Goal: Task Accomplishment & Management: Use online tool/utility

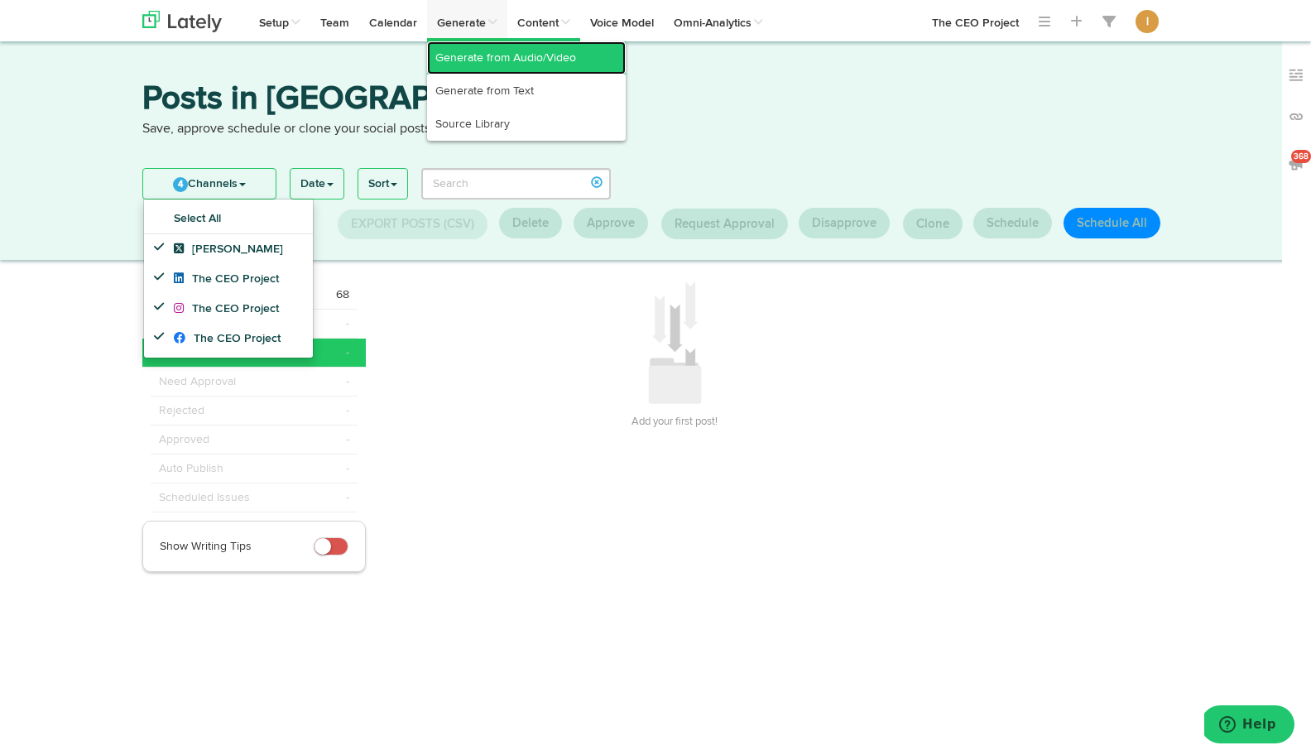
click at [466, 53] on link "Generate from Audio/Video" at bounding box center [526, 57] width 199 height 33
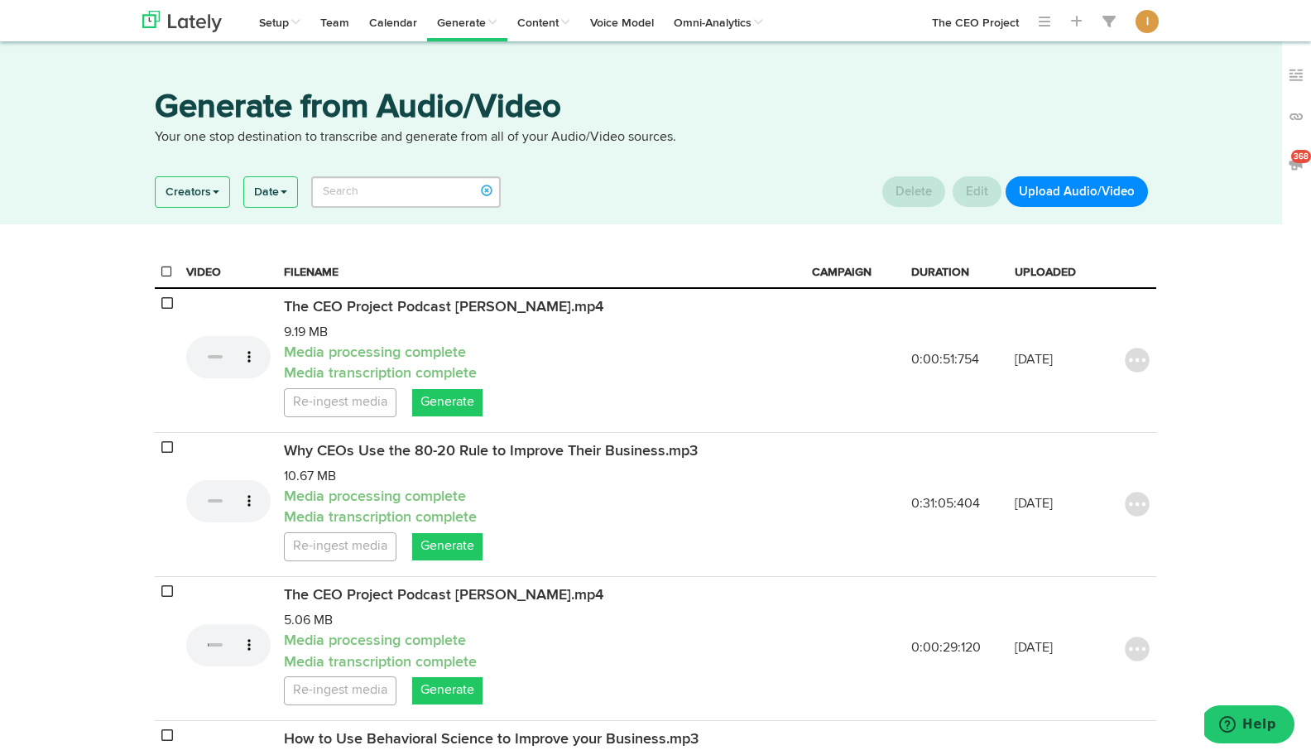
click at [1107, 184] on button "Upload Audio/Video" at bounding box center [1077, 191] width 142 height 31
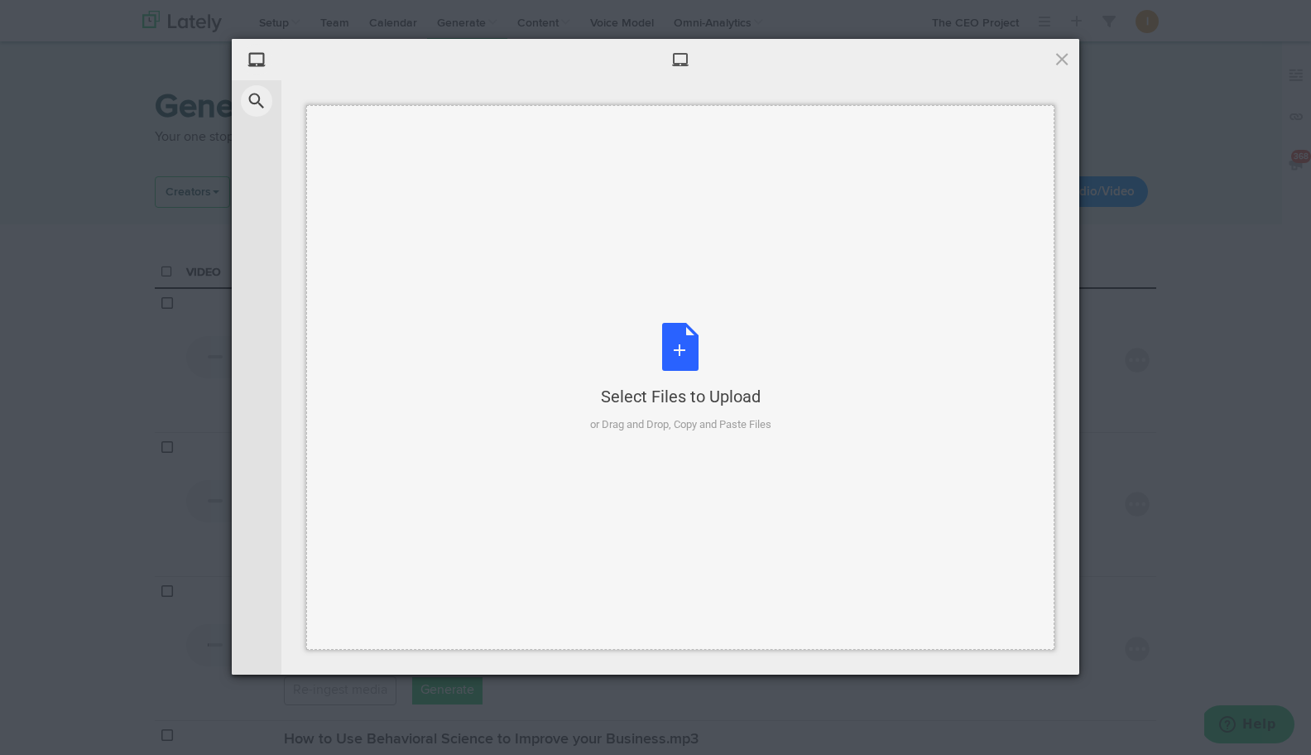
click at [677, 335] on div "Select Files to Upload or Drag and Drop, Copy and Paste Files" at bounding box center [680, 378] width 181 height 110
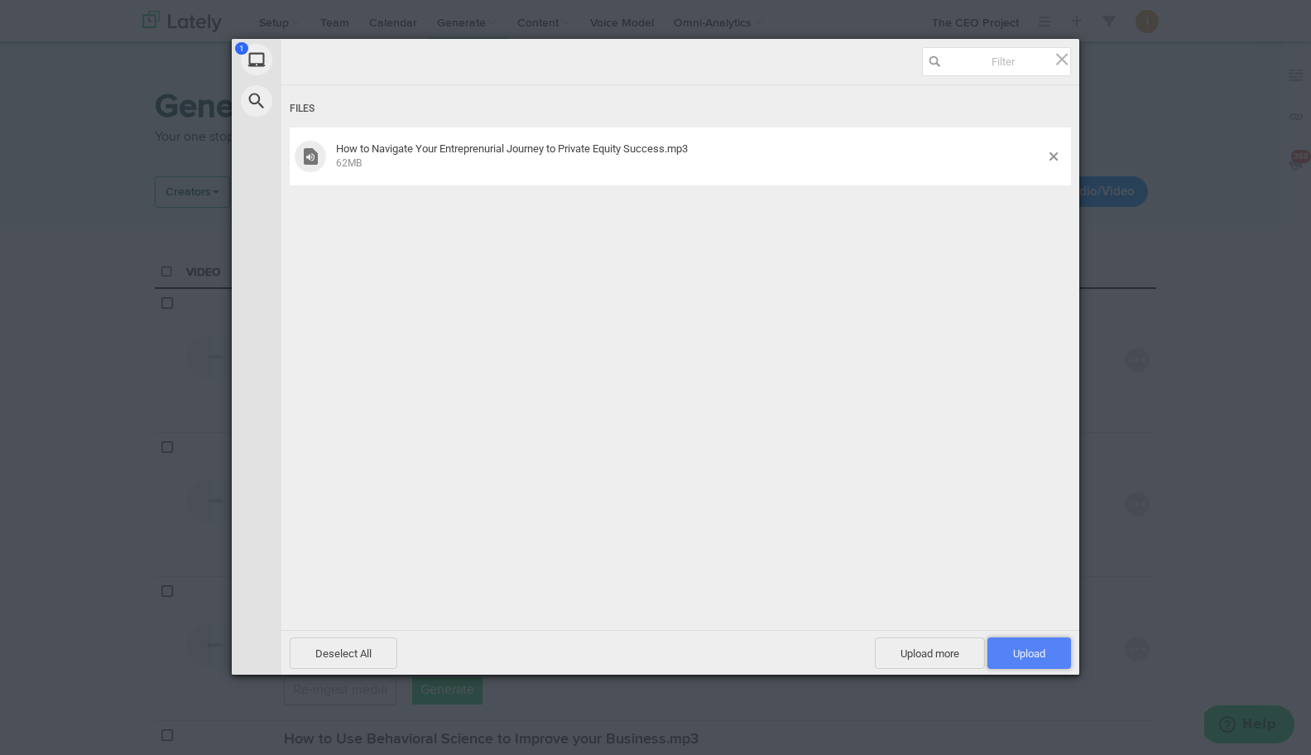
click at [1030, 646] on span "Upload 1" at bounding box center [1029, 652] width 84 height 31
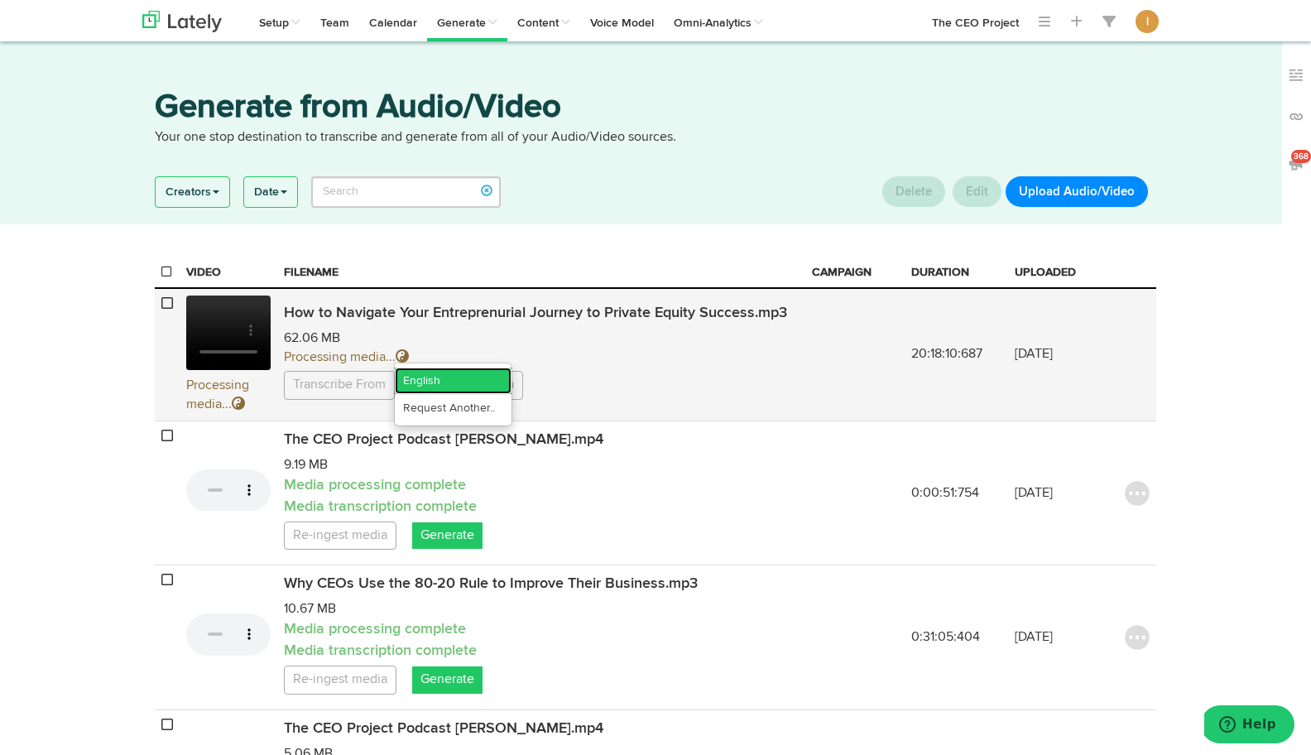
click at [428, 386] on link "English" at bounding box center [453, 380] width 117 height 26
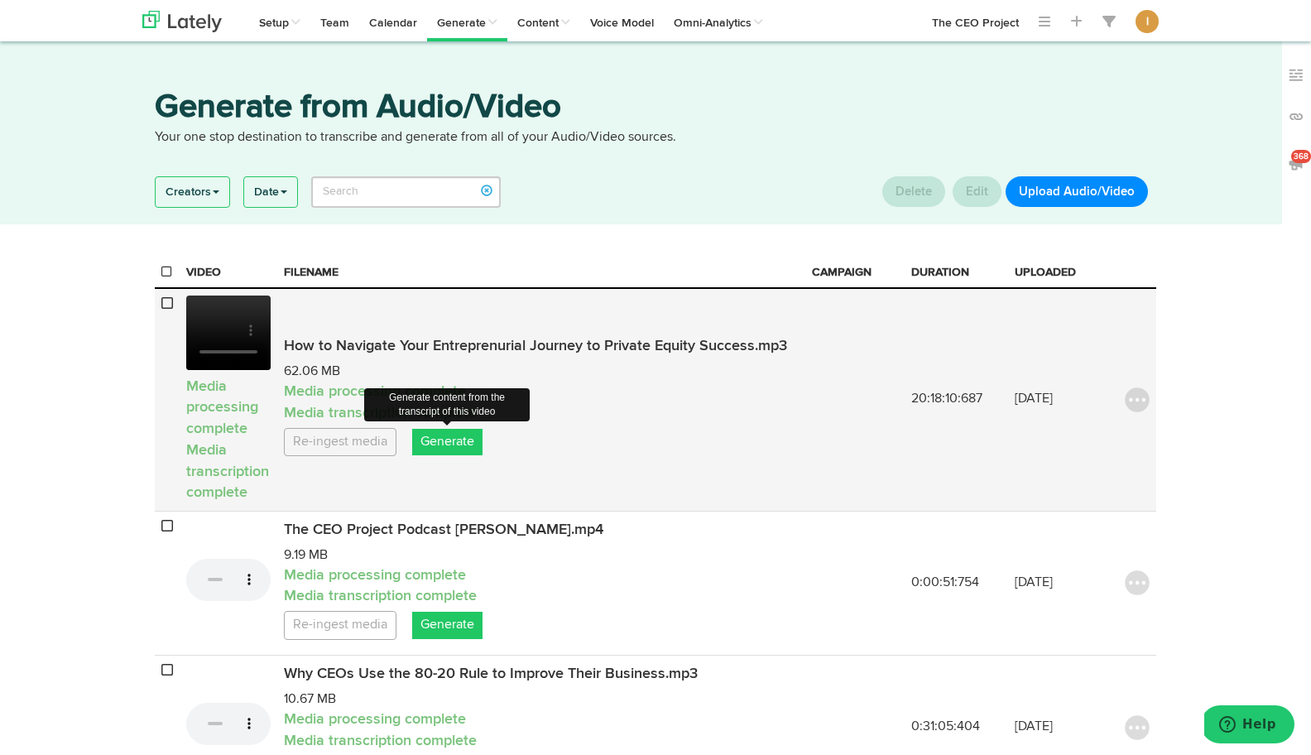
click at [453, 444] on link "Generate" at bounding box center [447, 442] width 70 height 27
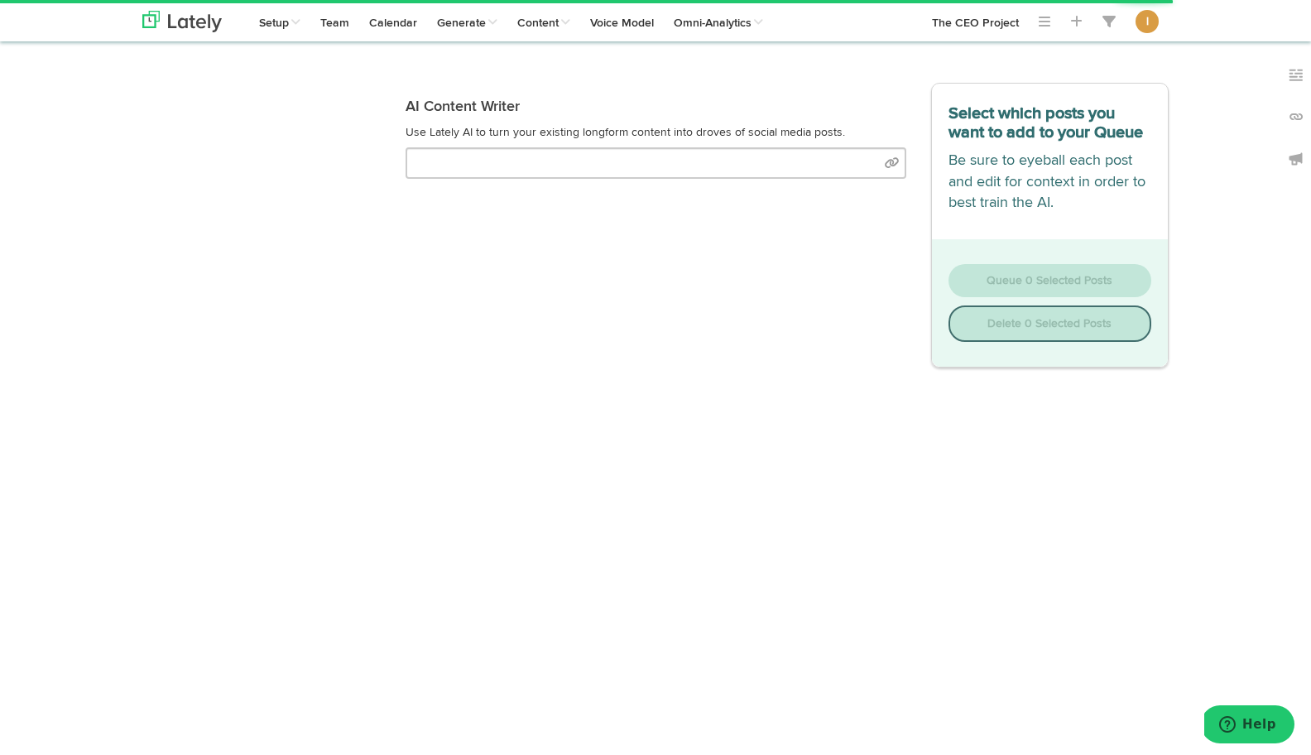
select select "natural"
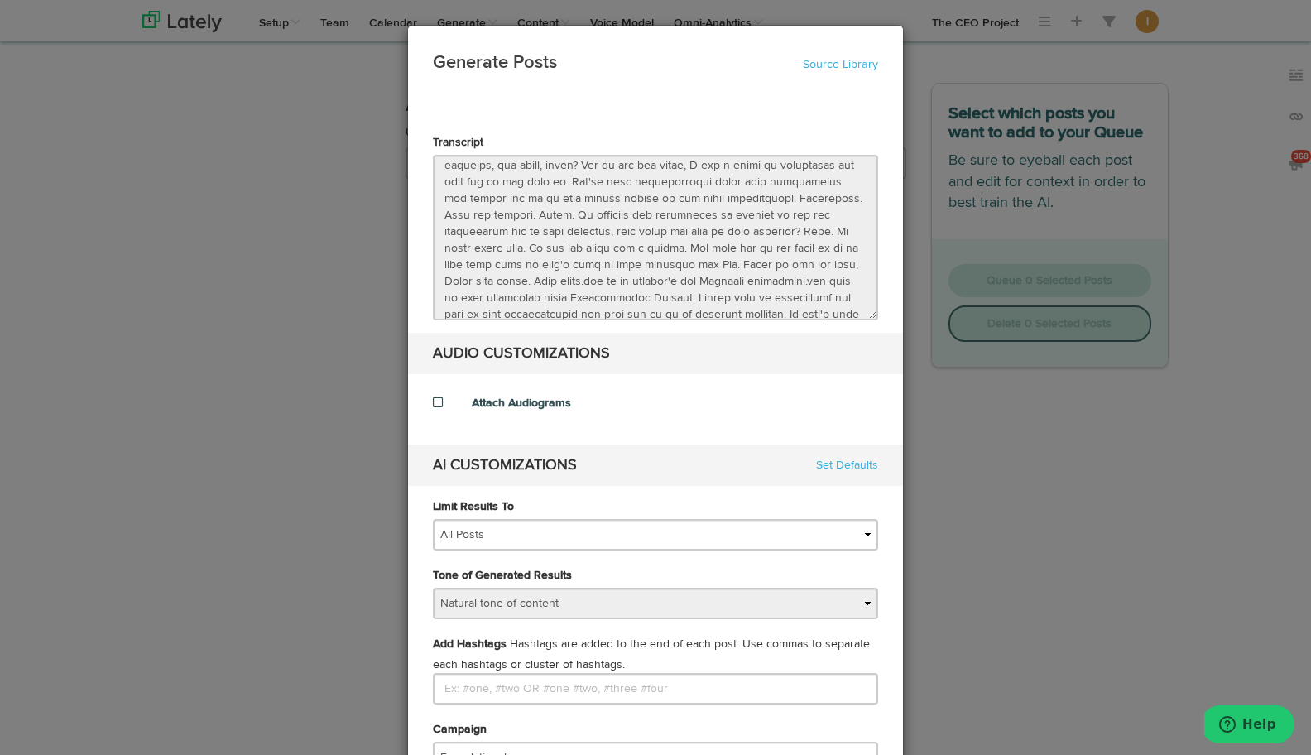
scroll to position [5327, 0]
click at [449, 336] on di-null "Transcript AUDIO CUSTOMIZATIONS Attach Audiograms AI CUSTOMIZATIONS Set Defaults" at bounding box center [655, 310] width 445 height 352
click at [821, 70] on link "Source Library" at bounding box center [840, 65] width 75 height 12
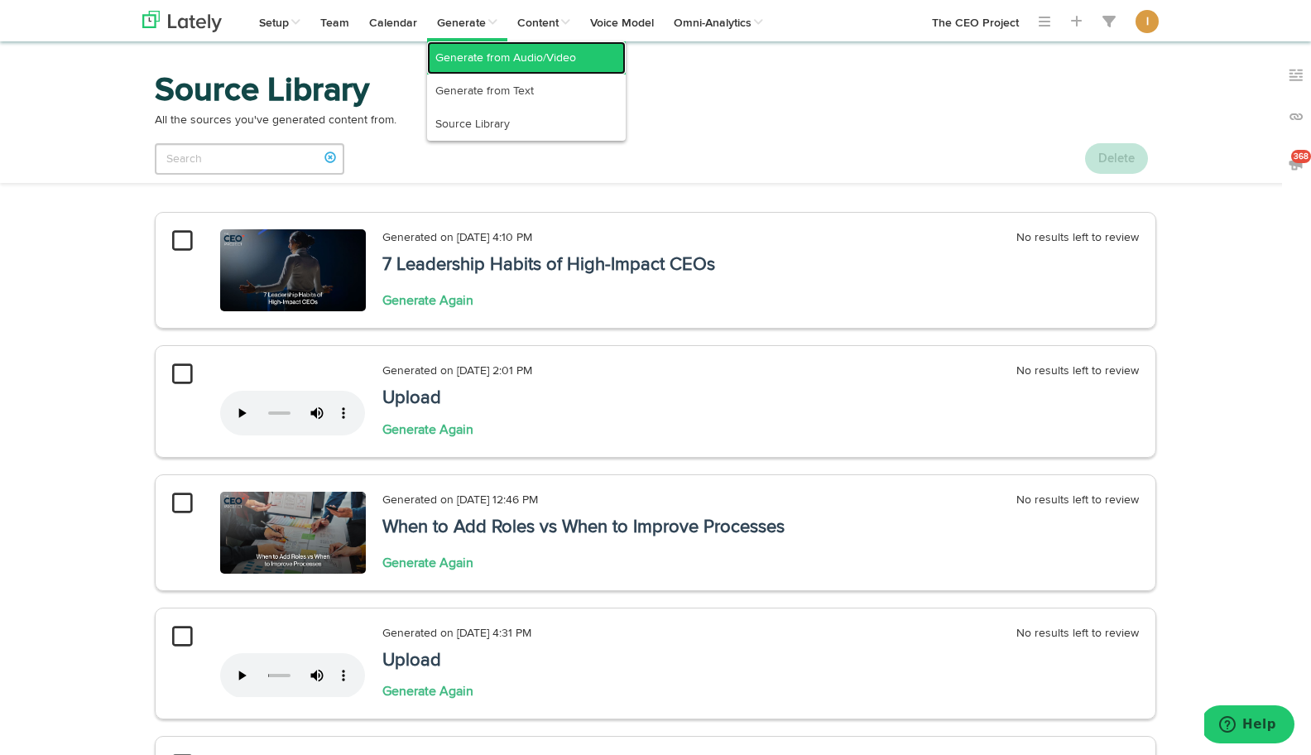
click at [475, 51] on link "Generate from Audio/Video" at bounding box center [526, 57] width 199 height 33
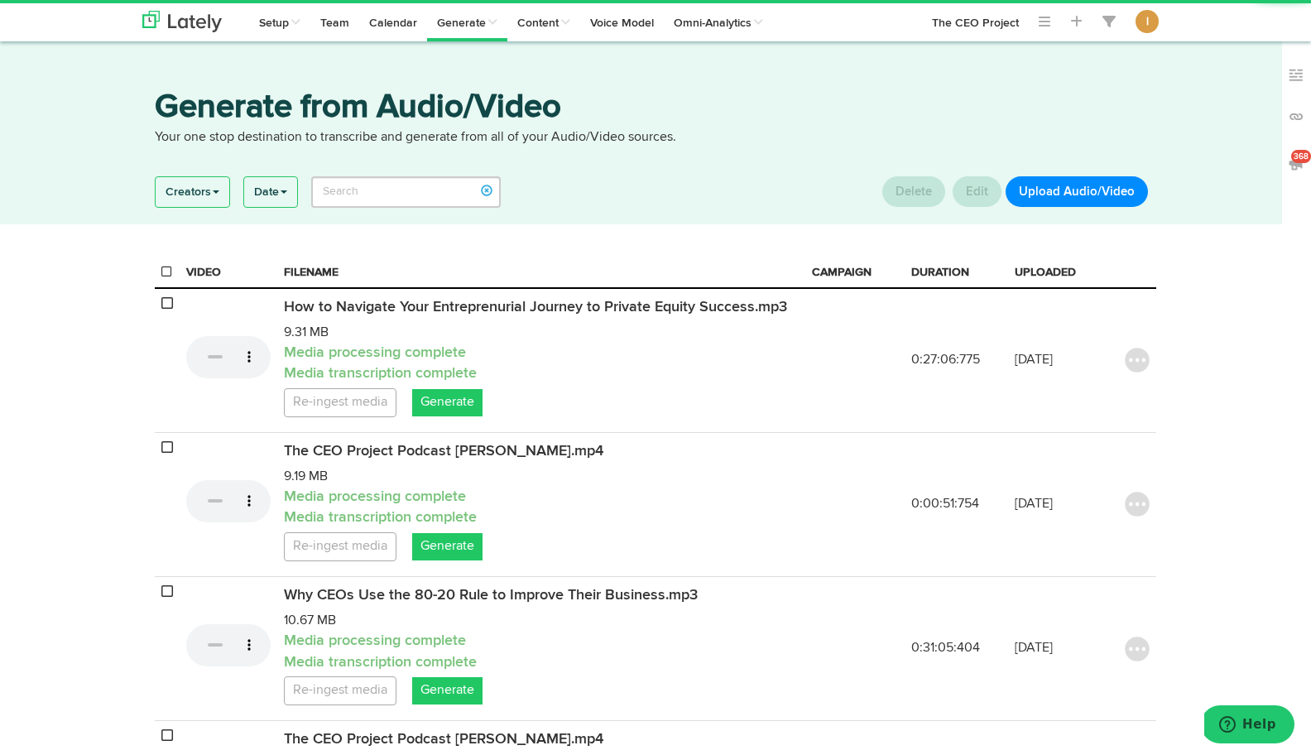
click at [1080, 194] on button "Upload Audio/Video" at bounding box center [1077, 191] width 142 height 31
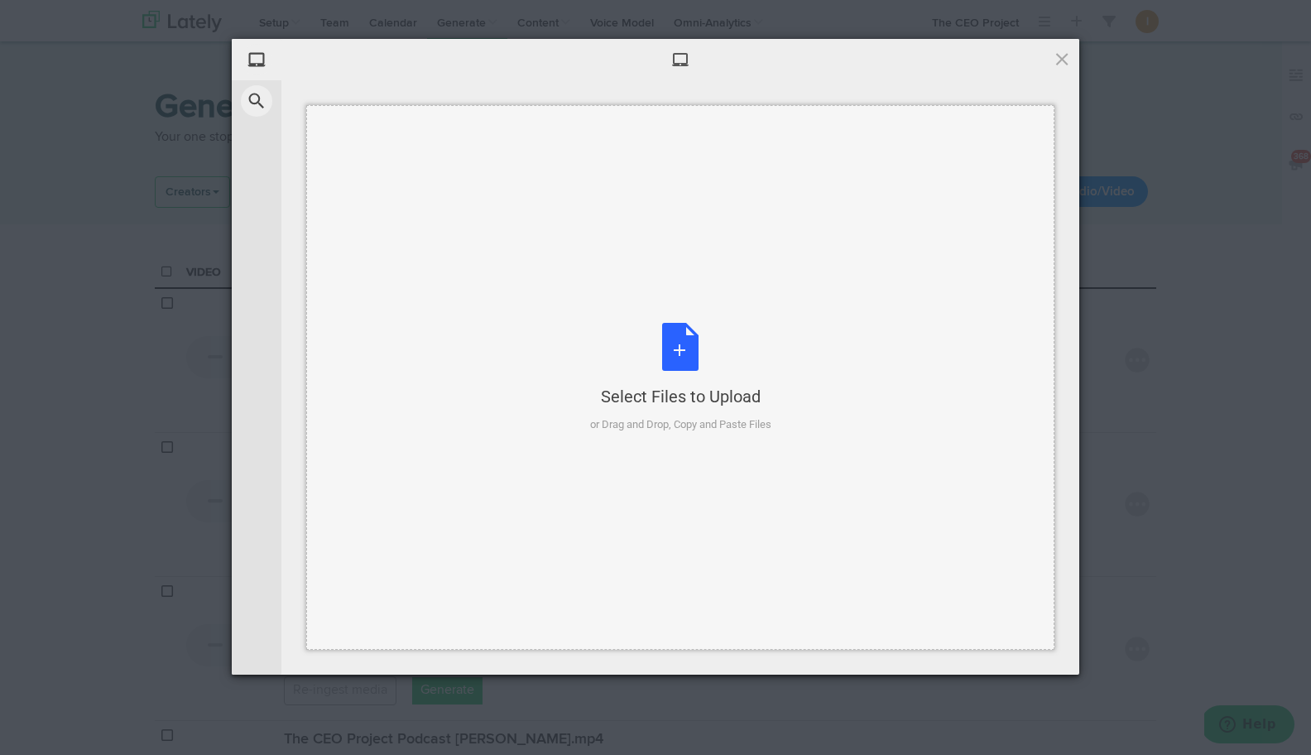
click at [681, 351] on div "Select Files to Upload or Drag and Drop, Copy and Paste Files" at bounding box center [680, 378] width 181 height 110
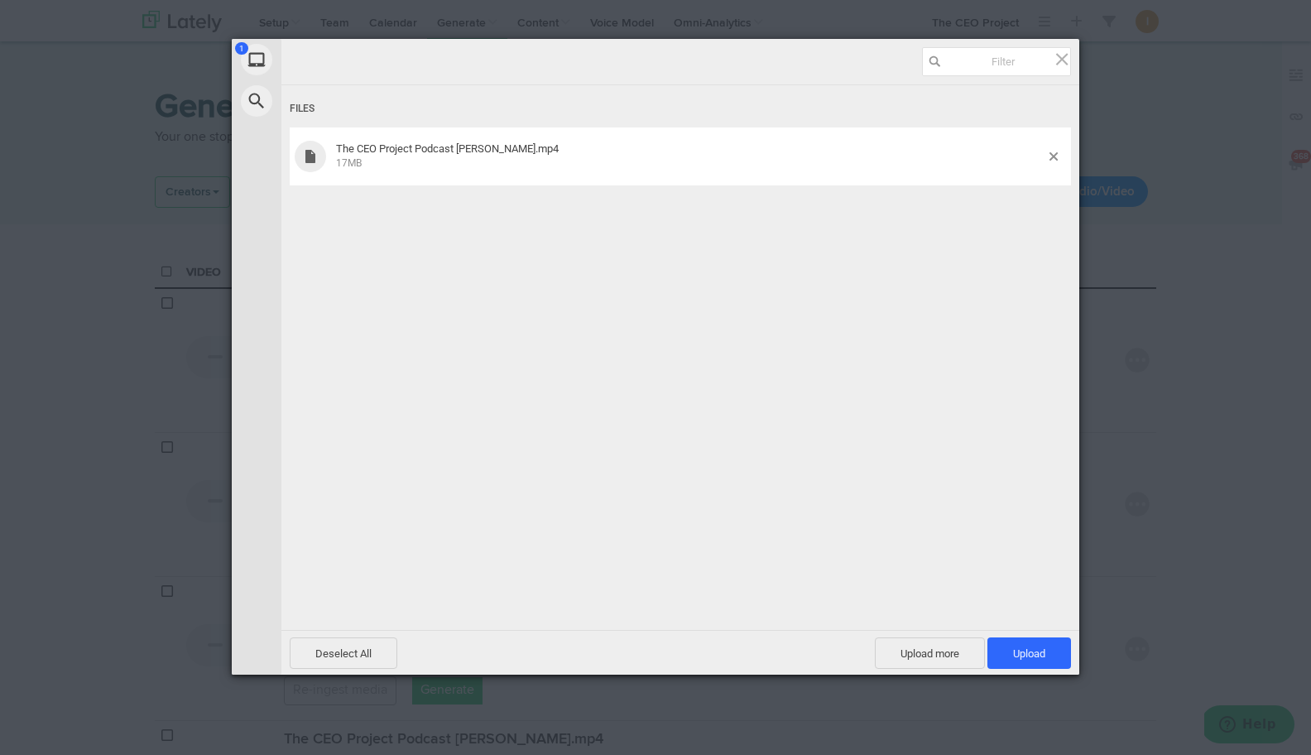
click at [653, 148] on div "The CEO Project Podcast [PERSON_NAME].mp4 17MB" at bounding box center [690, 155] width 718 height 27
click at [1034, 653] on span "Upload 1" at bounding box center [1029, 653] width 32 height 12
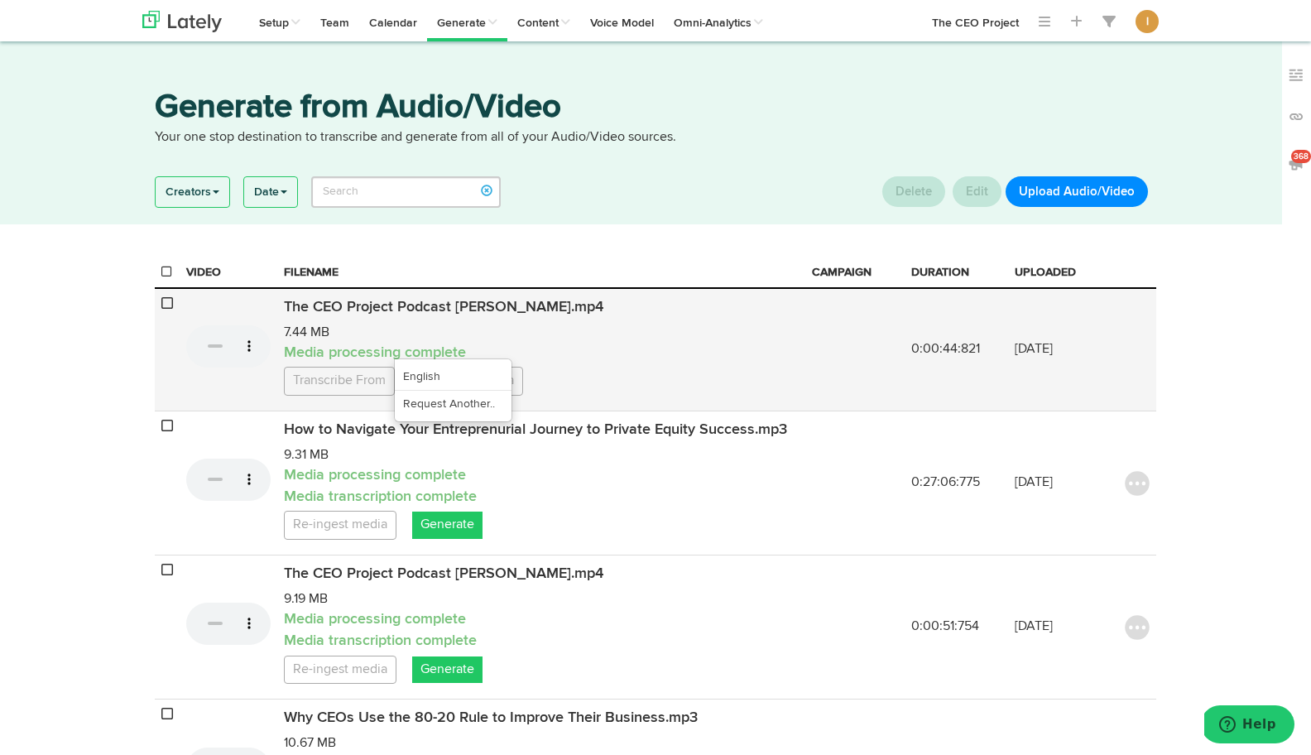
click at [374, 396] on link "Transcribe From" at bounding box center [339, 381] width 111 height 29
click at [425, 390] on link "English" at bounding box center [453, 376] width 117 height 26
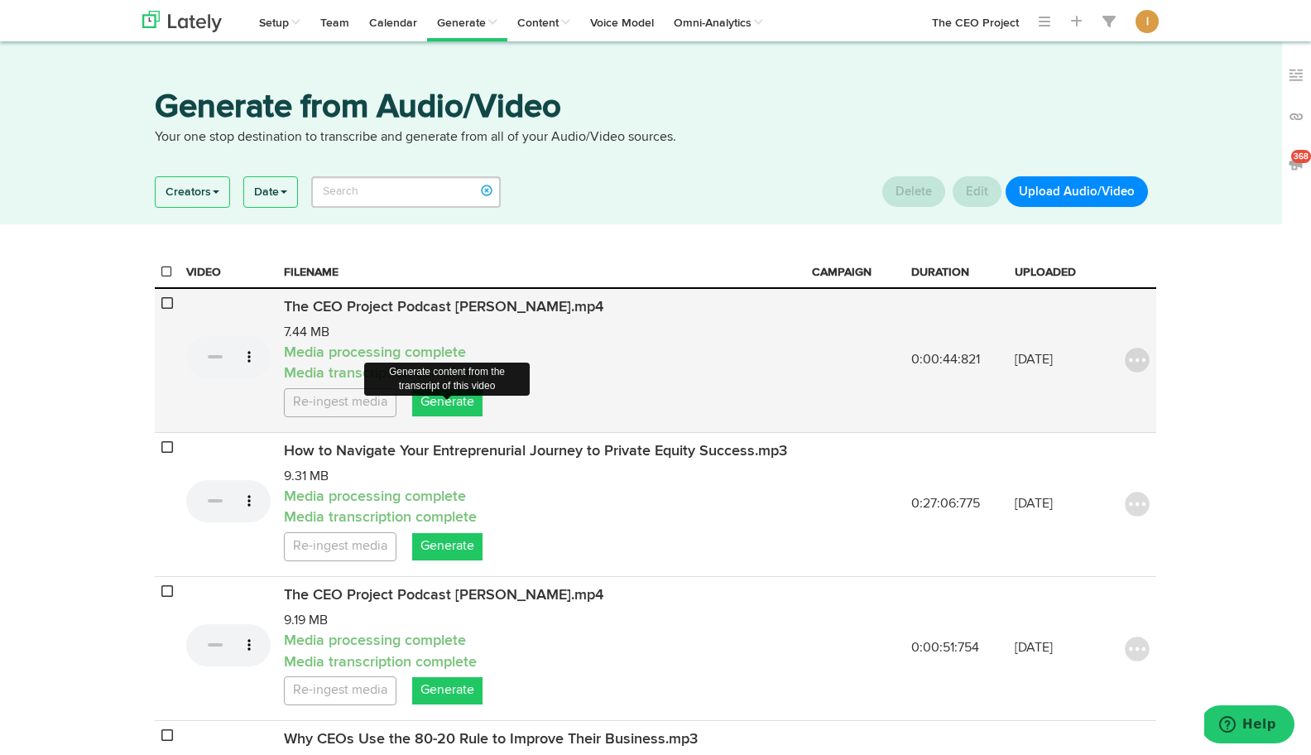
click at [440, 412] on link "Generate" at bounding box center [447, 402] width 70 height 27
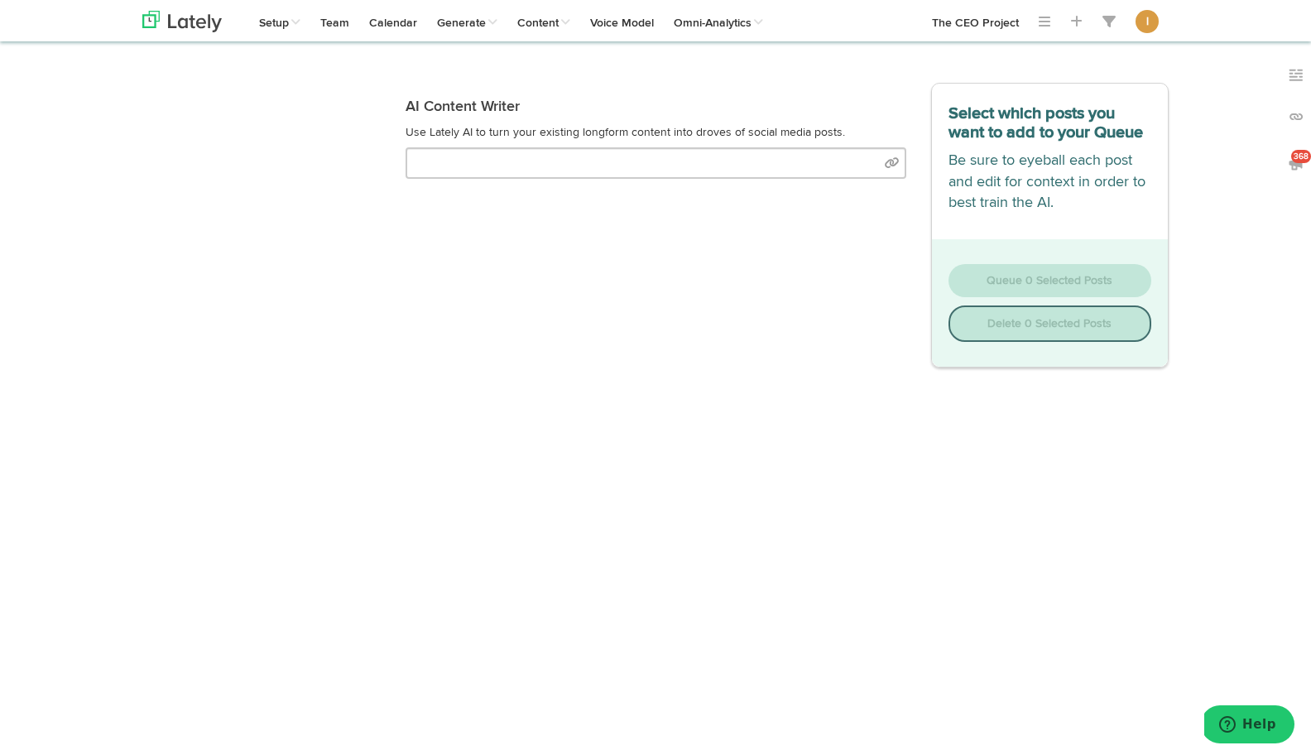
select select "natural"
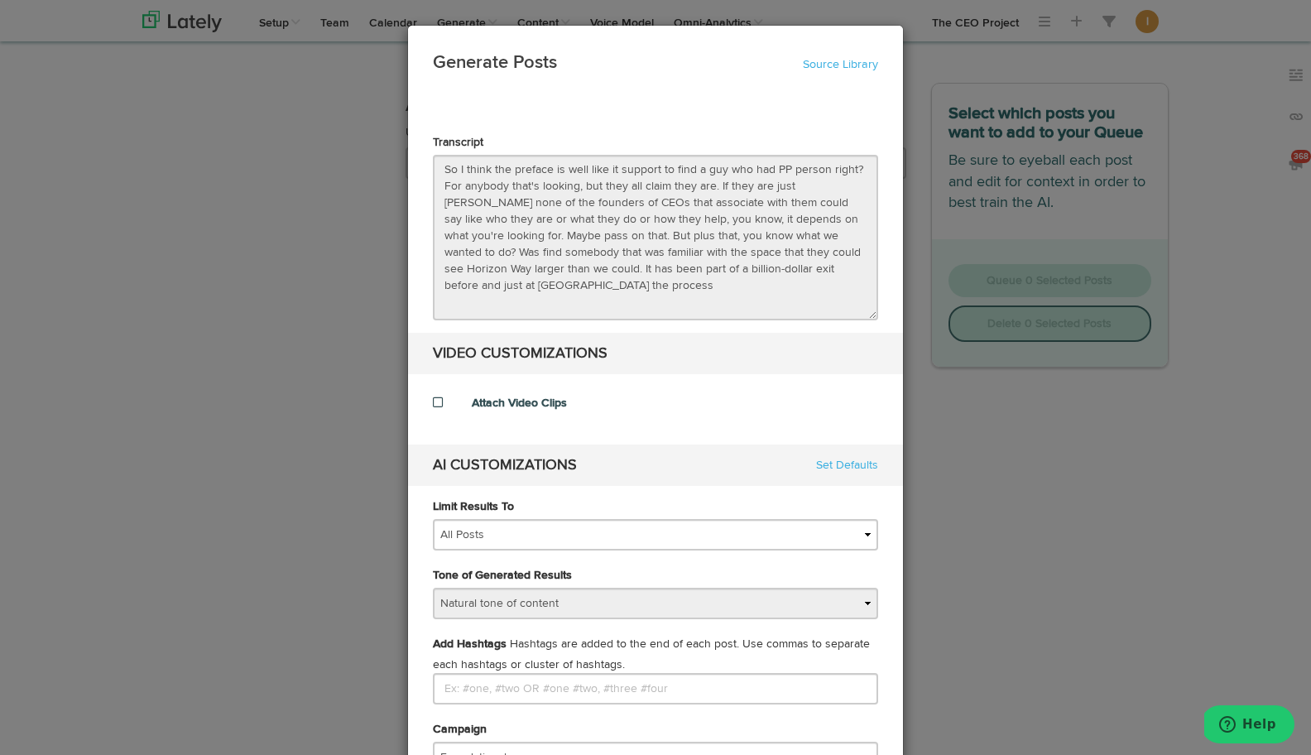
click at [436, 403] on span at bounding box center [438, 402] width 10 height 12
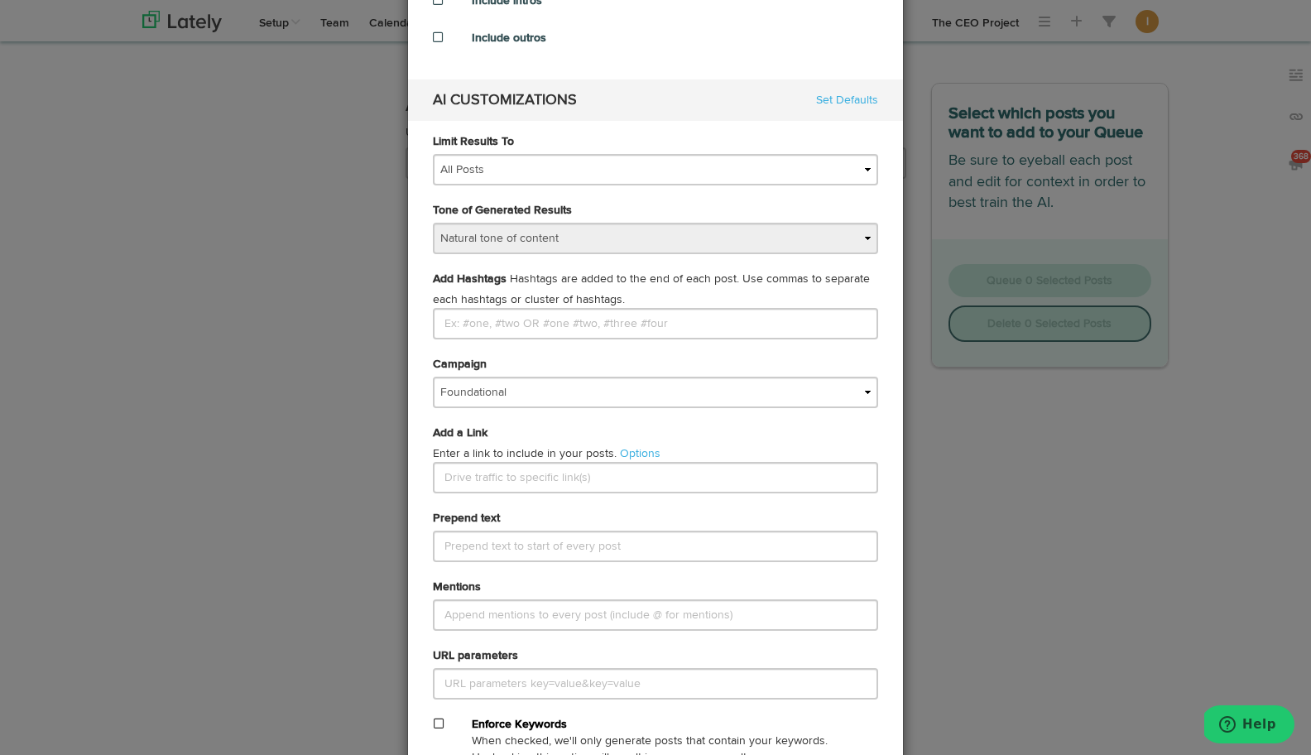
scroll to position [484, 0]
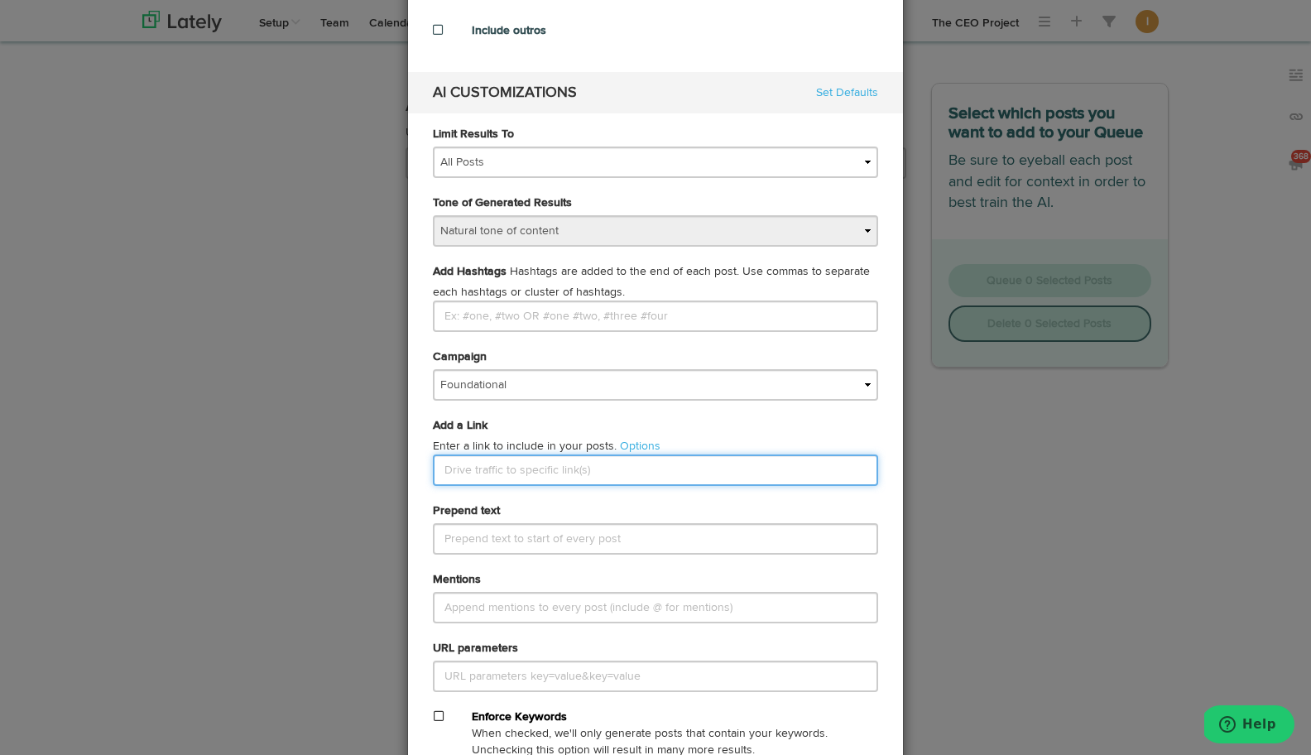
click at [463, 476] on input "text" at bounding box center [655, 469] width 445 height 31
paste input "Permalink: [URL][DOMAIN_NAME]"
drag, startPoint x: 501, startPoint y: 468, endPoint x: 408, endPoint y: 468, distance: 92.7
click at [408, 468] on div "60ac18687e297a6cb8dfc06b 60ac18687e297a6cb8dfc07c 60a29486a431e44536a25c8b The …" at bounding box center [655, 284] width 495 height 1326
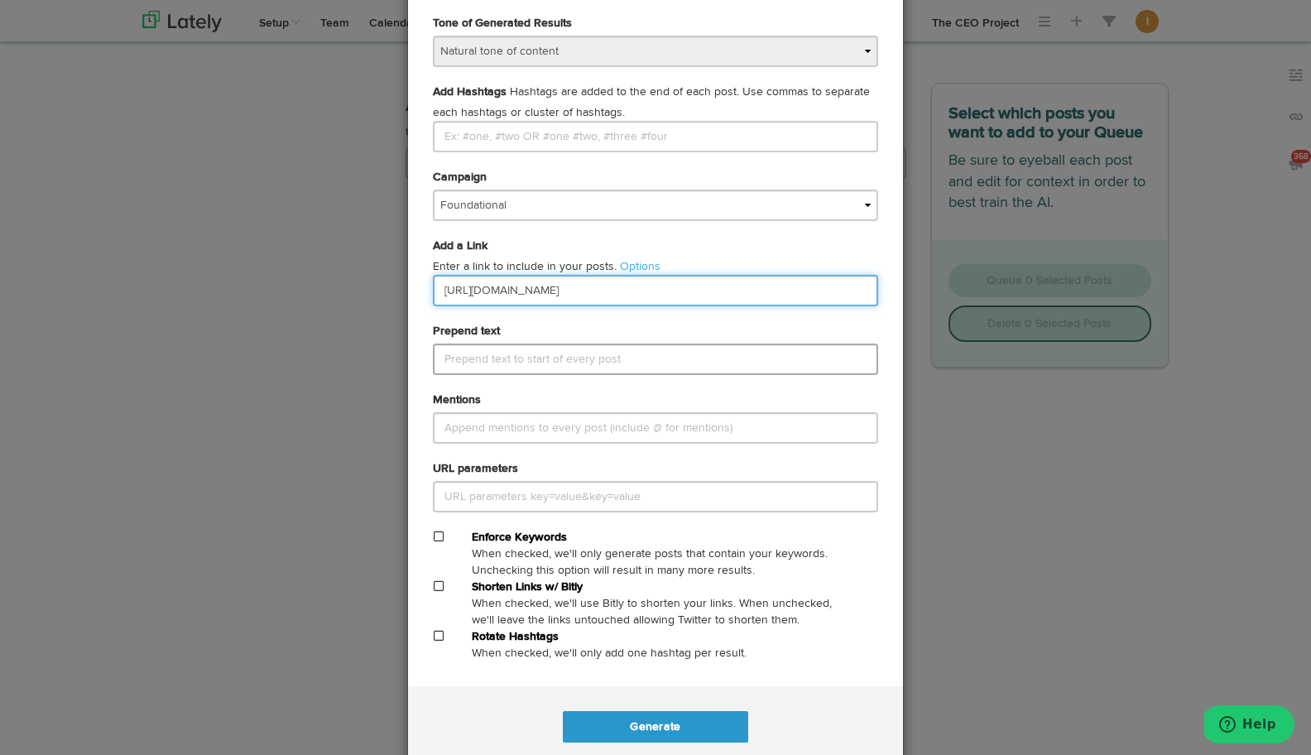
scroll to position [672, 0]
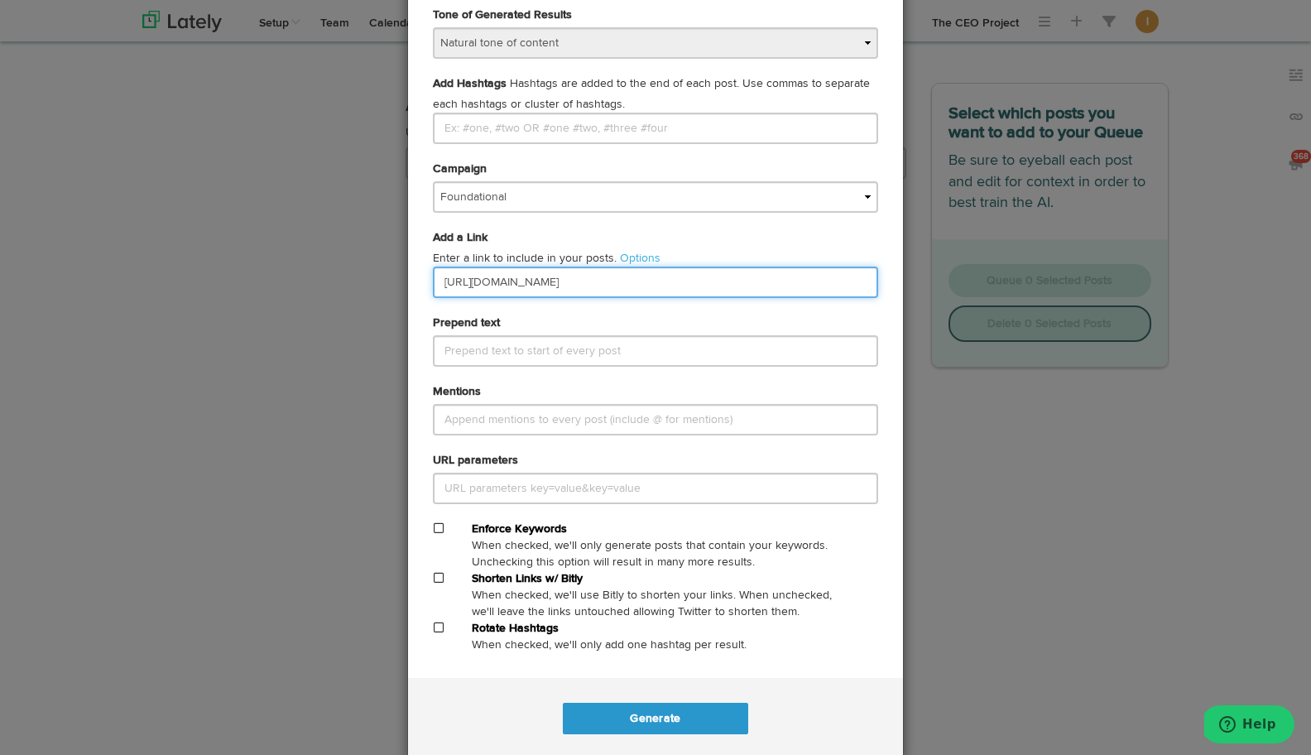
type input "[URL][DOMAIN_NAME]"
click at [439, 577] on span at bounding box center [439, 578] width 10 height 12
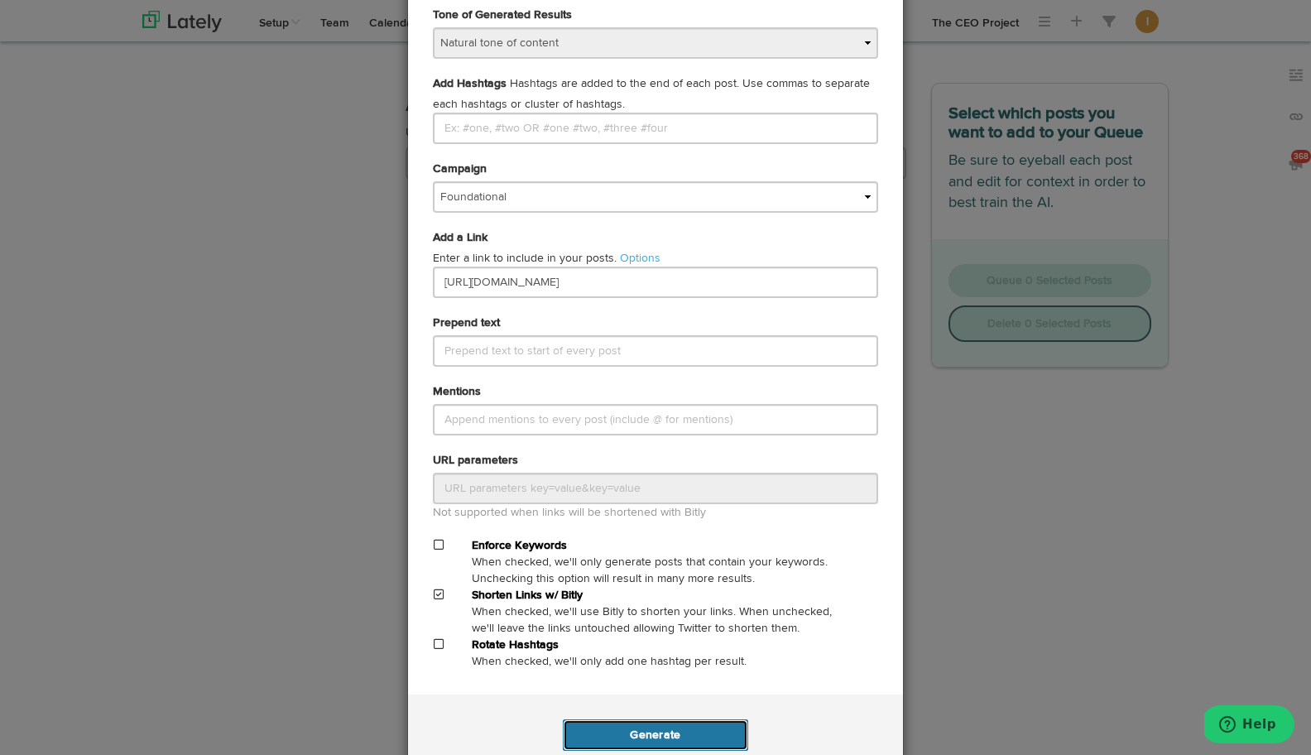
click at [637, 729] on button "Generate" at bounding box center [655, 734] width 185 height 31
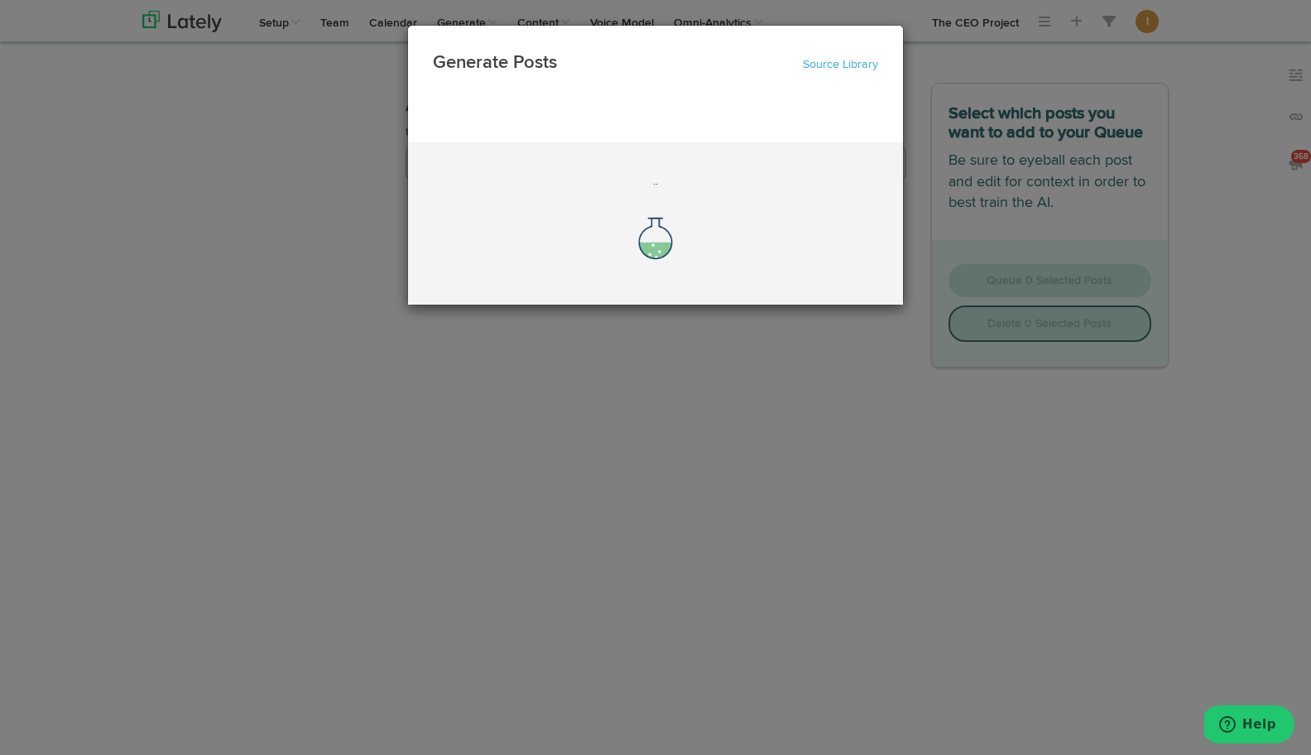
scroll to position [0, 0]
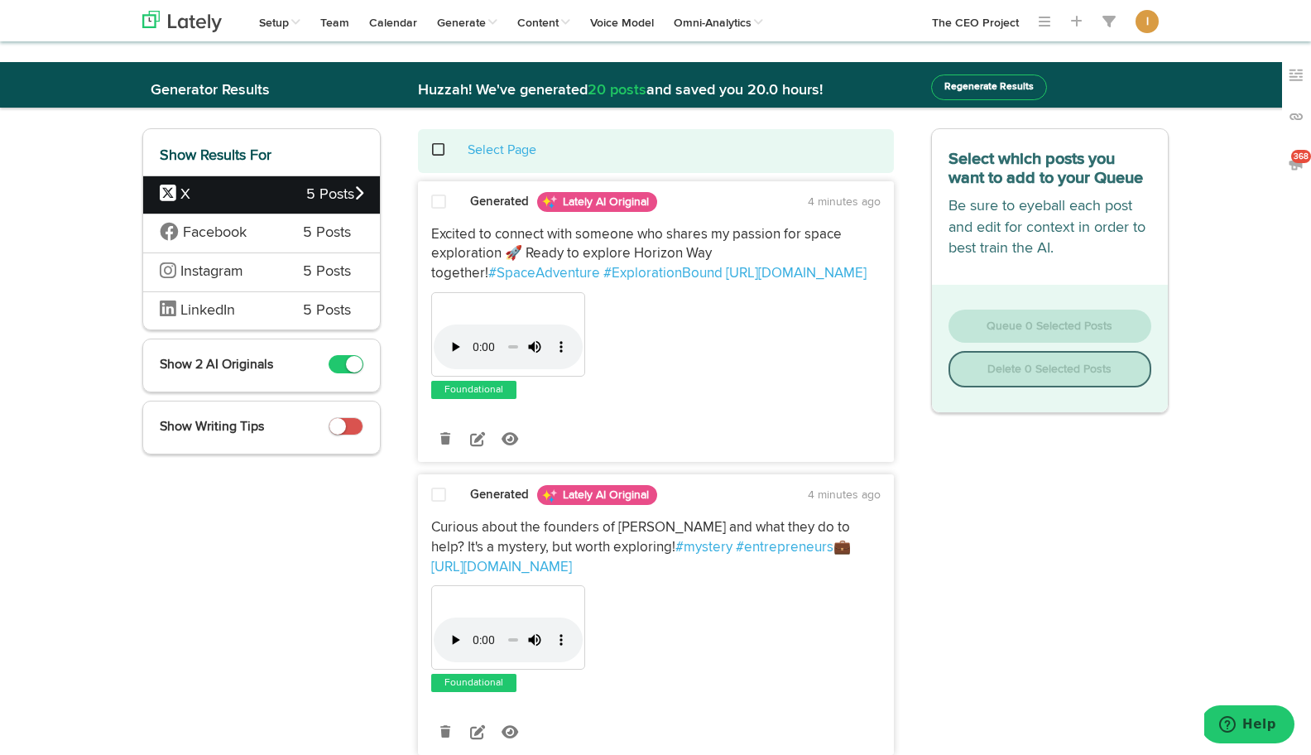
drag, startPoint x: 798, startPoint y: 542, endPoint x: 431, endPoint y: 528, distance: 366.9
click at [431, 528] on p "Curious about the founders of [PERSON_NAME] and what they do to help? It's a my…" at bounding box center [655, 547] width 449 height 59
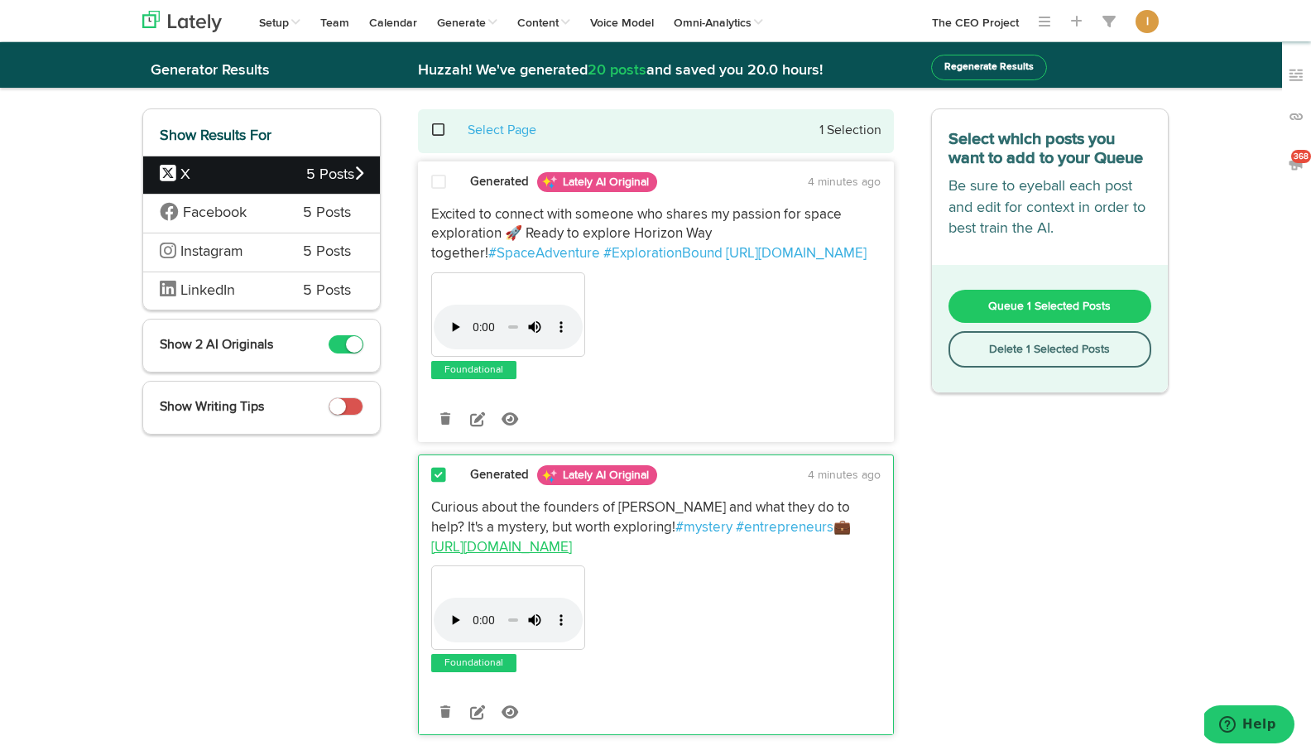
scroll to position [88, 0]
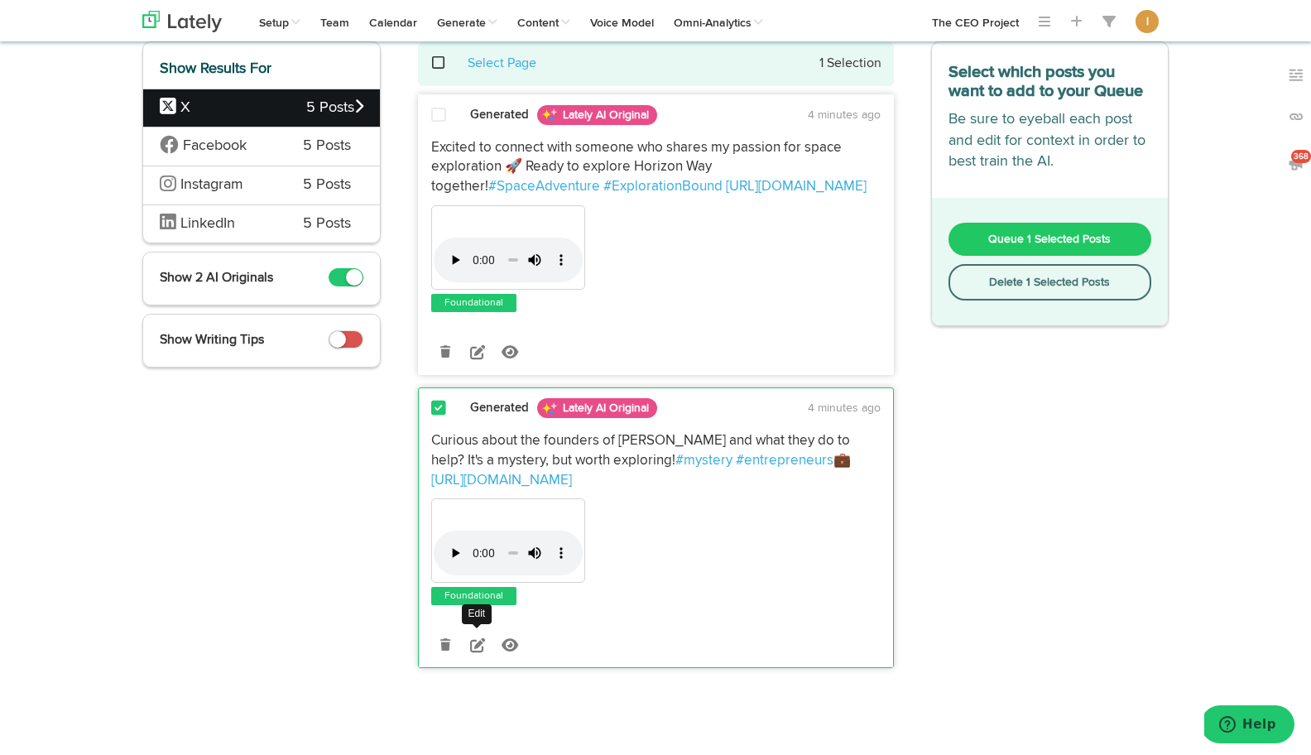
click at [478, 639] on icon at bounding box center [477, 644] width 15 height 15
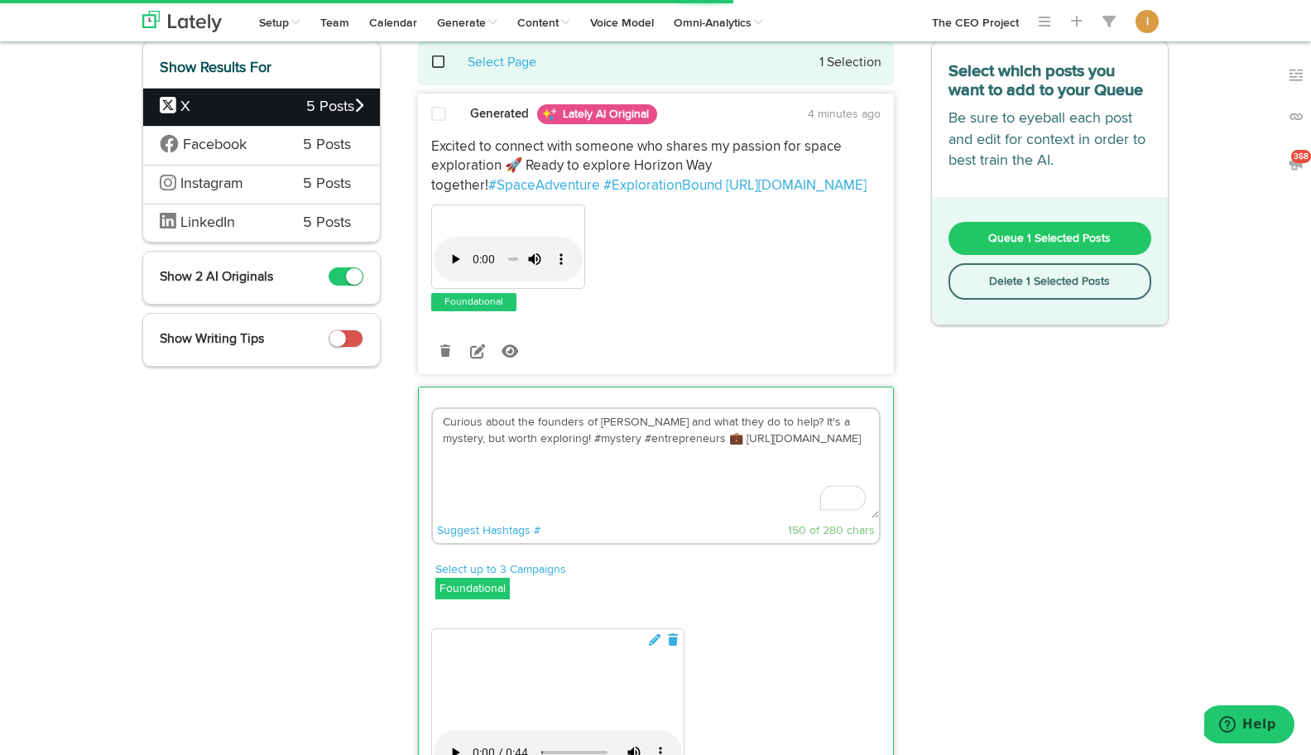
drag, startPoint x: 443, startPoint y: 421, endPoint x: 665, endPoint y: 443, distance: 223.7
click at [665, 443] on textarea "Curious about the founders of [PERSON_NAME] and what they do to help? It's a my…" at bounding box center [656, 463] width 446 height 109
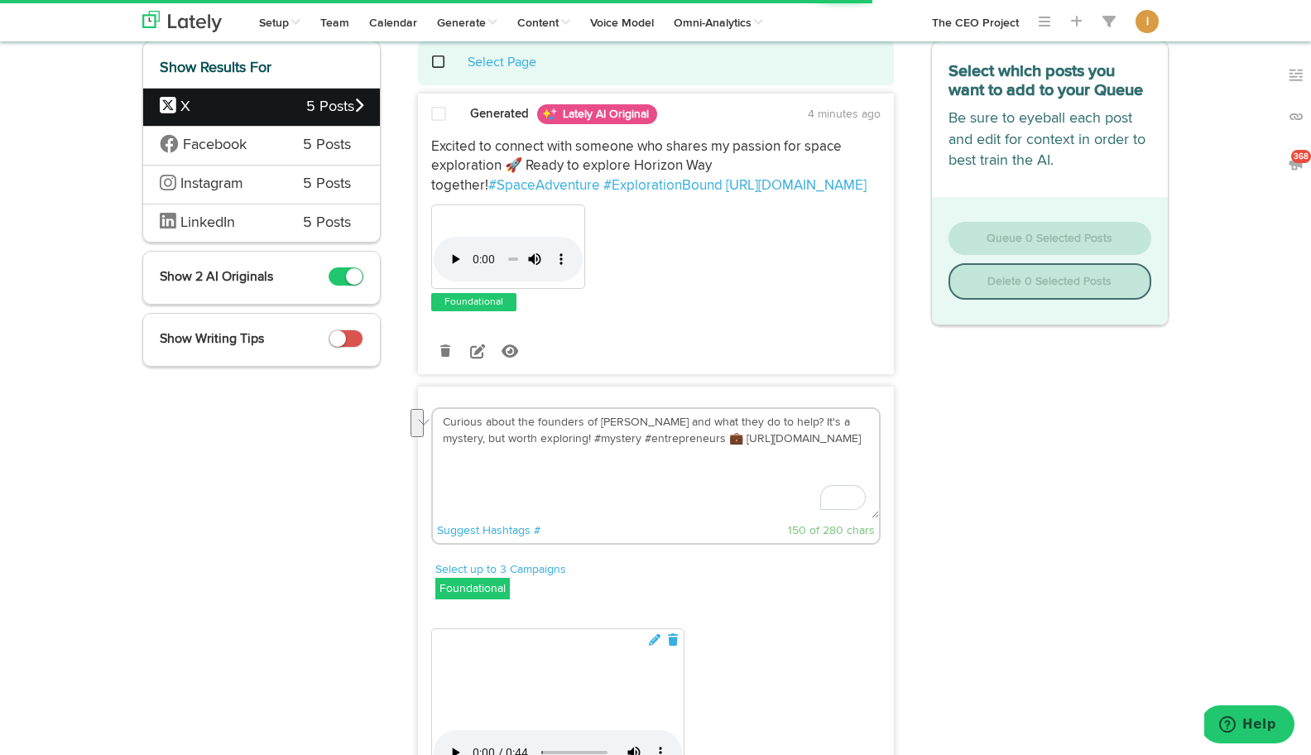
paste textarea "[PERSON_NAME]"
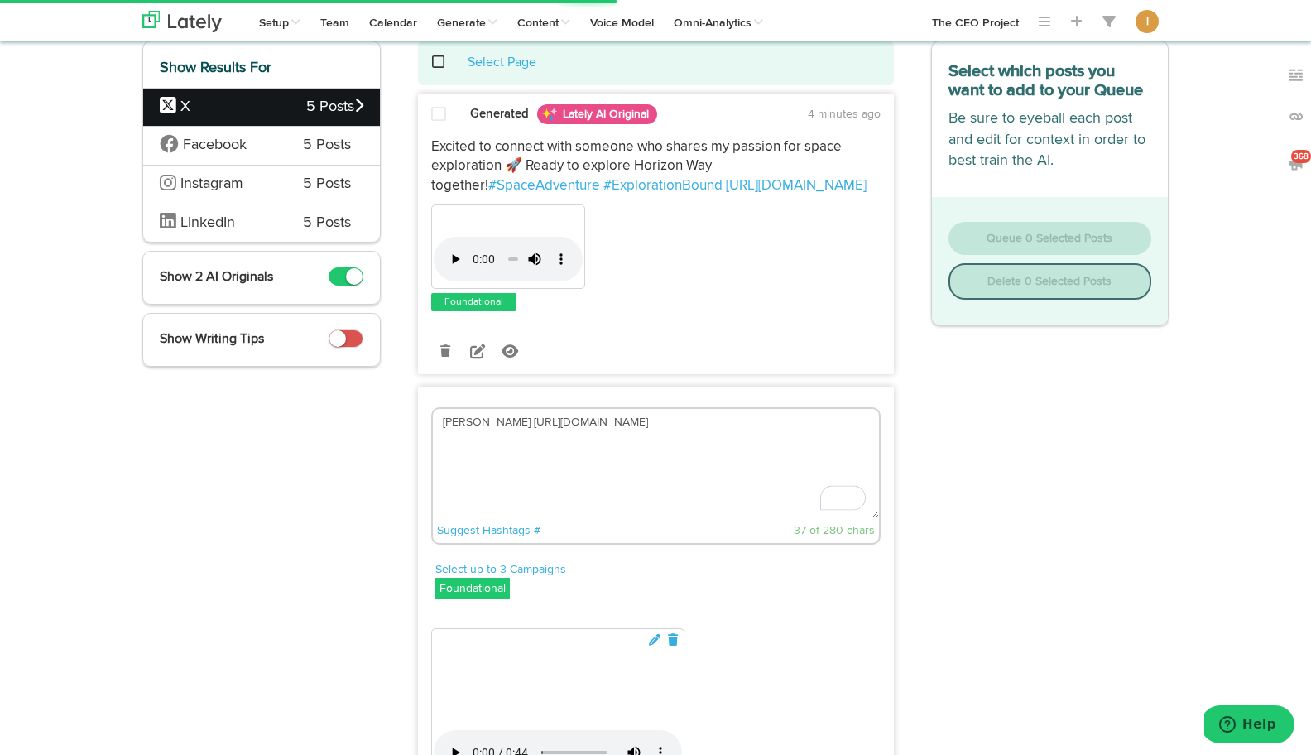
click at [425, 416] on div "[PERSON_NAME] [URL][DOMAIN_NAME] Suggest Hashtags # 37 of 280 chars" at bounding box center [656, 478] width 474 height 142
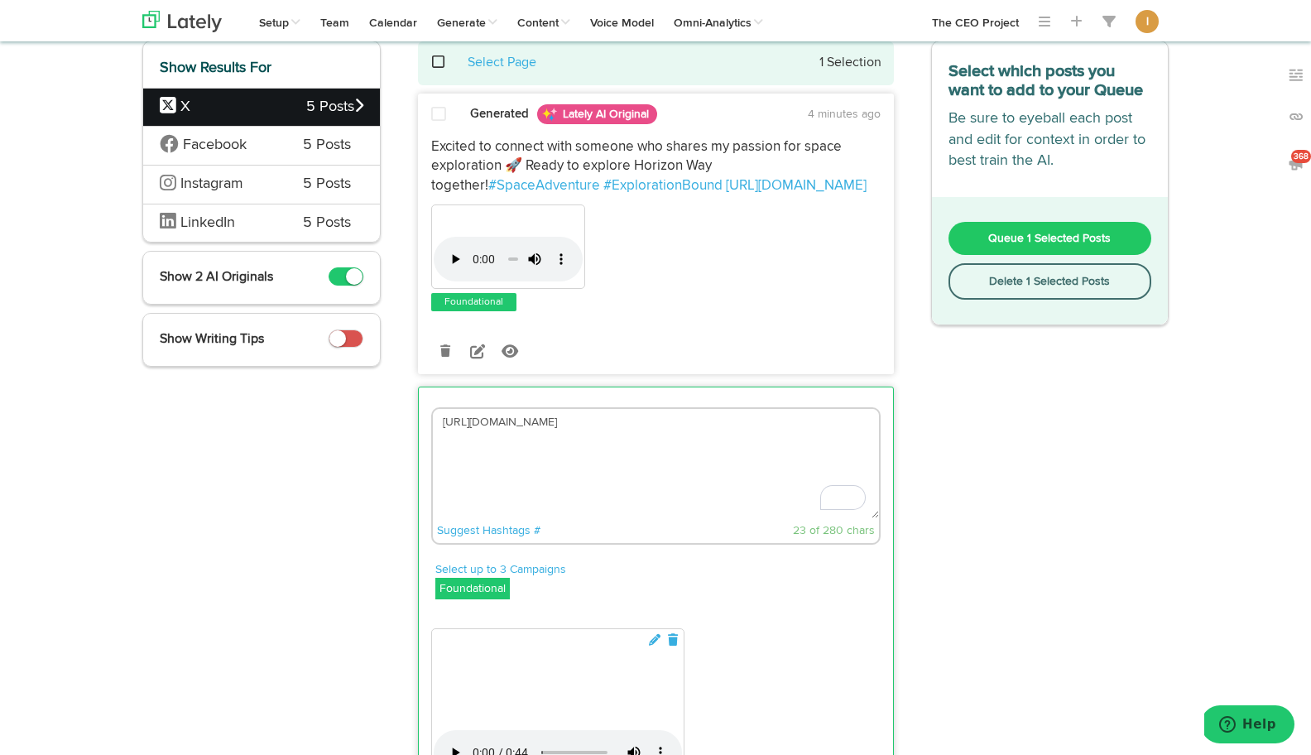
paste textarea "Ever wonder how a CEO goes from managing 2,000 apartments to building multiple …"
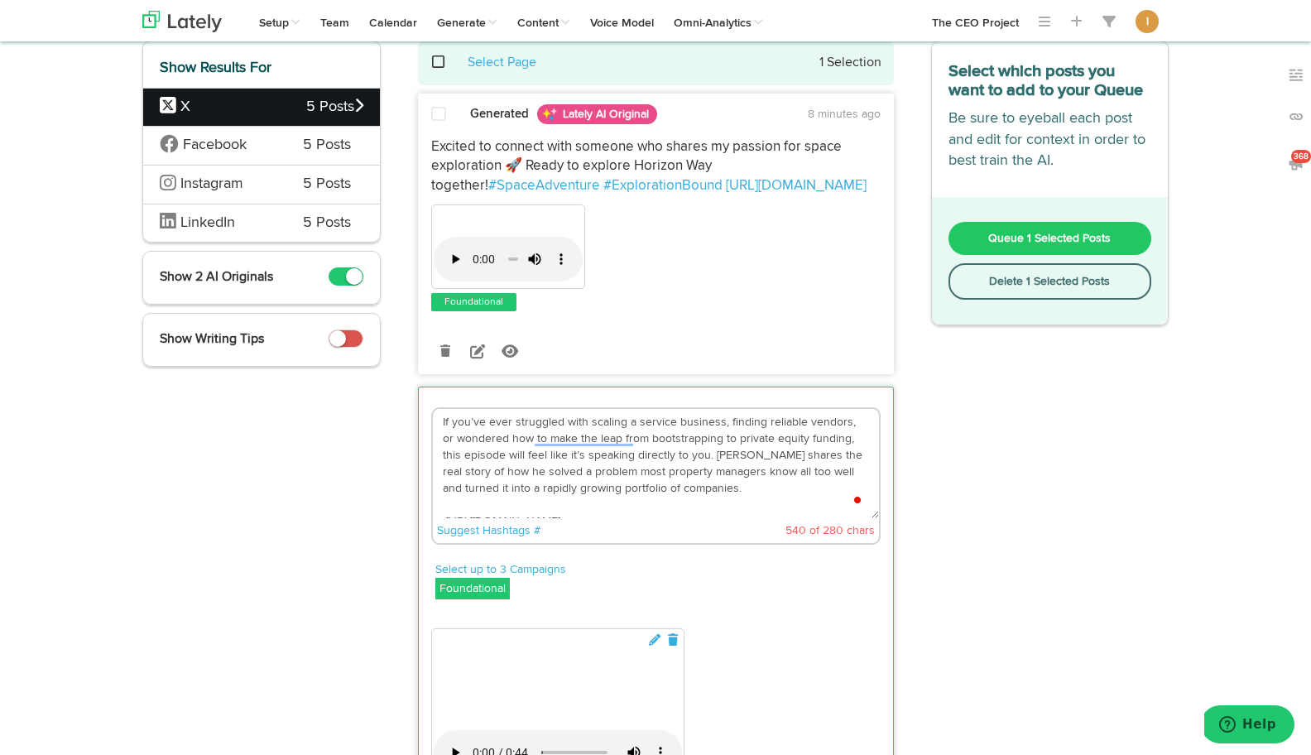
scroll to position [60, 0]
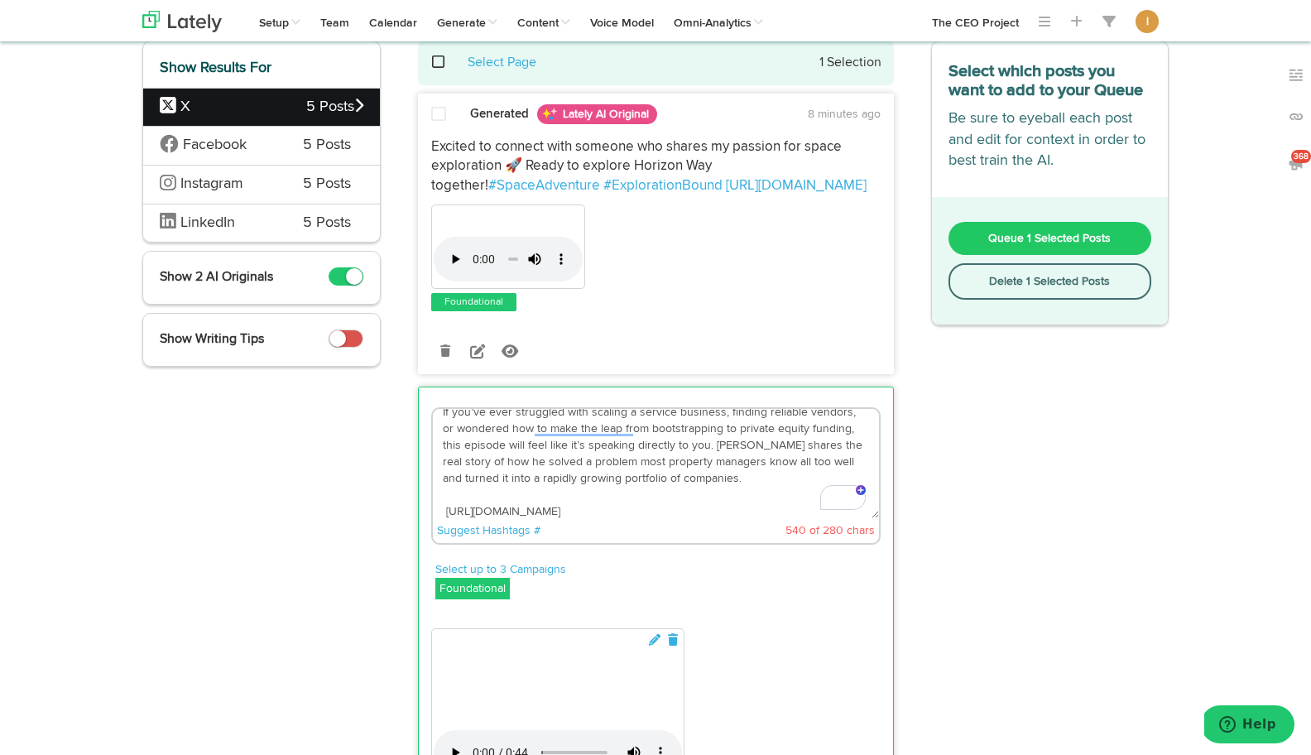
drag, startPoint x: 687, startPoint y: 479, endPoint x: 416, endPoint y: 435, distance: 274.2
click at [416, 435] on div "Generated Lately AI Original 8 minutes ago Excited to connect with someone who …" at bounding box center [656, 586] width 501 height 985
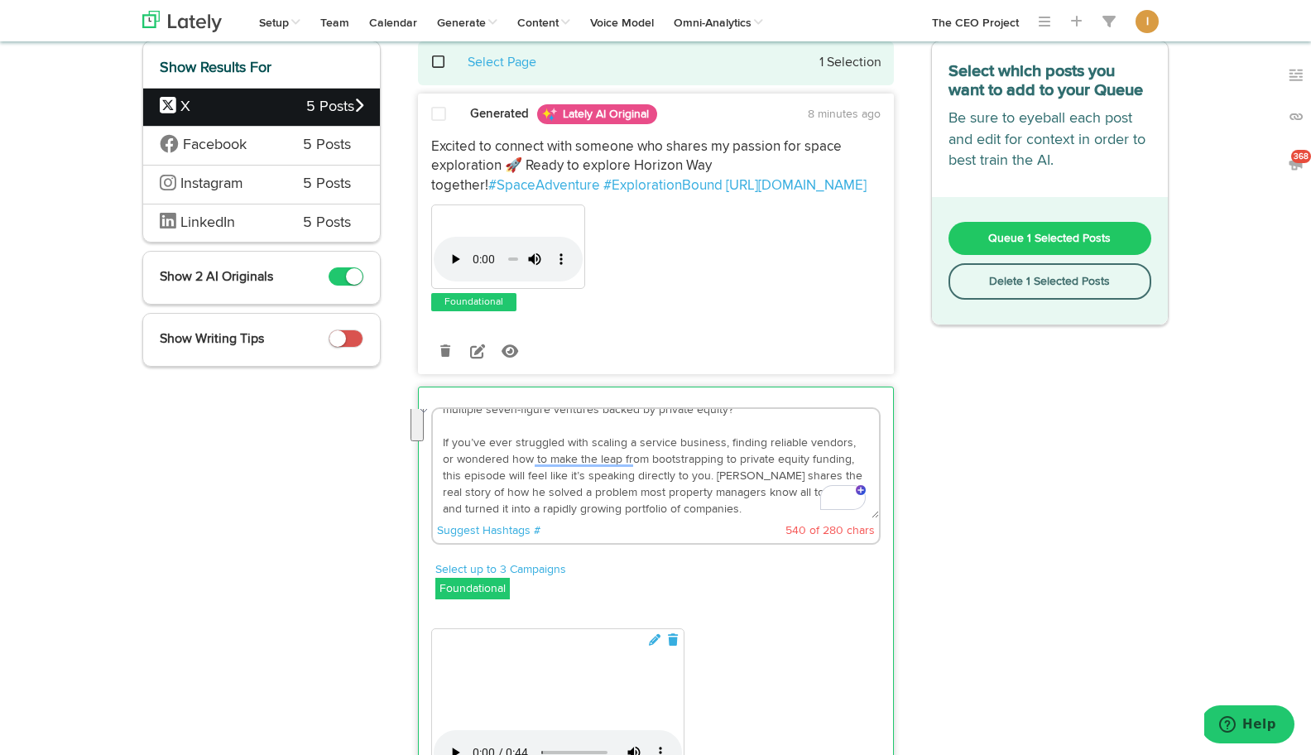
scroll to position [26, 0]
click at [441, 442] on textarea "Ever wonder how a CEO goes from managing 2,000 apartments to building multiple …" at bounding box center [656, 463] width 446 height 109
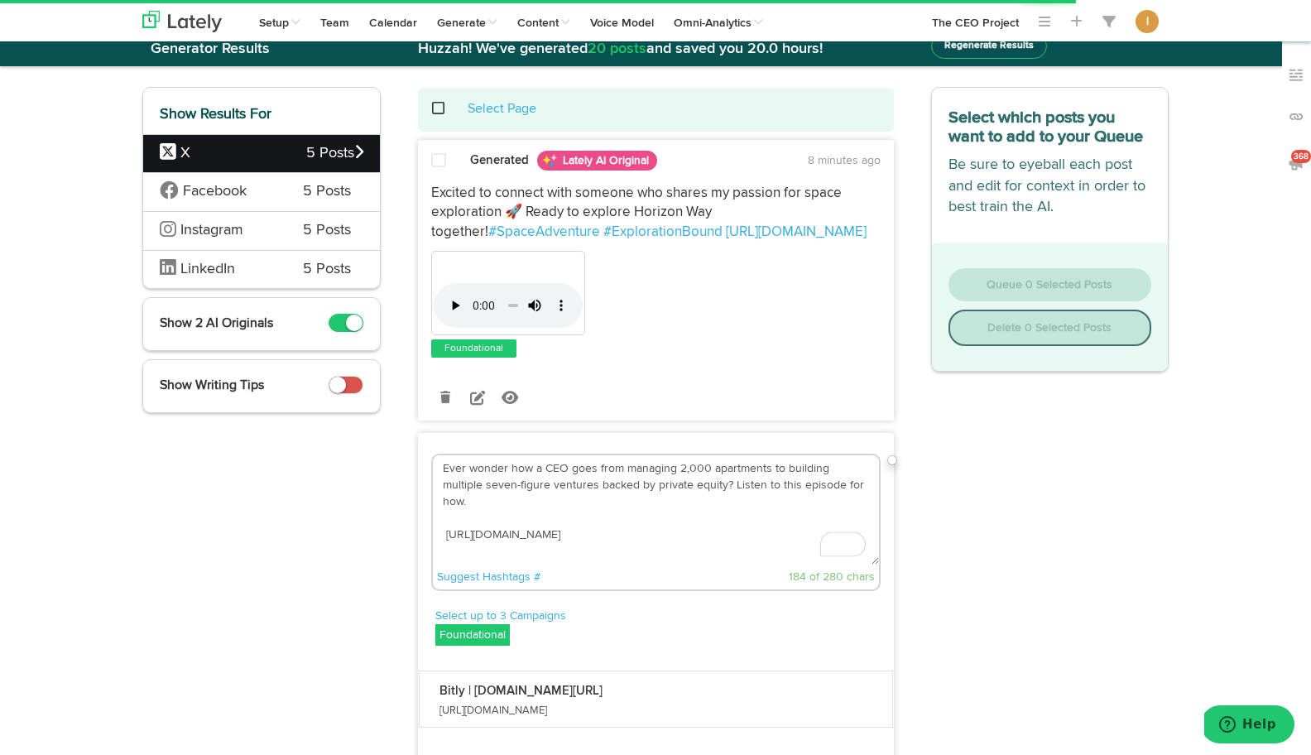
click at [443, 520] on textarea "Ever wonder how a CEO goes from managing 2,000 apartments to building multiple …" at bounding box center [656, 509] width 446 height 109
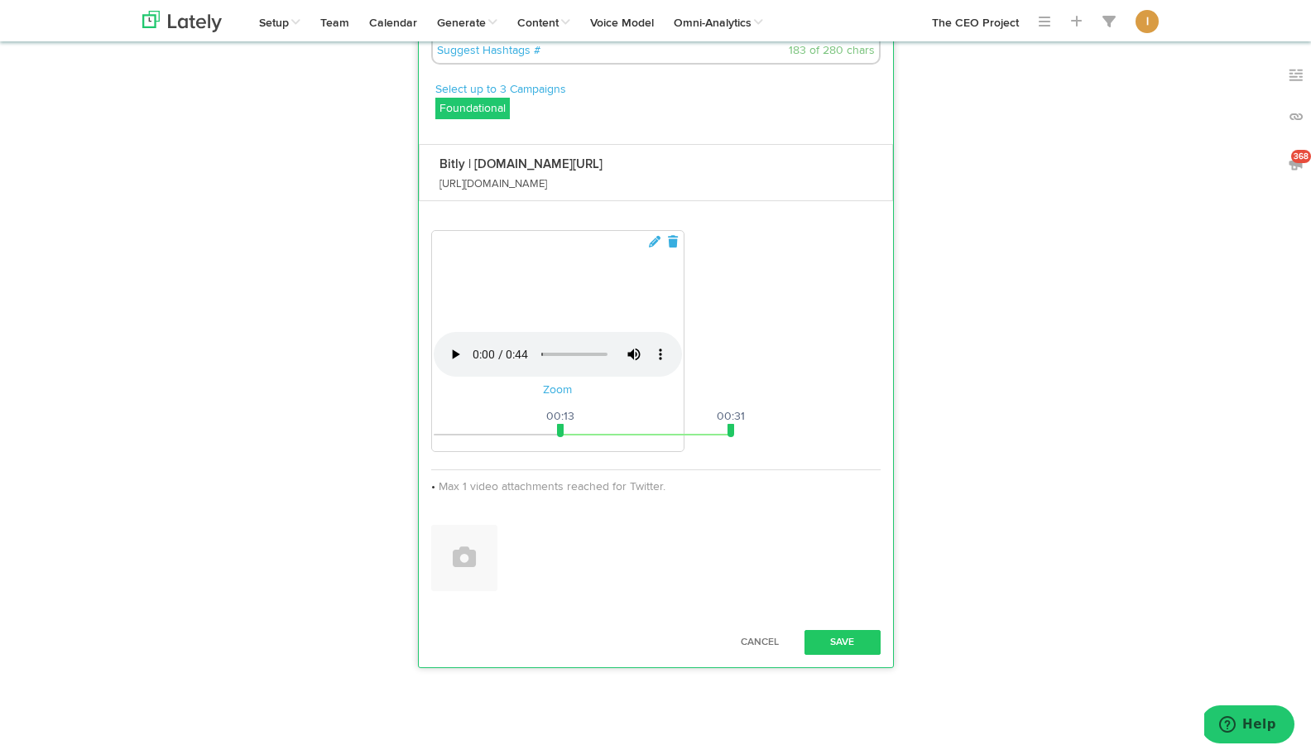
type textarea "Ever wonder how a CEO goes from managing 2,000 apartments to building multiple …"
drag, startPoint x: 562, startPoint y: 648, endPoint x: 432, endPoint y: 645, distance: 130.0
click at [432, 452] on div "Your browser does not support HTML5 video. Zoom 00:00 00:44 00:01 00:31" at bounding box center [557, 341] width 253 height 222
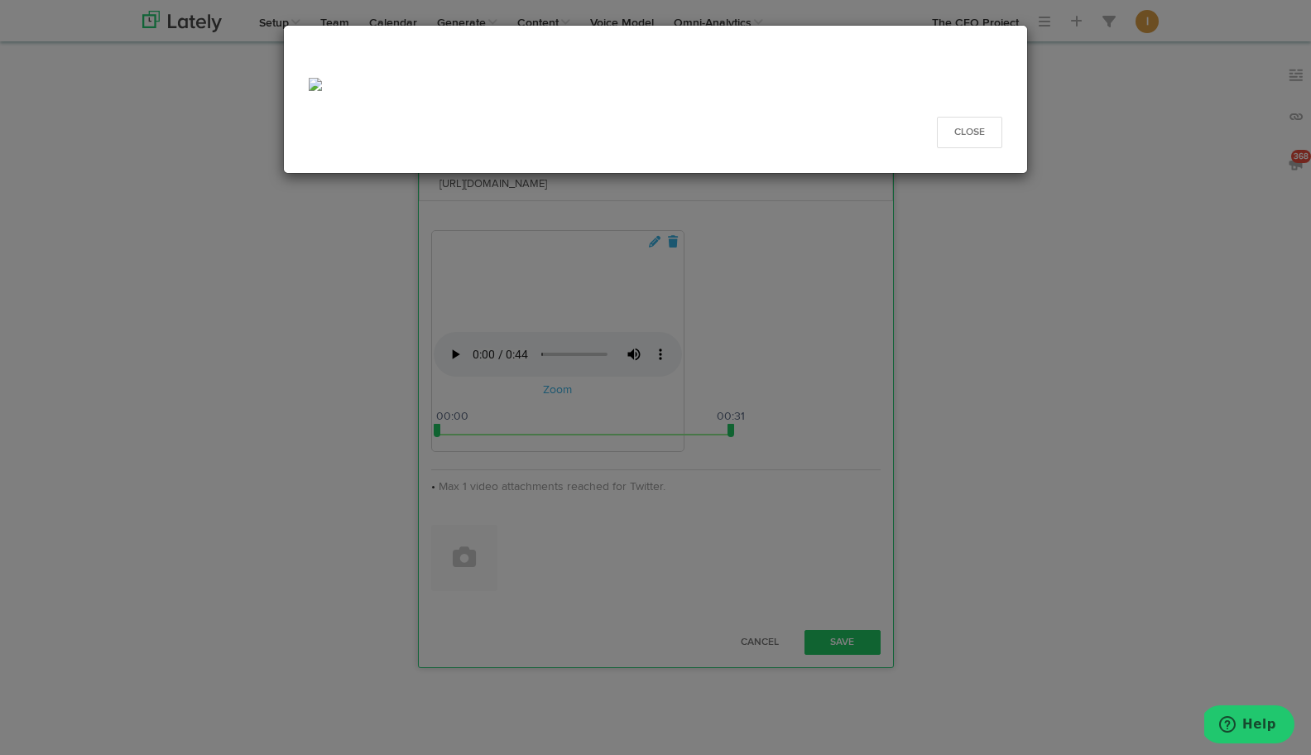
drag, startPoint x: 732, startPoint y: 652, endPoint x: 870, endPoint y: 655, distance: 137.4
click at [871, 655] on div "Close" at bounding box center [655, 377] width 1311 height 755
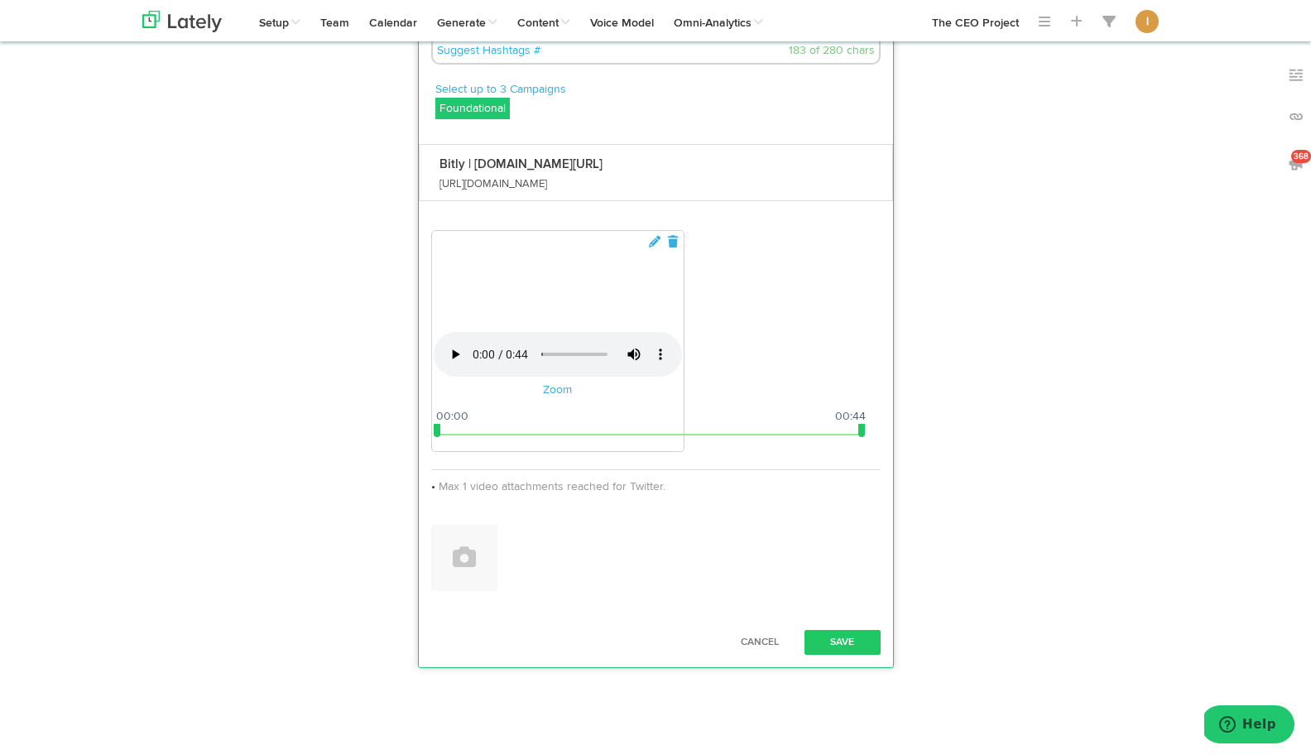
drag, startPoint x: 728, startPoint y: 647, endPoint x: 867, endPoint y: 651, distance: 139.1
click at [868, 456] on div "Your browser does not support HTML5 video. Zoom 00:00 00:44 00:00 00:44" at bounding box center [655, 343] width 449 height 226
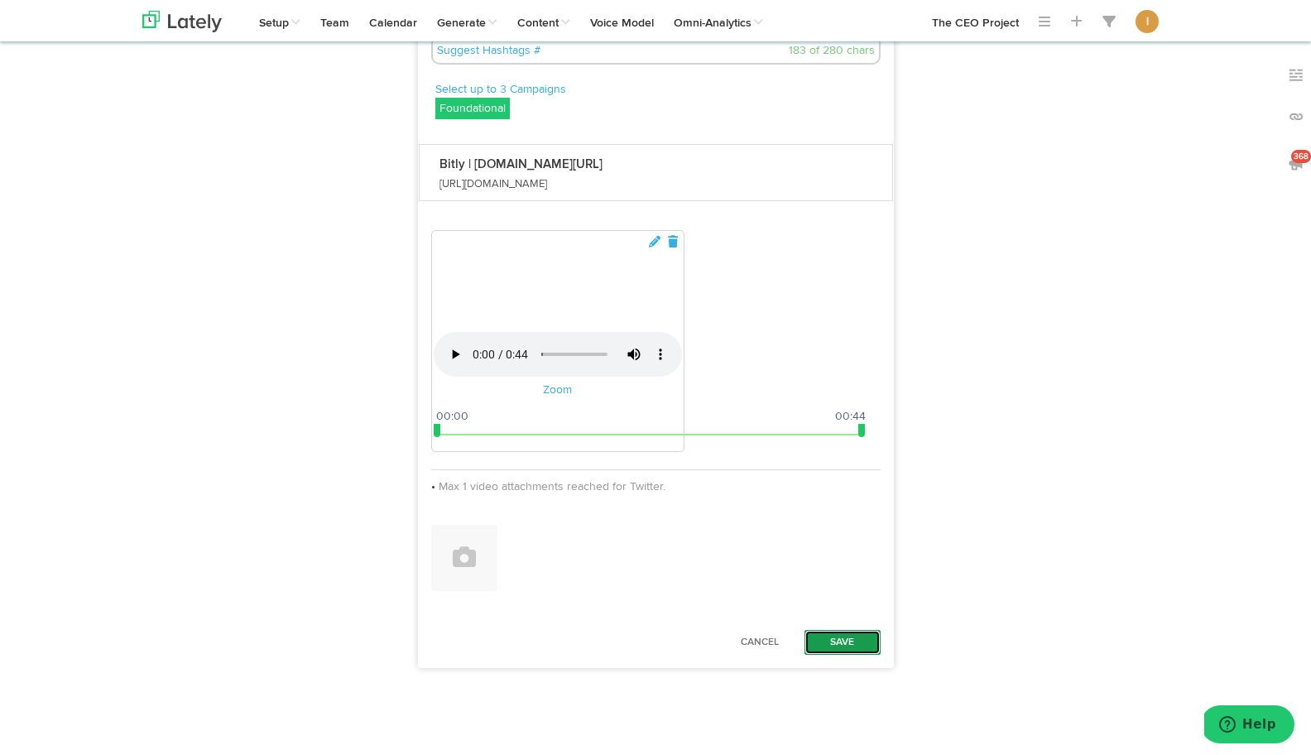
click at [851, 655] on button "Save" at bounding box center [842, 642] width 76 height 25
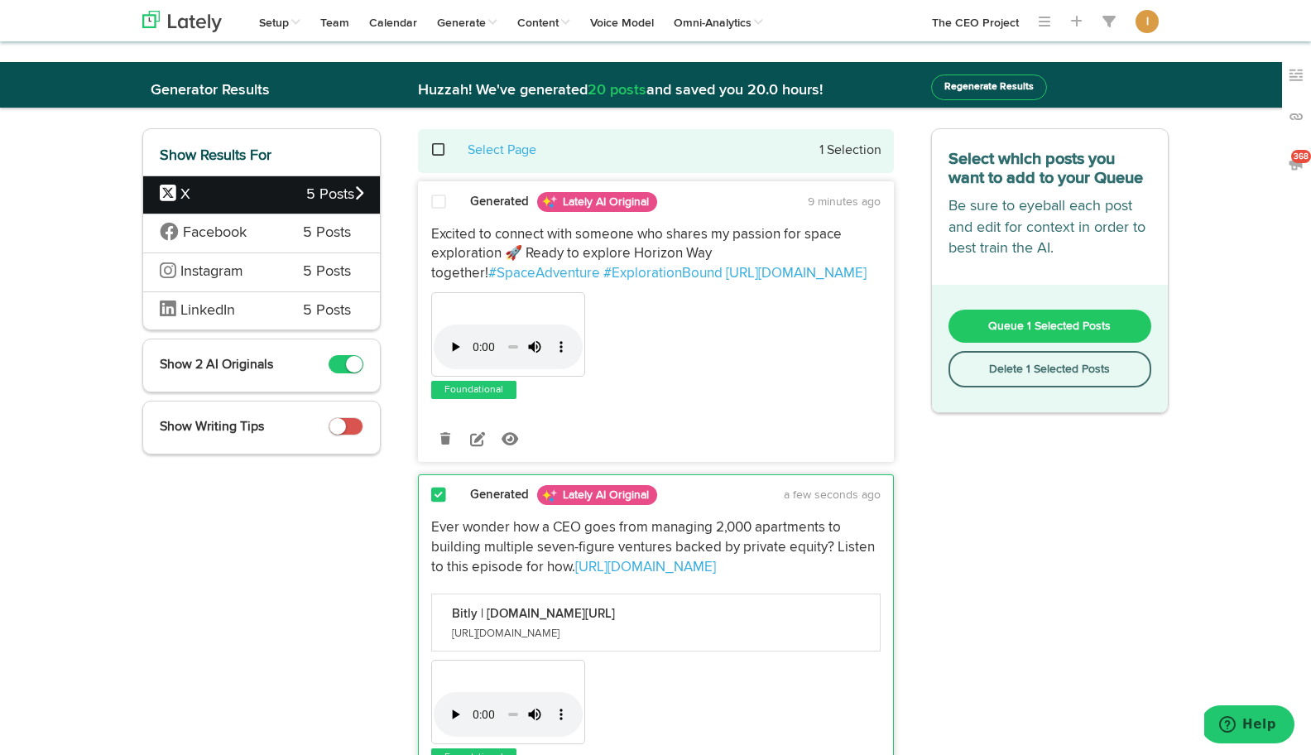
click at [1040, 324] on span "Queue 1 Selected Posts" at bounding box center [1049, 326] width 122 height 12
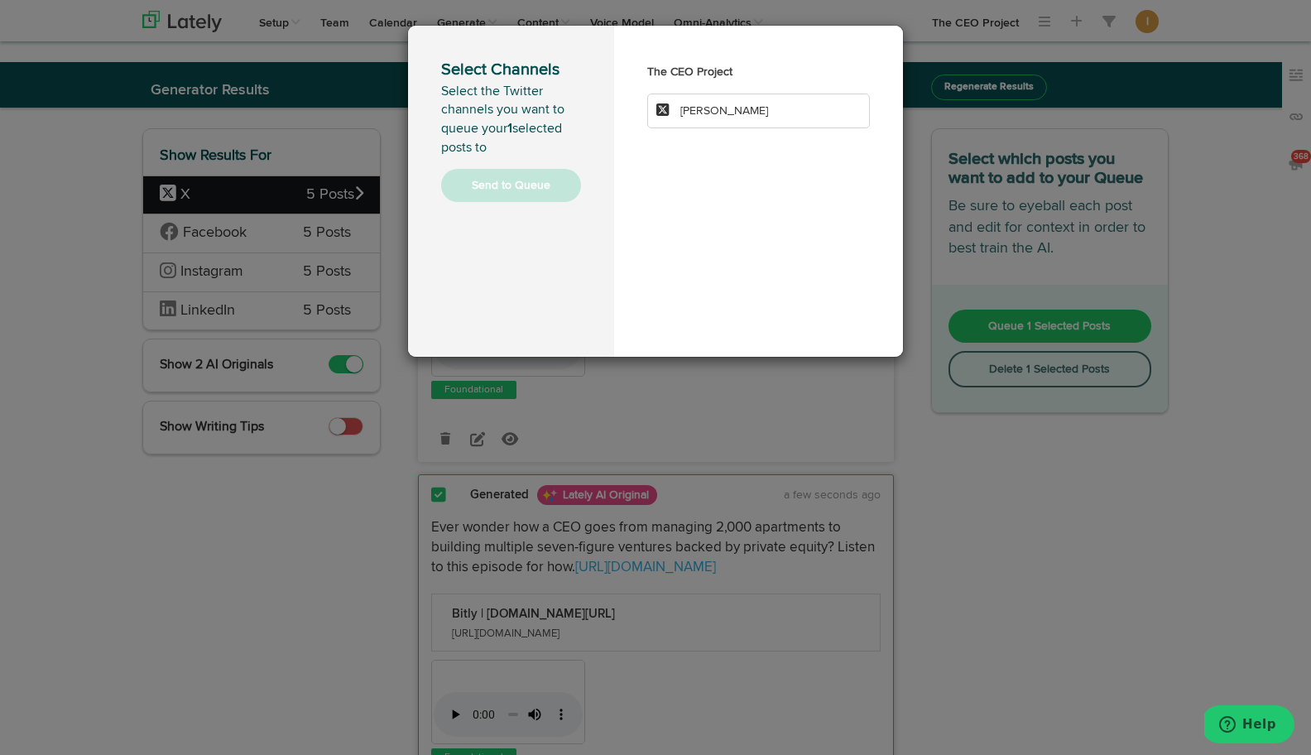
click at [718, 112] on span "[PERSON_NAME]" at bounding box center [724, 111] width 88 height 12
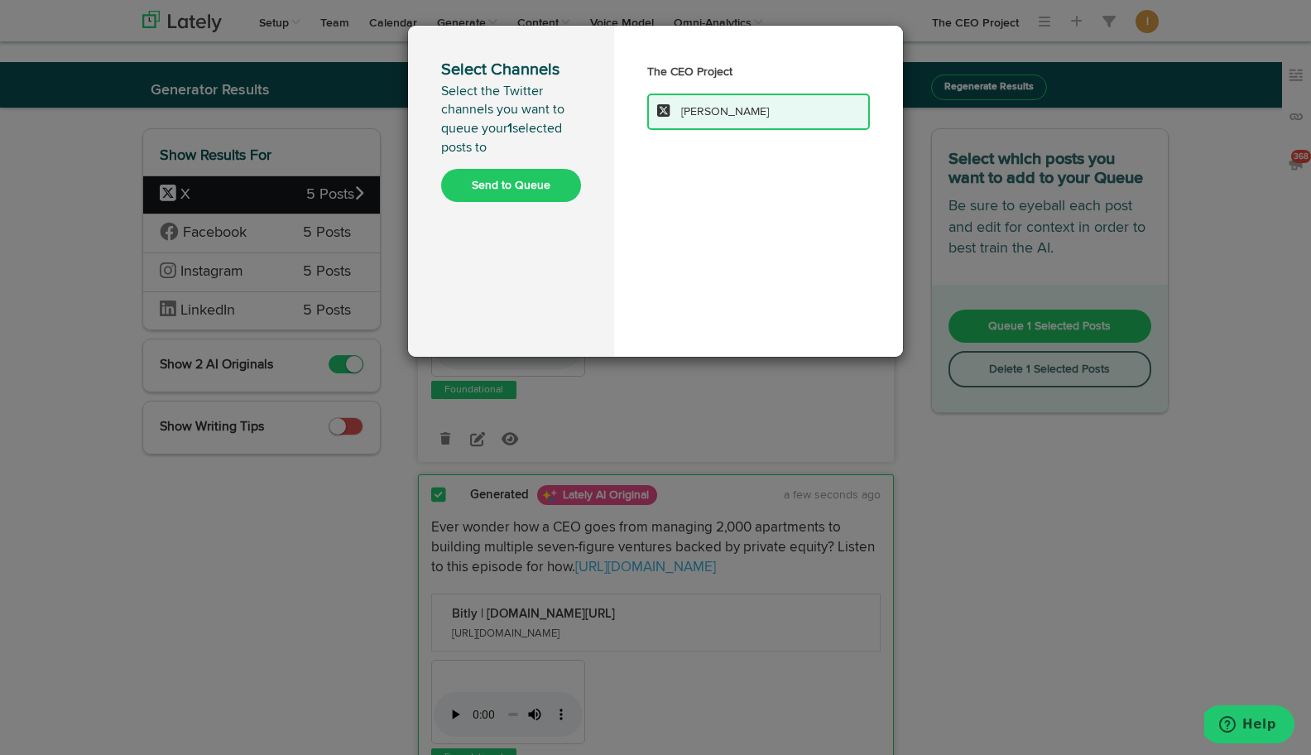
click at [509, 187] on button "Send to Queue" at bounding box center [511, 185] width 140 height 33
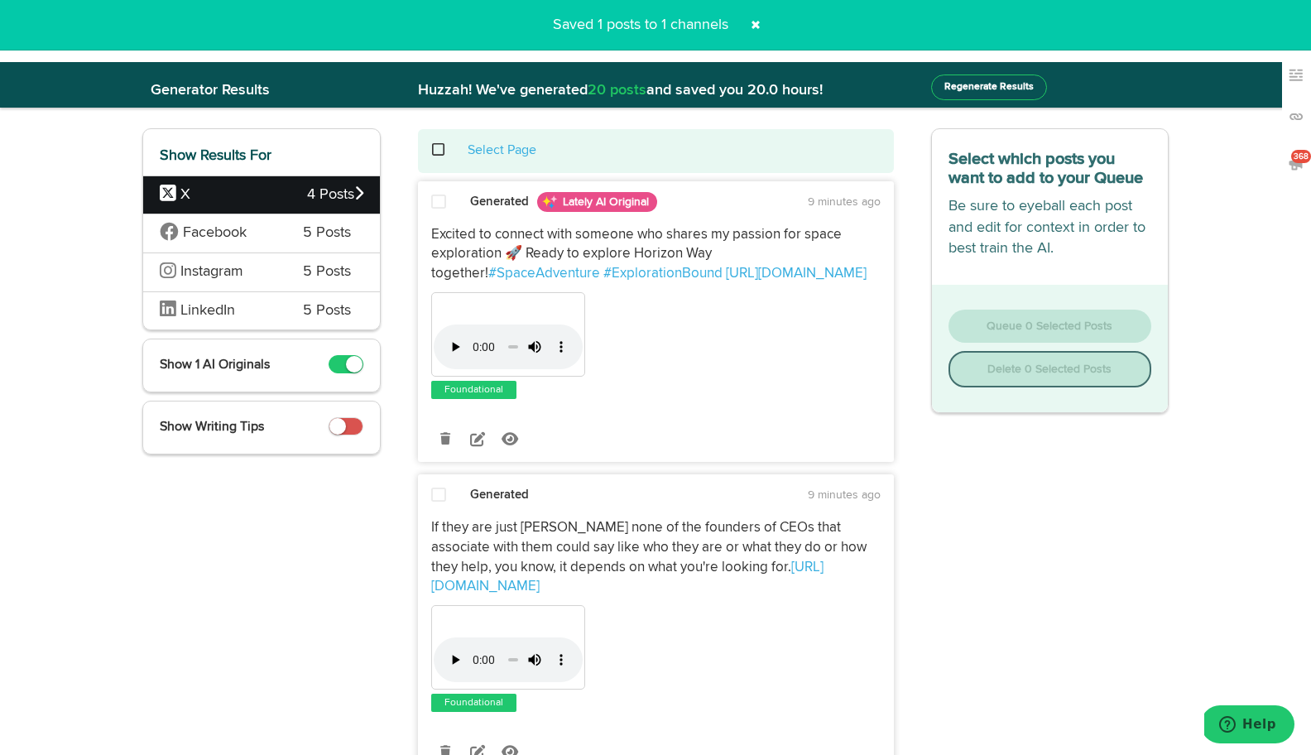
click at [438, 151] on span at bounding box center [447, 150] width 34 height 1
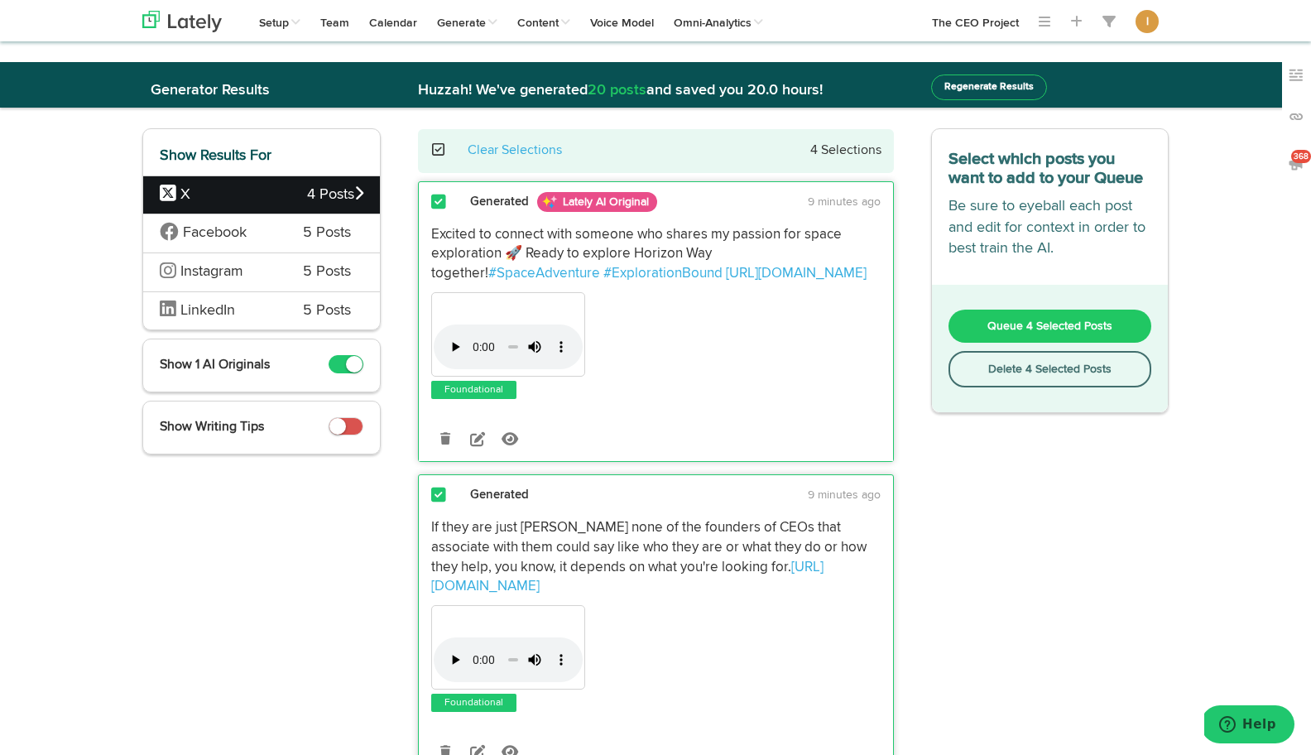
click at [1005, 374] on button "Delete 4 Selected Posts" at bounding box center [1050, 369] width 204 height 36
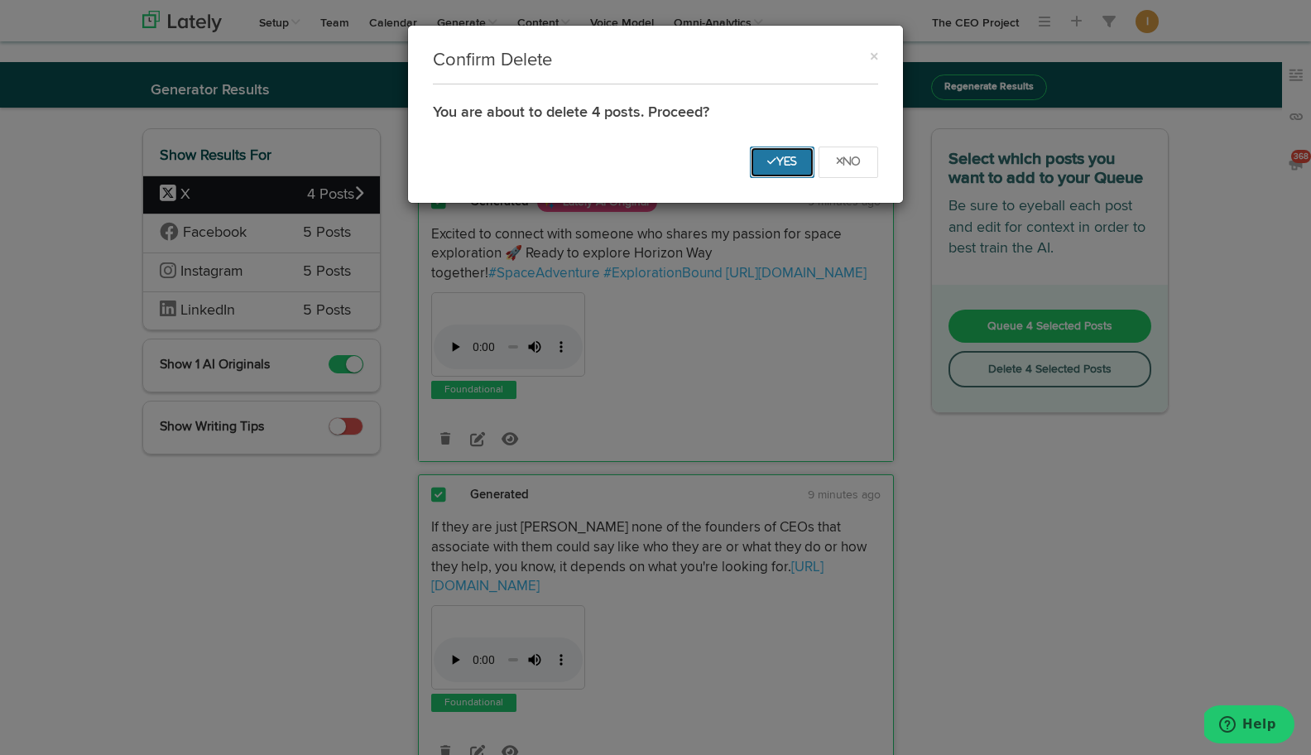
click at [770, 166] on button "Yes" at bounding box center [782, 161] width 65 height 31
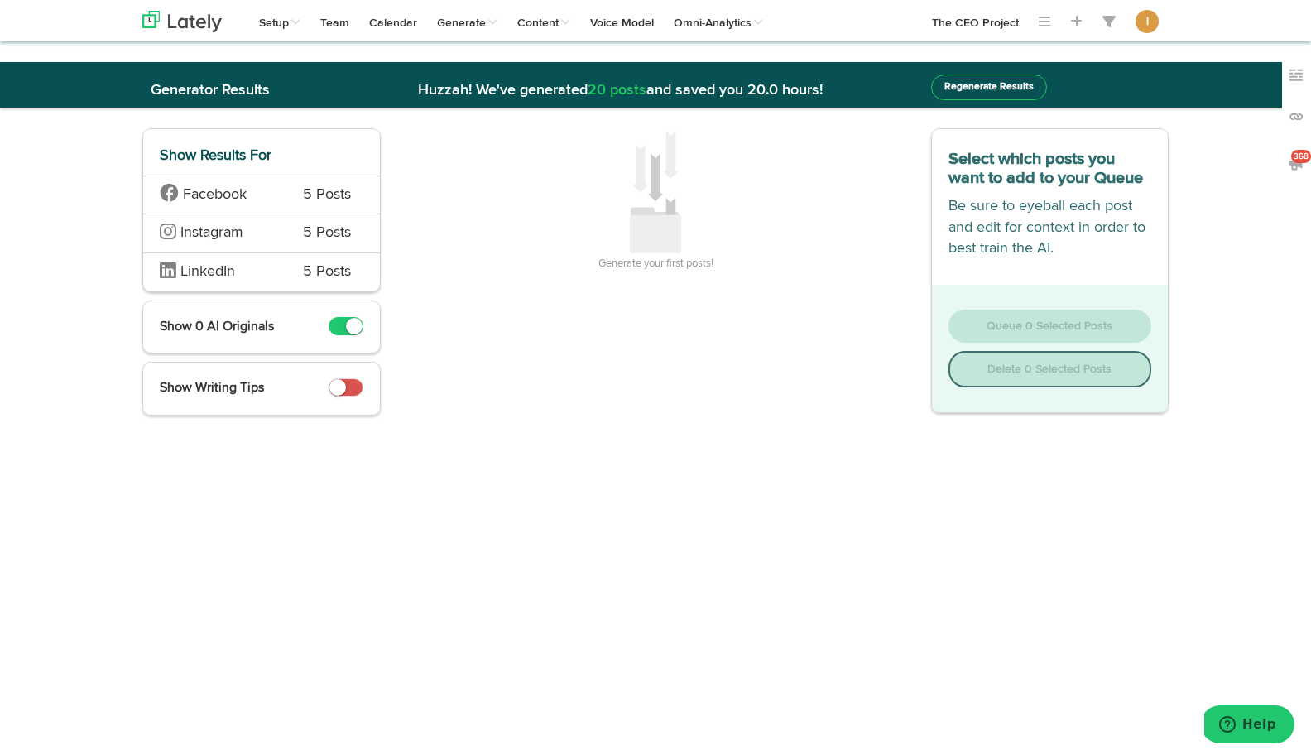
click at [305, 199] on span "5 Posts" at bounding box center [327, 196] width 48 height 22
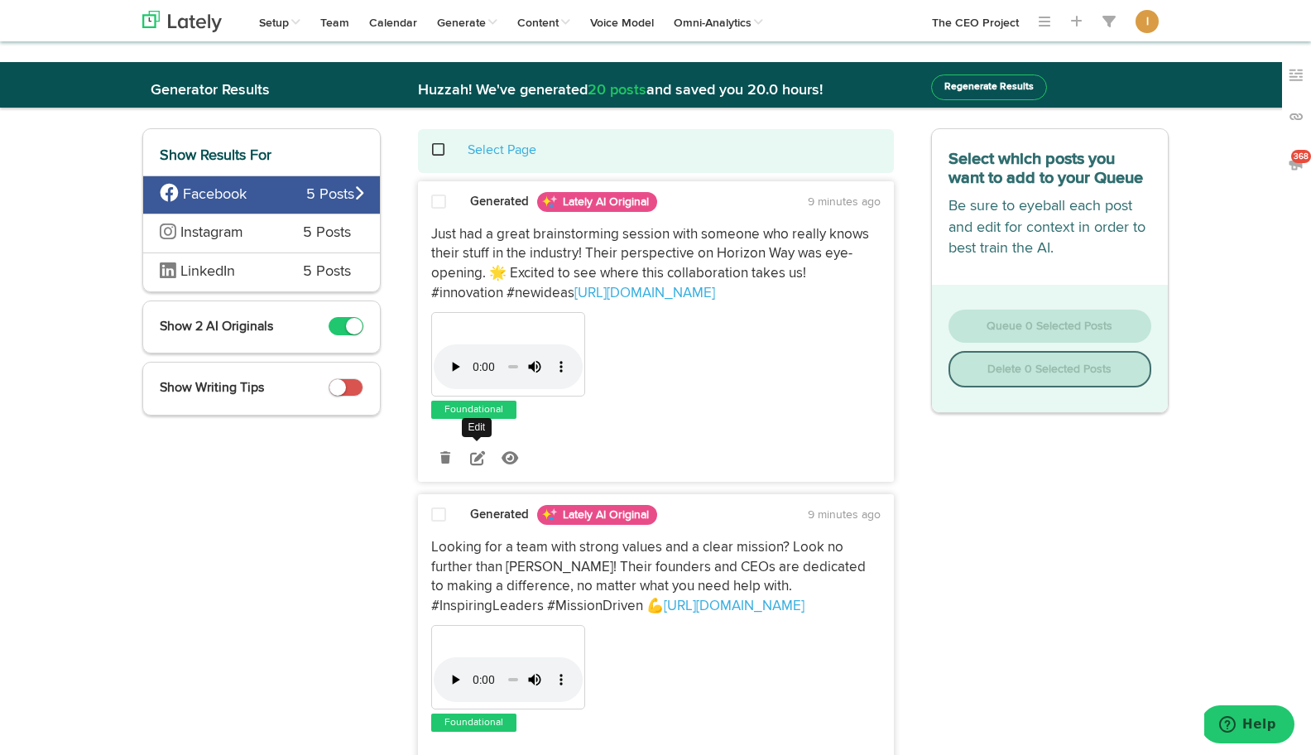
click at [474, 457] on icon at bounding box center [477, 457] width 15 height 15
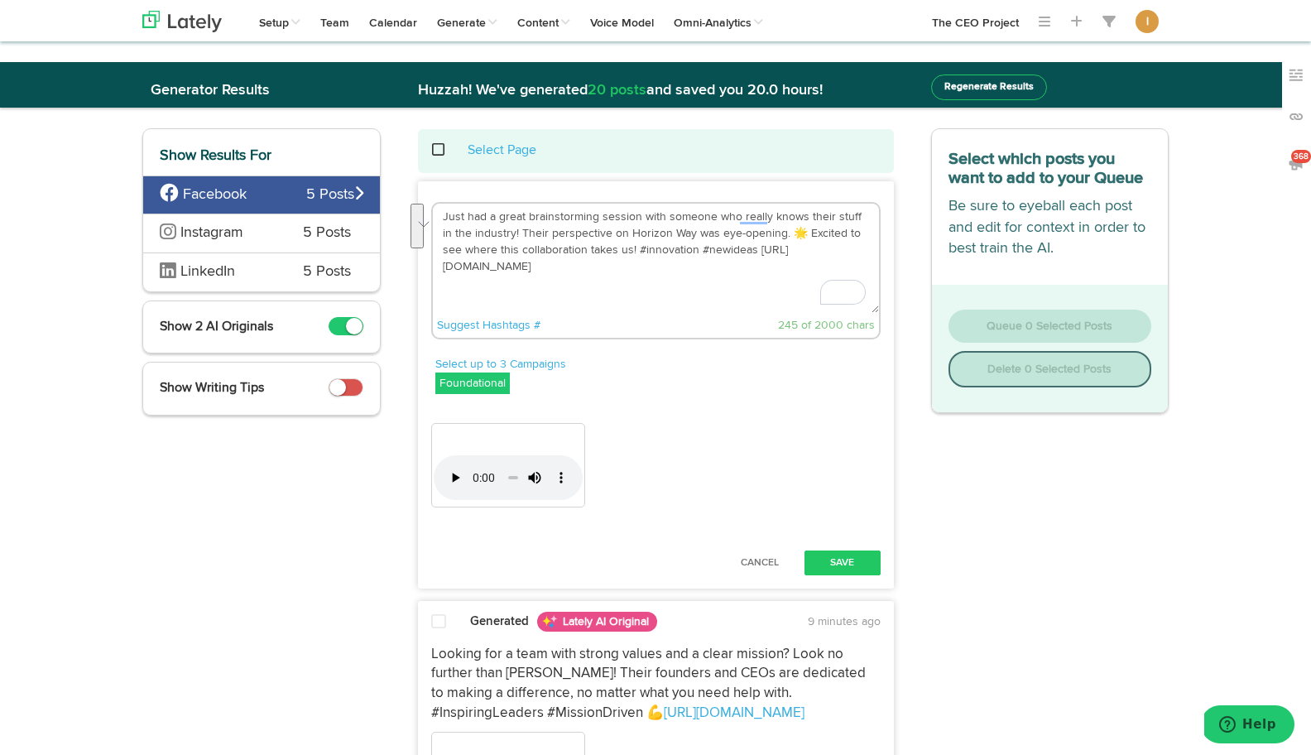
drag, startPoint x: 732, startPoint y: 250, endPoint x: 436, endPoint y: 222, distance: 297.6
click at [436, 222] on div "Just had a great brainstorming session with someone who really knows their stuf…" at bounding box center [656, 273] width 474 height 142
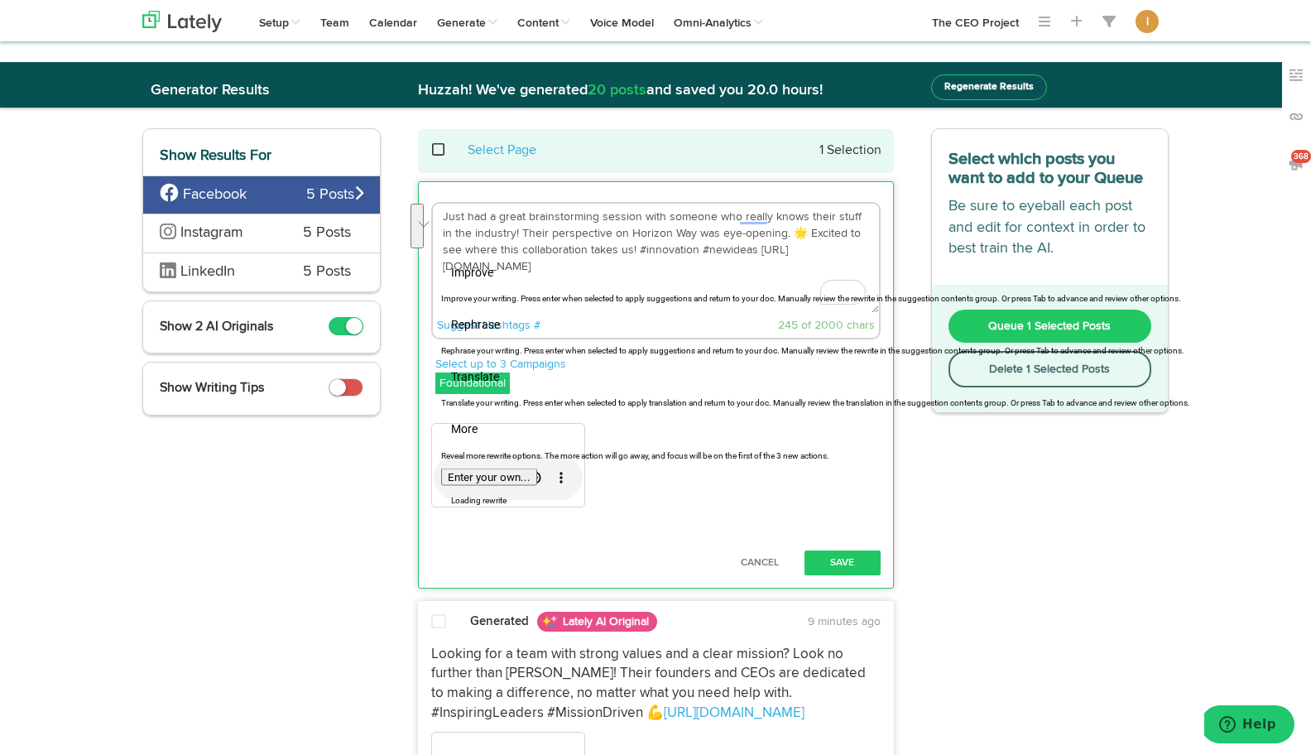
paste textarea "Ever wonder how a CEO goes from managing 2,000 apartments to building multiple …"
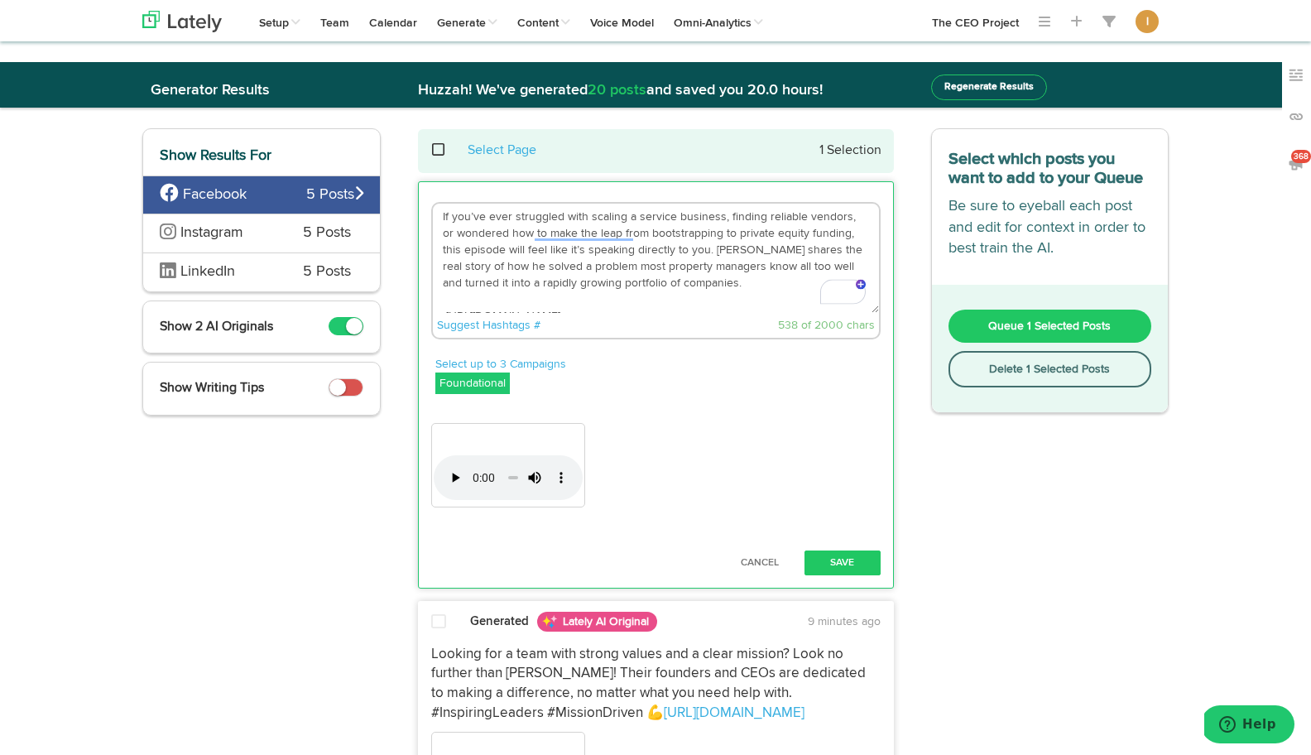
scroll to position [66, 0]
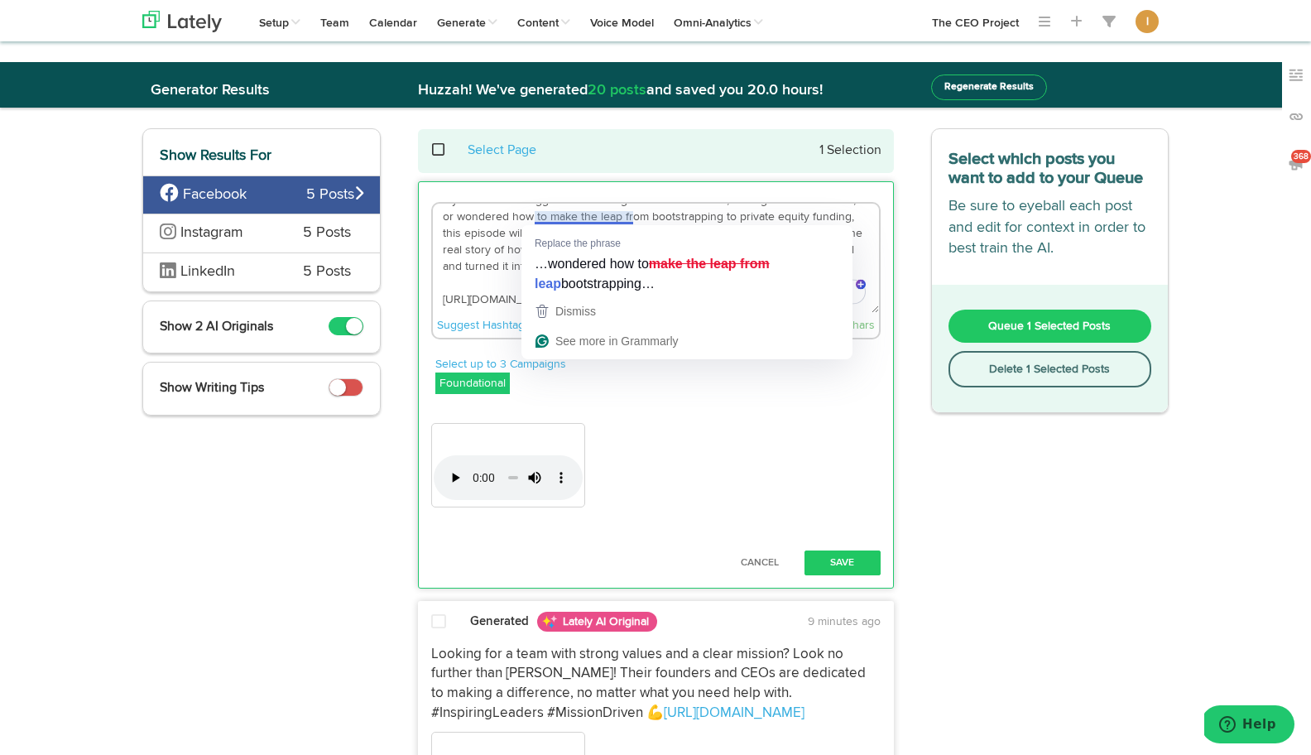
type textarea "Ever wonder how a CEO goes from managing 2,000 apartments to building multiple …"
click at [809, 455] on div "Your browser does not support HTML5 video." at bounding box center [655, 467] width 449 height 89
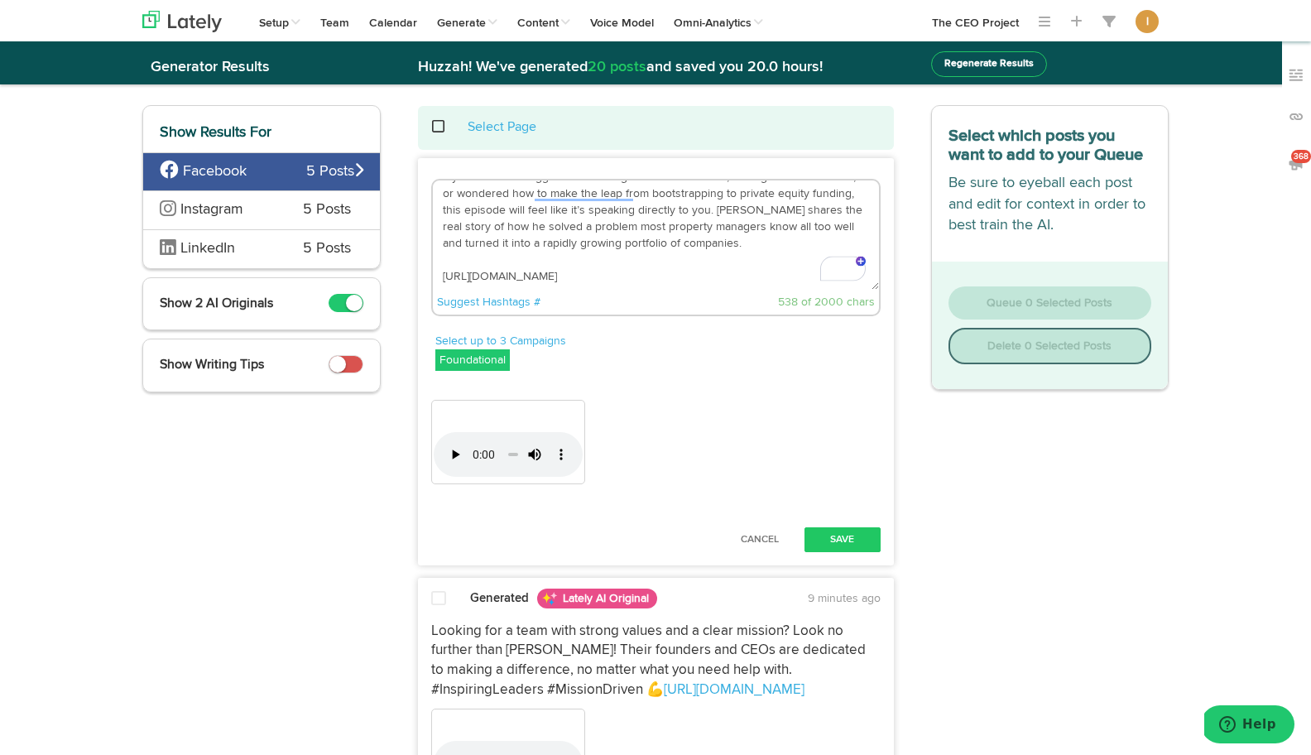
scroll to position [0, 0]
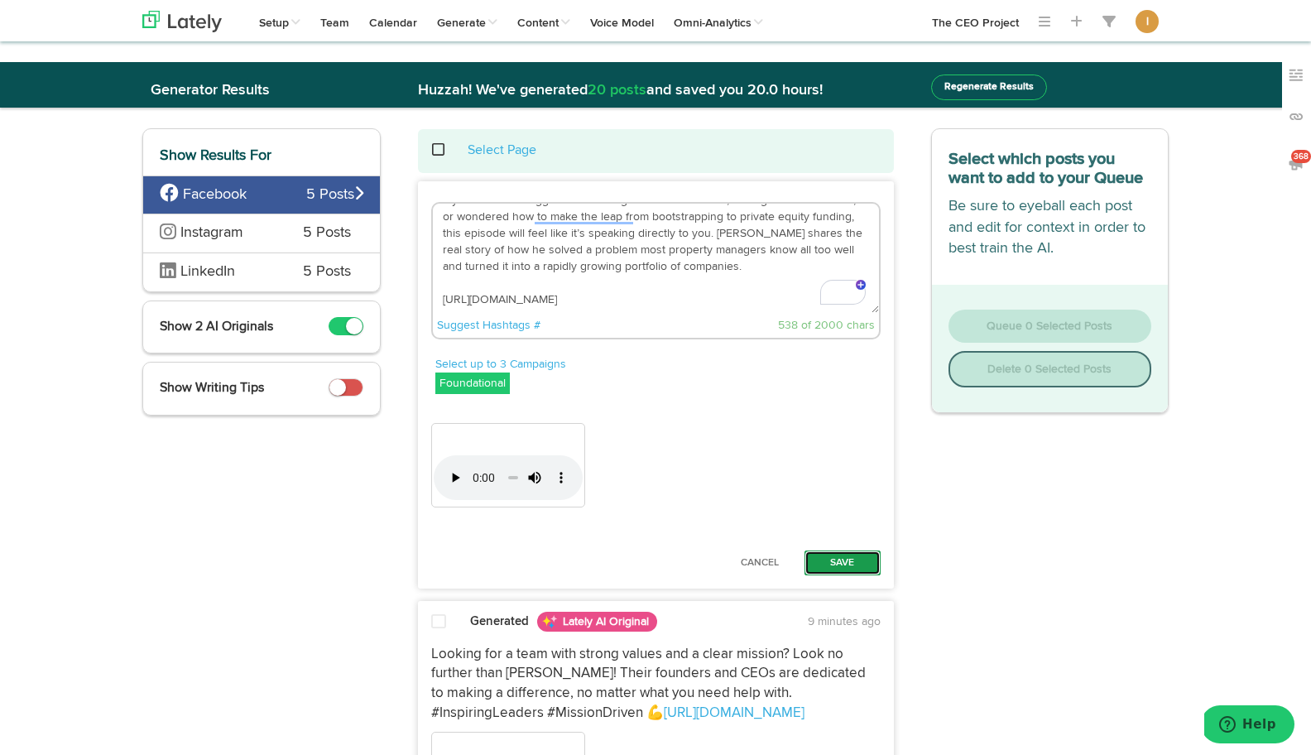
click at [843, 563] on button "Save" at bounding box center [842, 562] width 76 height 25
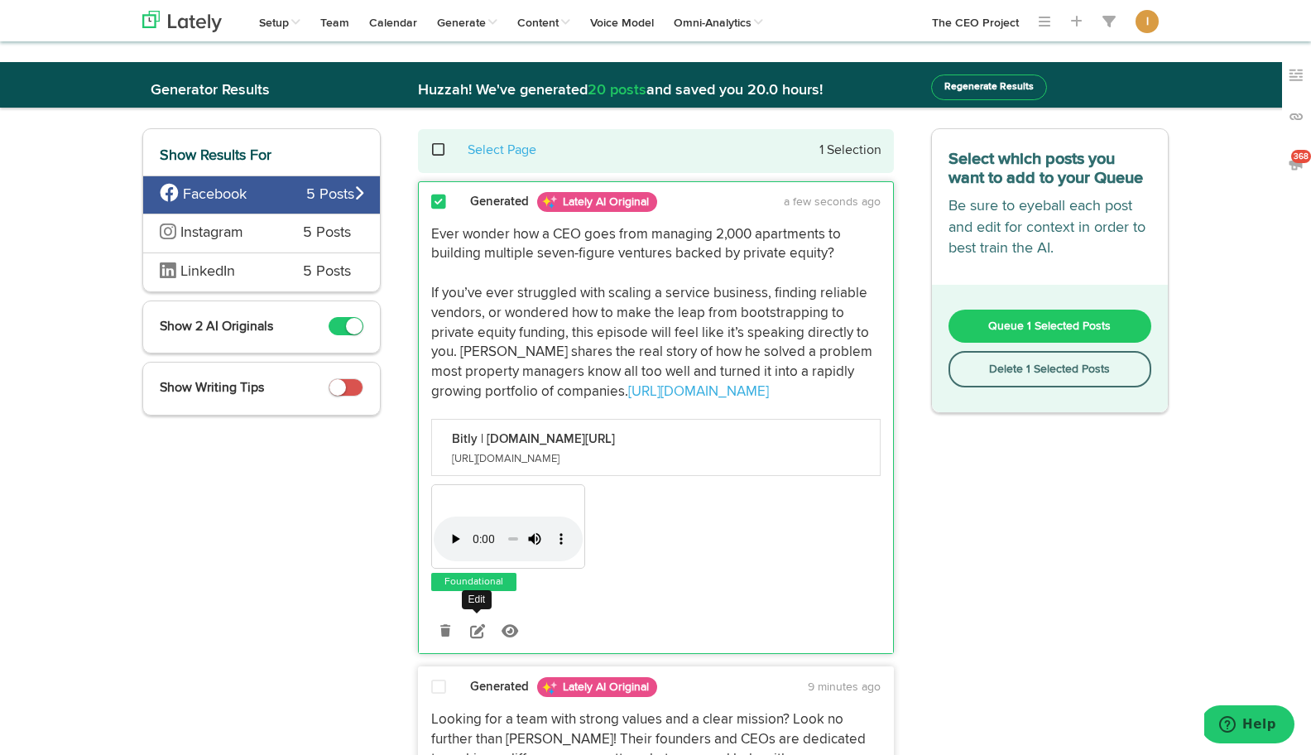
click at [475, 638] on icon at bounding box center [477, 630] width 15 height 15
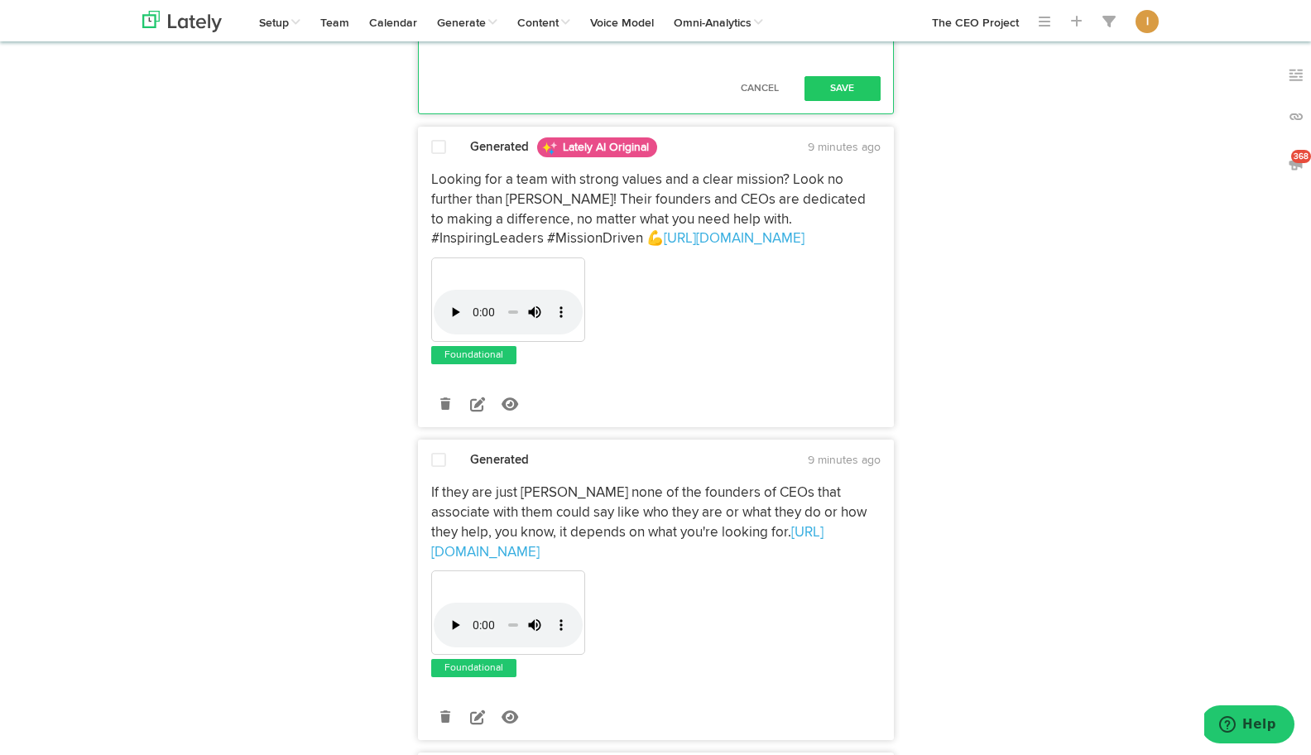
scroll to position [838, 0]
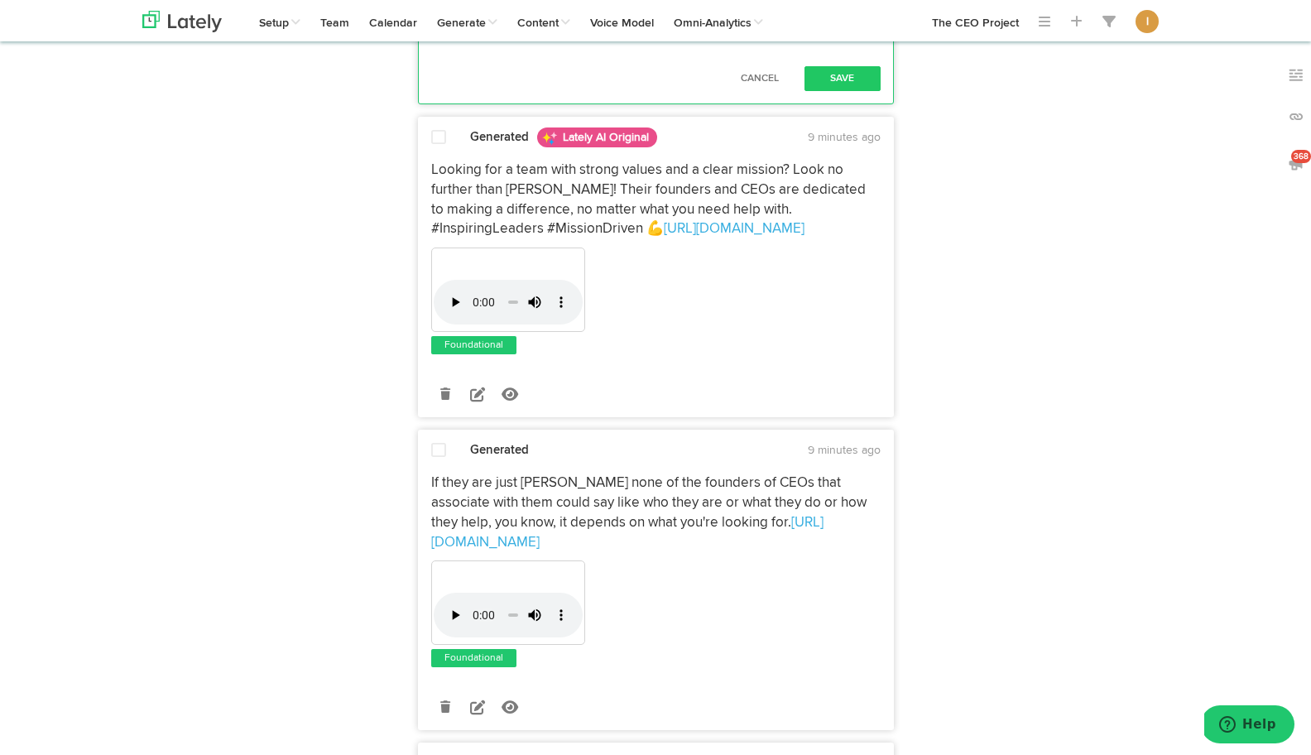
drag, startPoint x: 759, startPoint y: 510, endPoint x: 431, endPoint y: 511, distance: 327.7
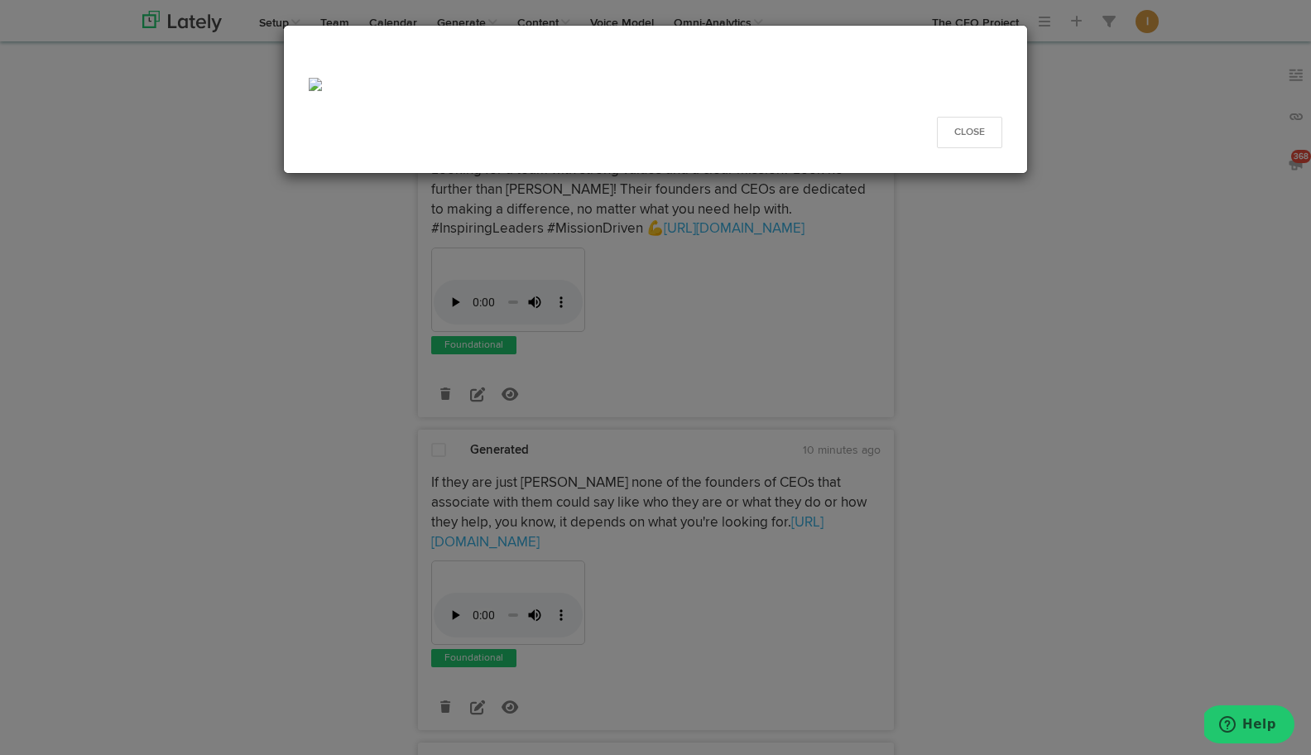
click at [814, 509] on div "Close" at bounding box center [655, 377] width 1311 height 755
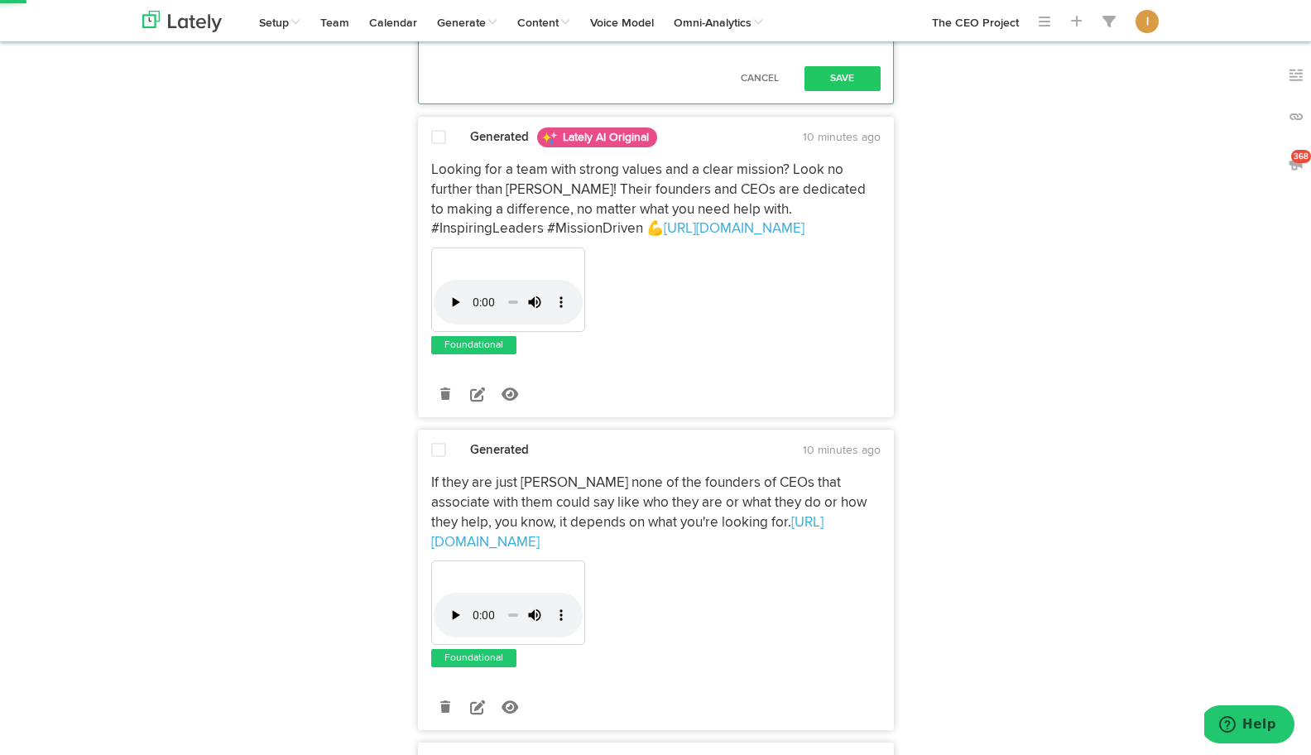
drag, startPoint x: 818, startPoint y: 512, endPoint x: 868, endPoint y: 513, distance: 50.5
click at [849, 91] on button "Save" at bounding box center [842, 78] width 76 height 25
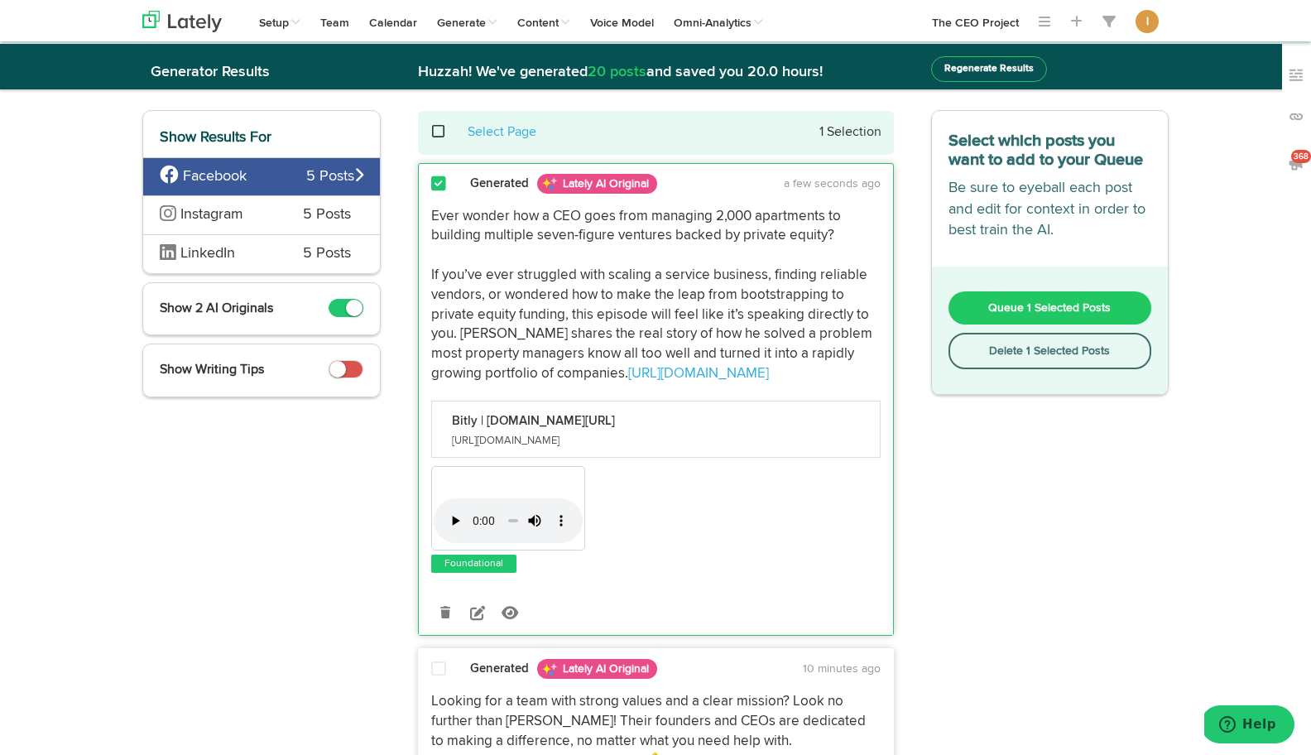
scroll to position [0, 0]
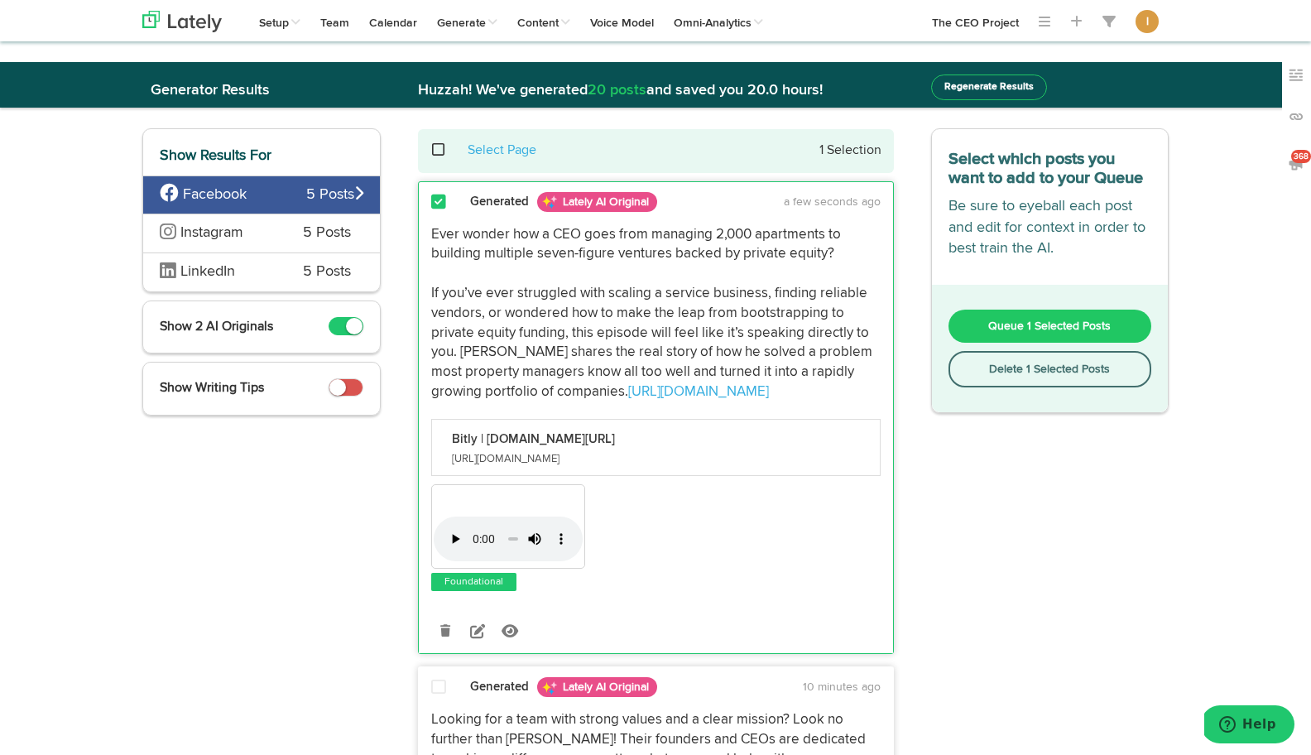
click at [1016, 329] on span "Queue 1 Selected Posts" at bounding box center [1049, 326] width 122 height 12
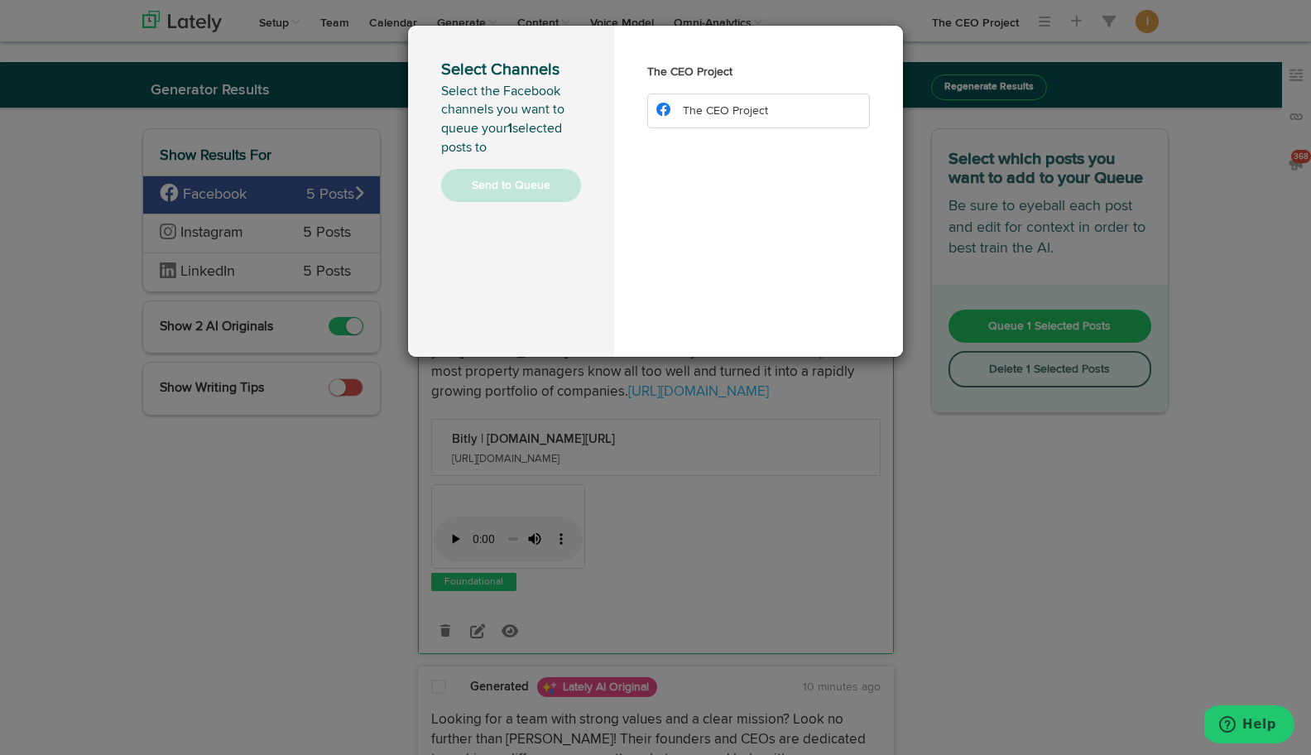
click at [690, 113] on span "The CEO Project" at bounding box center [725, 111] width 85 height 12
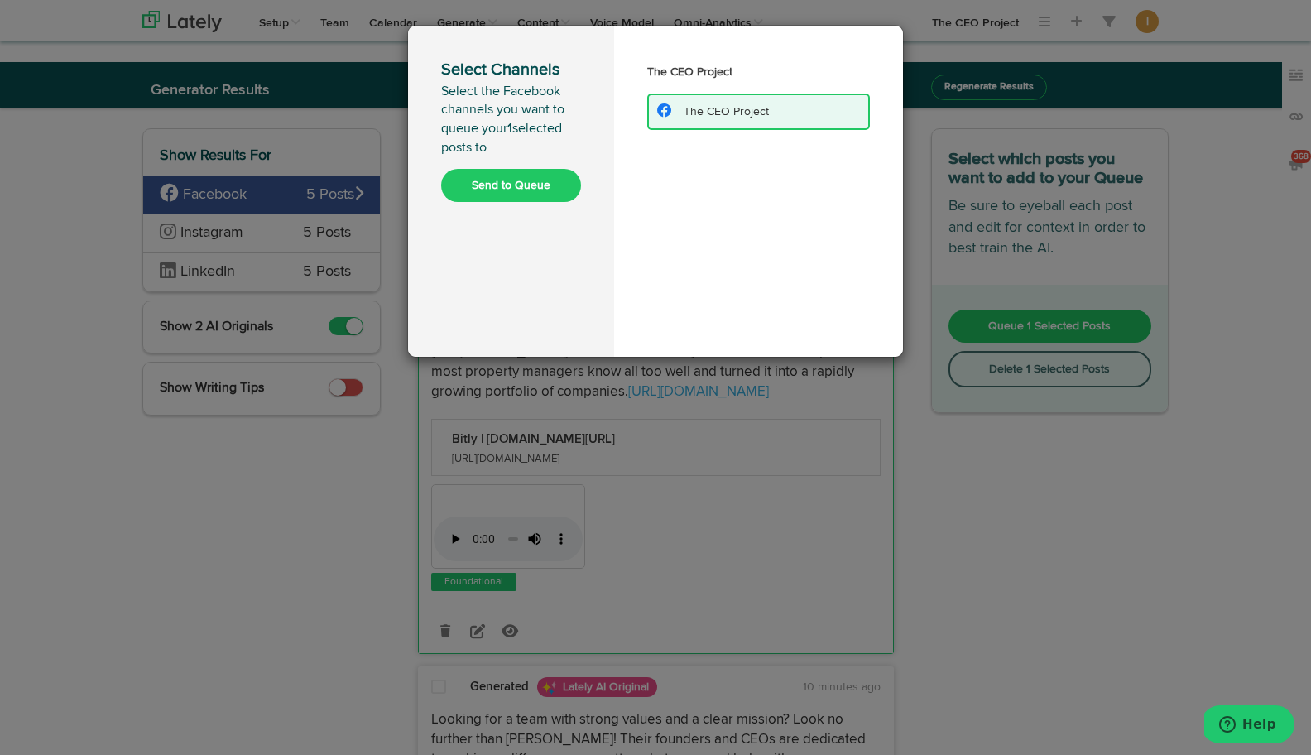
click at [499, 187] on button "Send to Queue" at bounding box center [511, 185] width 140 height 33
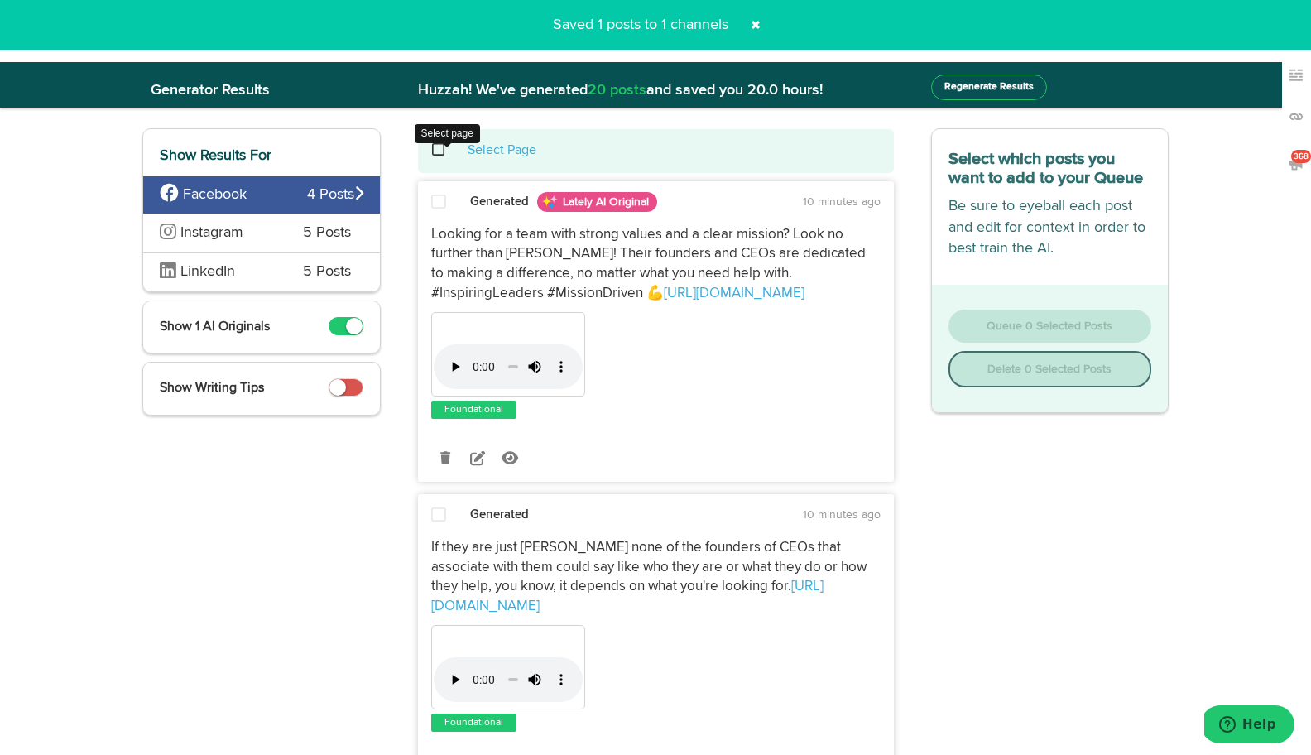
click at [438, 151] on span at bounding box center [447, 150] width 34 height 1
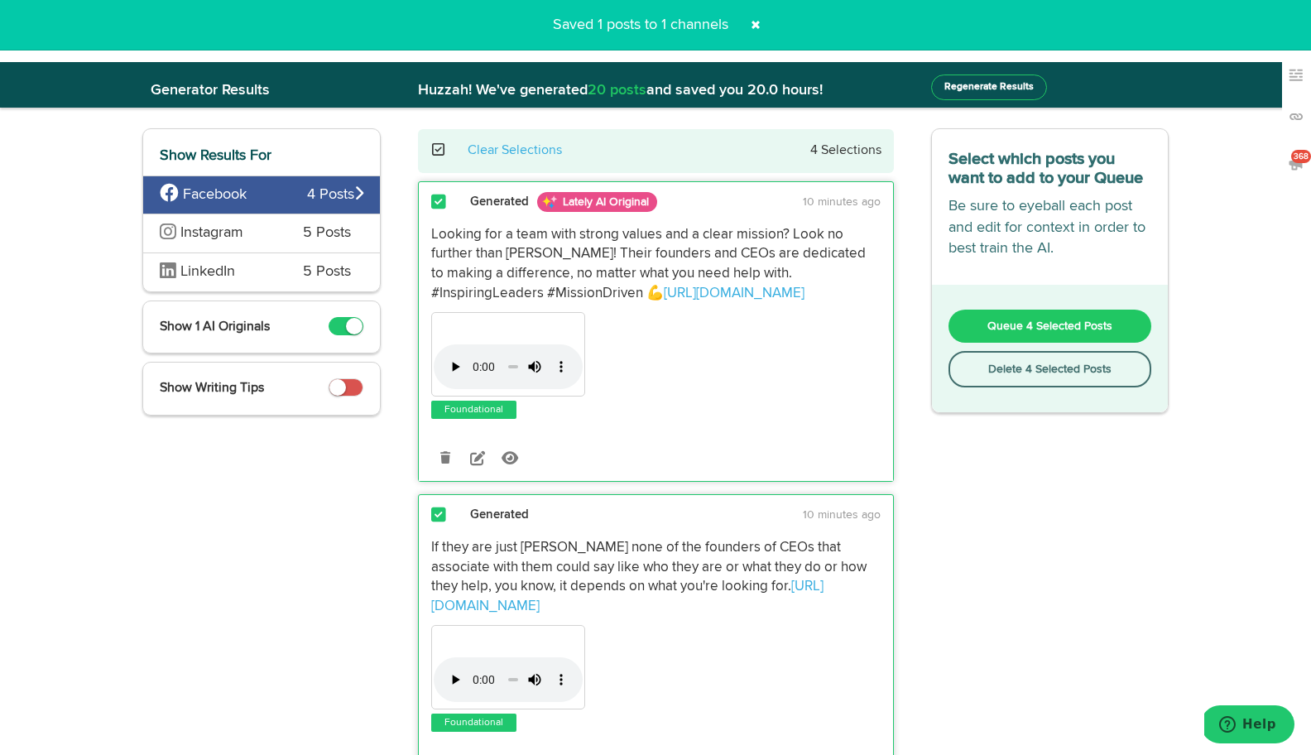
click at [1059, 369] on button "Delete 4 Selected Posts" at bounding box center [1050, 369] width 204 height 36
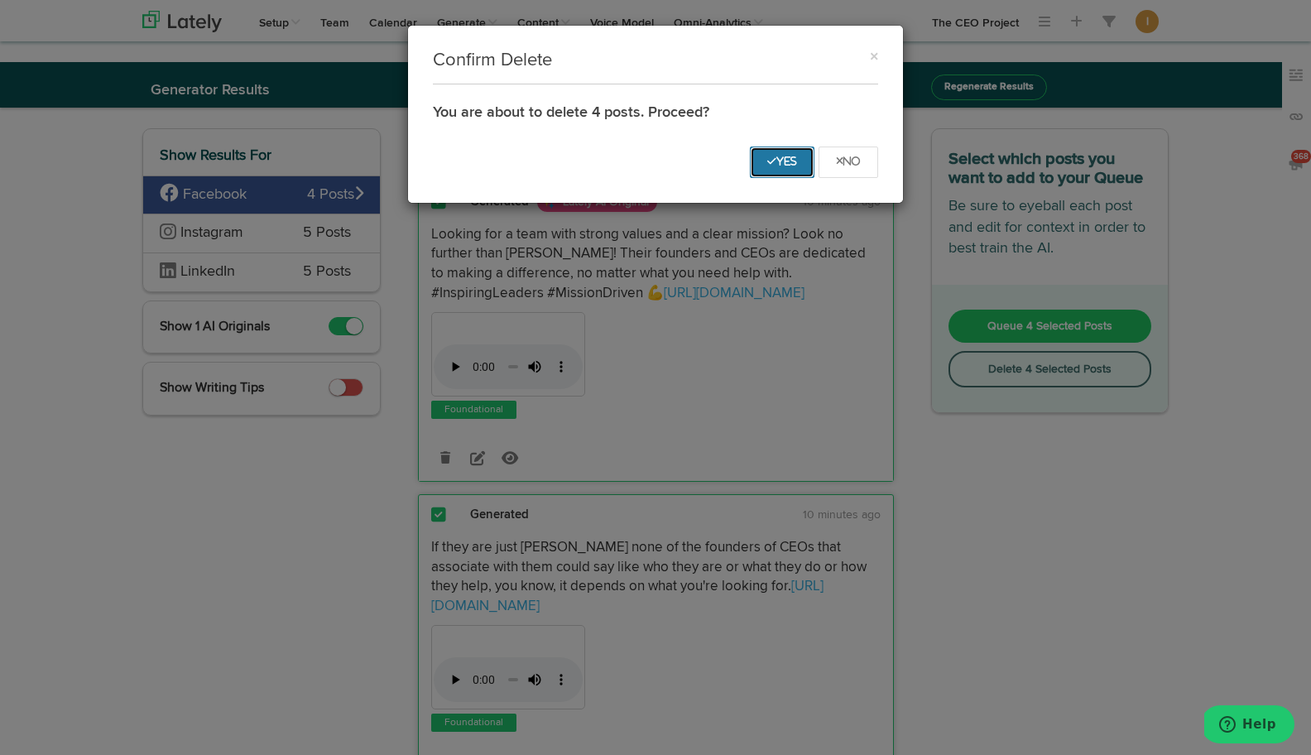
click at [789, 155] on button "Yes" at bounding box center [782, 161] width 65 height 31
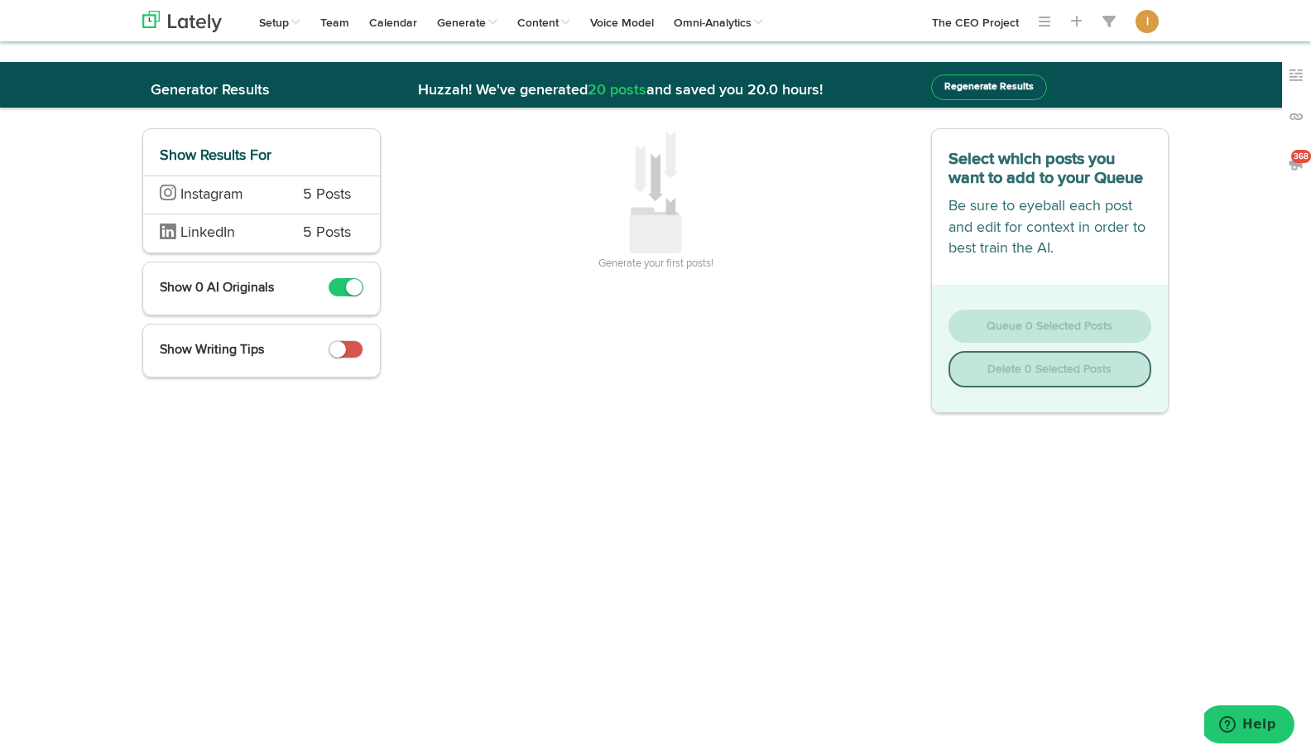
click at [269, 196] on span "Instagram" at bounding box center [219, 196] width 118 height 22
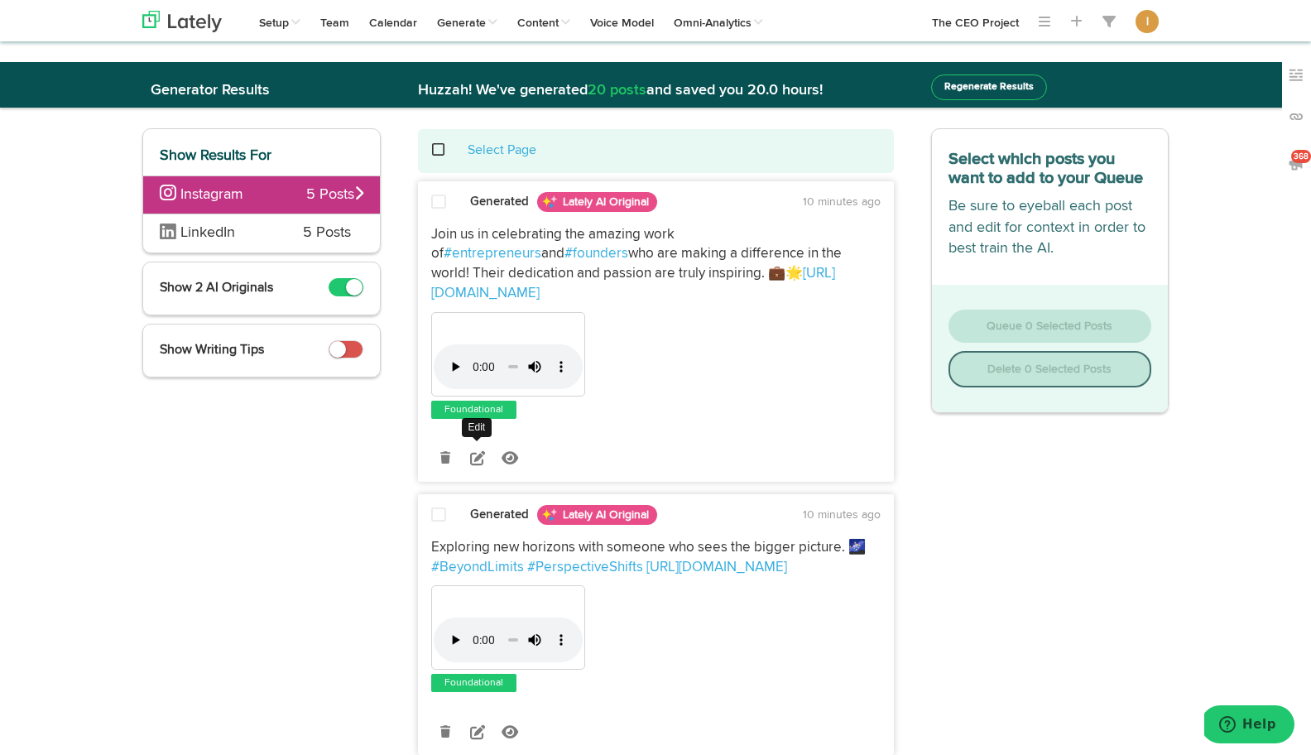
click at [474, 450] on icon at bounding box center [477, 457] width 15 height 15
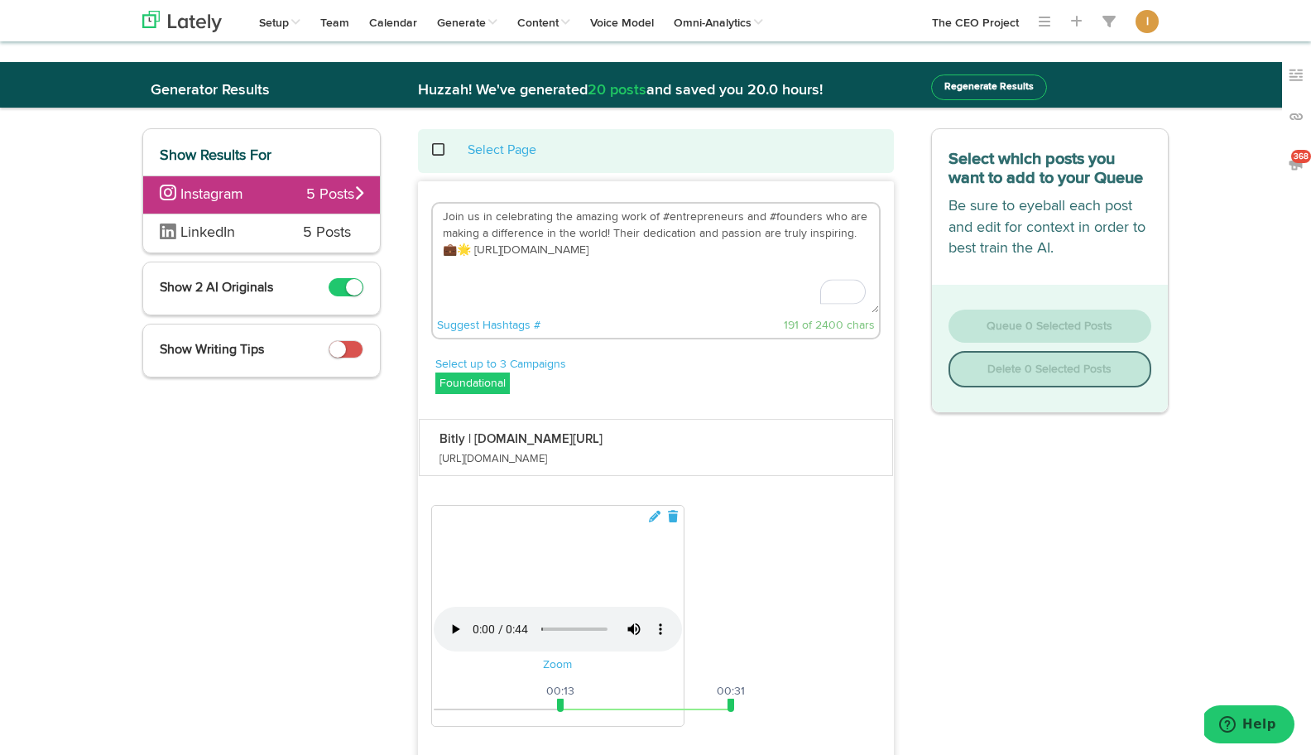
drag, startPoint x: 454, startPoint y: 249, endPoint x: 426, endPoint y: 212, distance: 46.7
click at [426, 212] on div "Join us in celebrating the amazing work of #entrepreneurs and #founders who are…" at bounding box center [656, 273] width 474 height 142
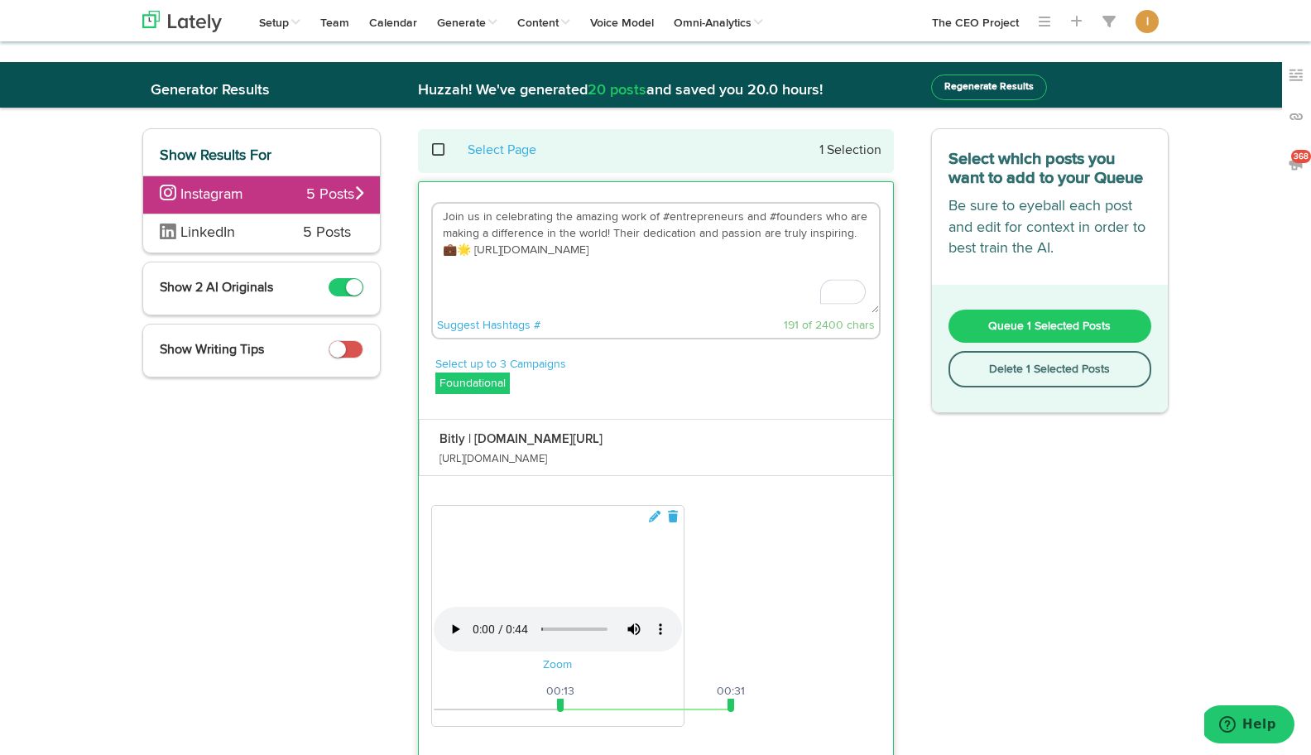
paste textarea "Ever wonder how a CEO goes from managing 2,000 apartments to building multiple …"
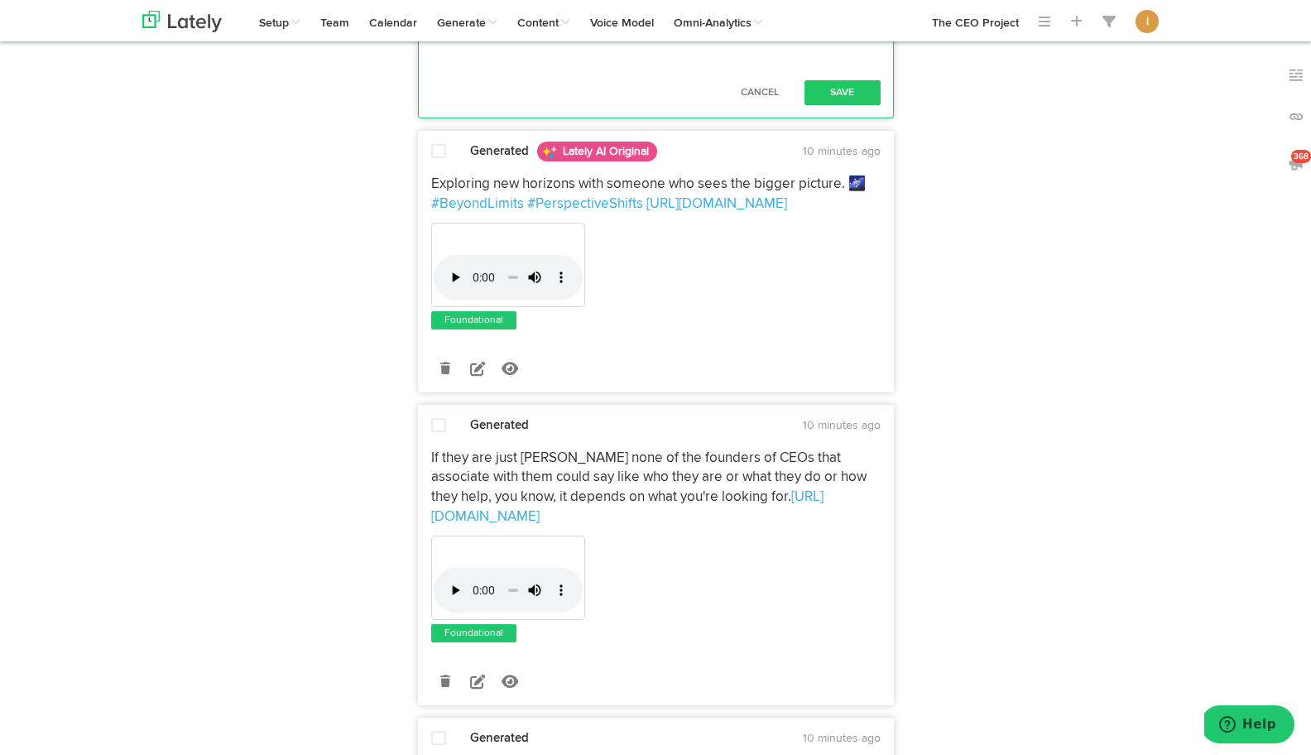
scroll to position [797, 0]
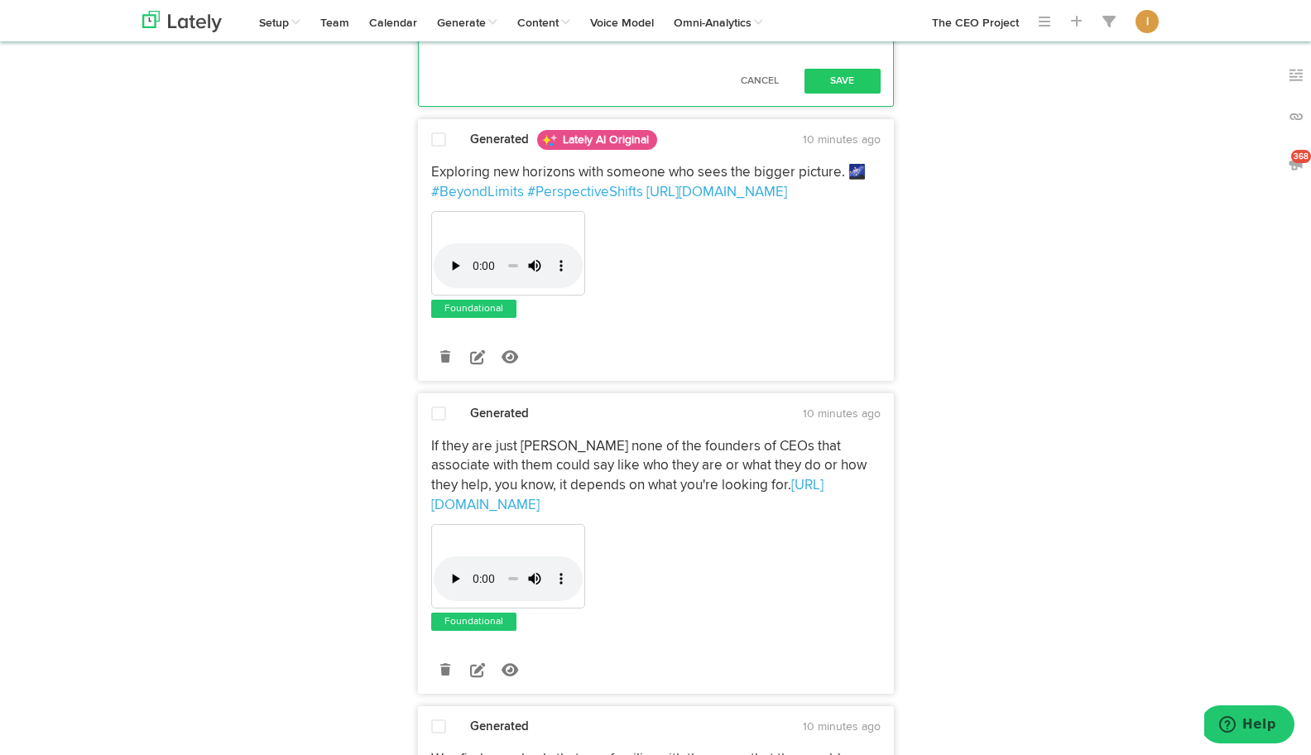
type textarea "Ever wonder how a CEO goes from managing 2,000 apartments to building multiple …"
drag, startPoint x: 559, startPoint y: 552, endPoint x: 439, endPoint y: 558, distance: 121.0
drag, startPoint x: 730, startPoint y: 550, endPoint x: 862, endPoint y: 558, distance: 132.6
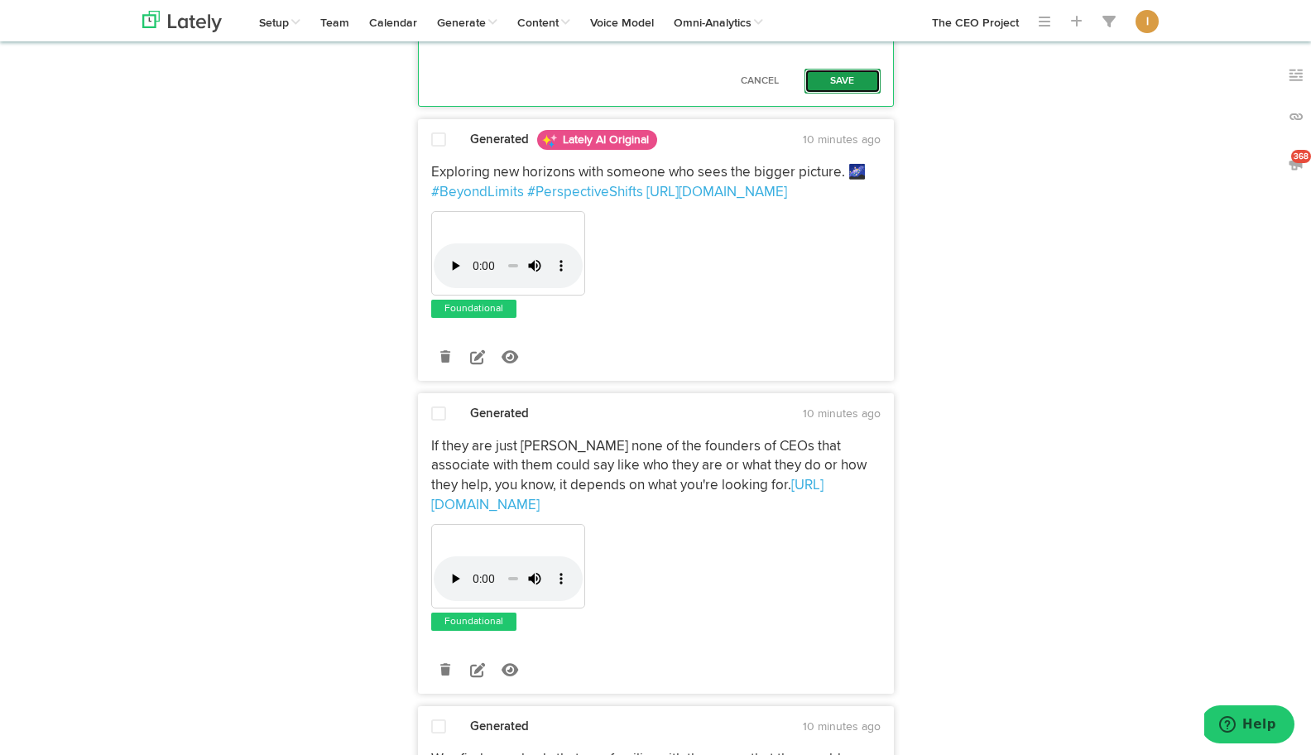
click at [857, 94] on button "Save" at bounding box center [842, 81] width 76 height 25
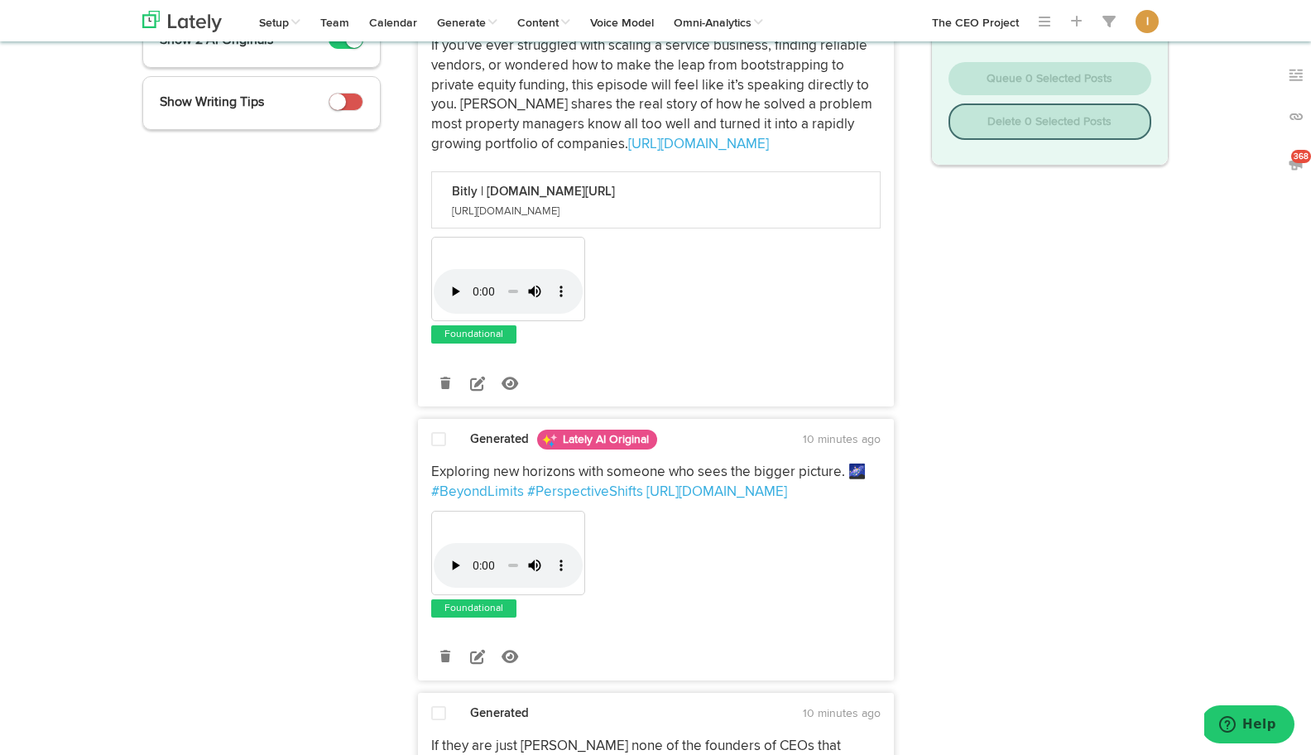
scroll to position [0, 0]
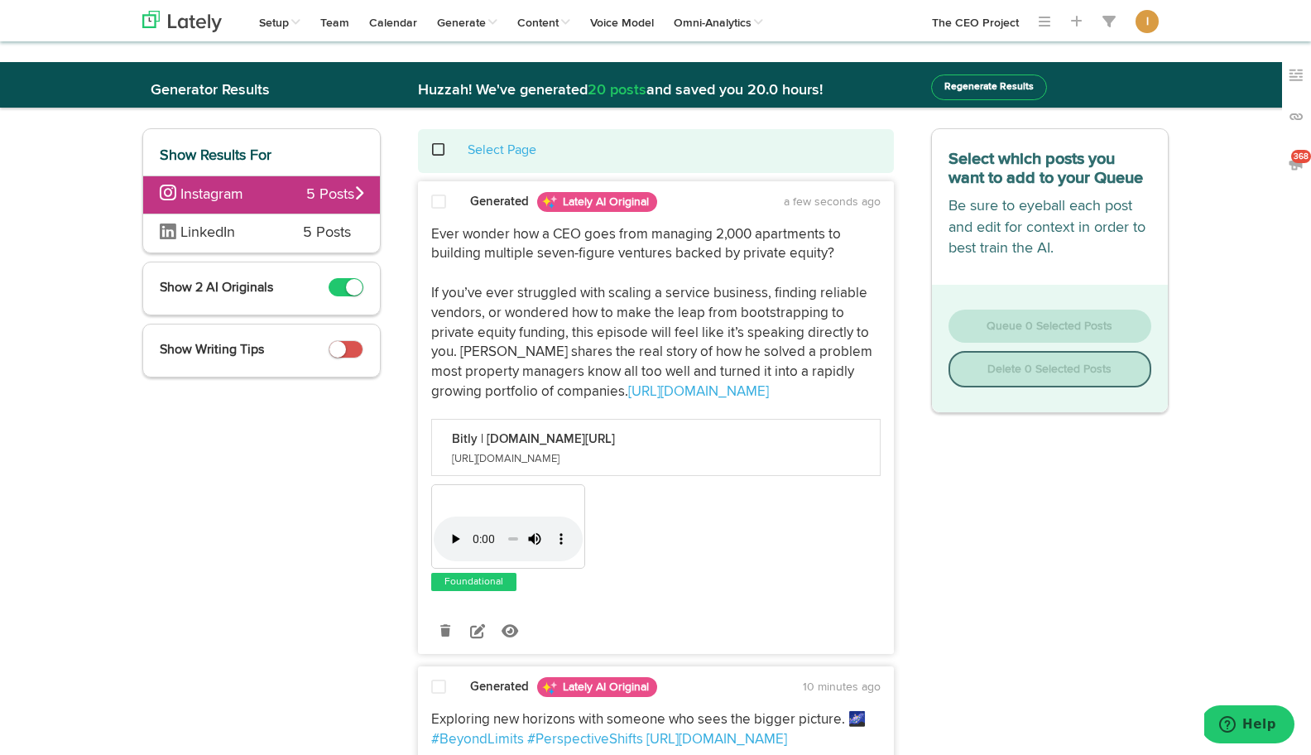
click at [439, 204] on span at bounding box center [438, 202] width 15 height 17
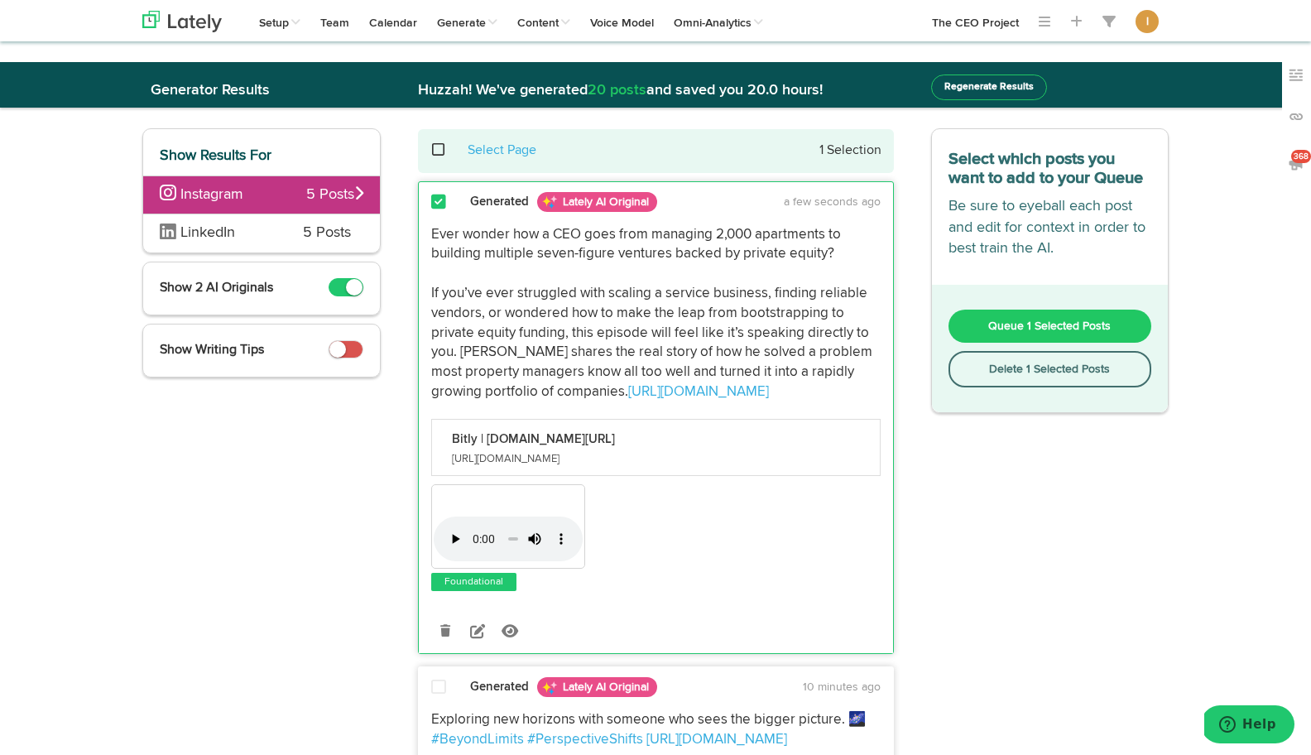
click at [999, 324] on span "Queue 1 Selected Posts" at bounding box center [1049, 326] width 122 height 12
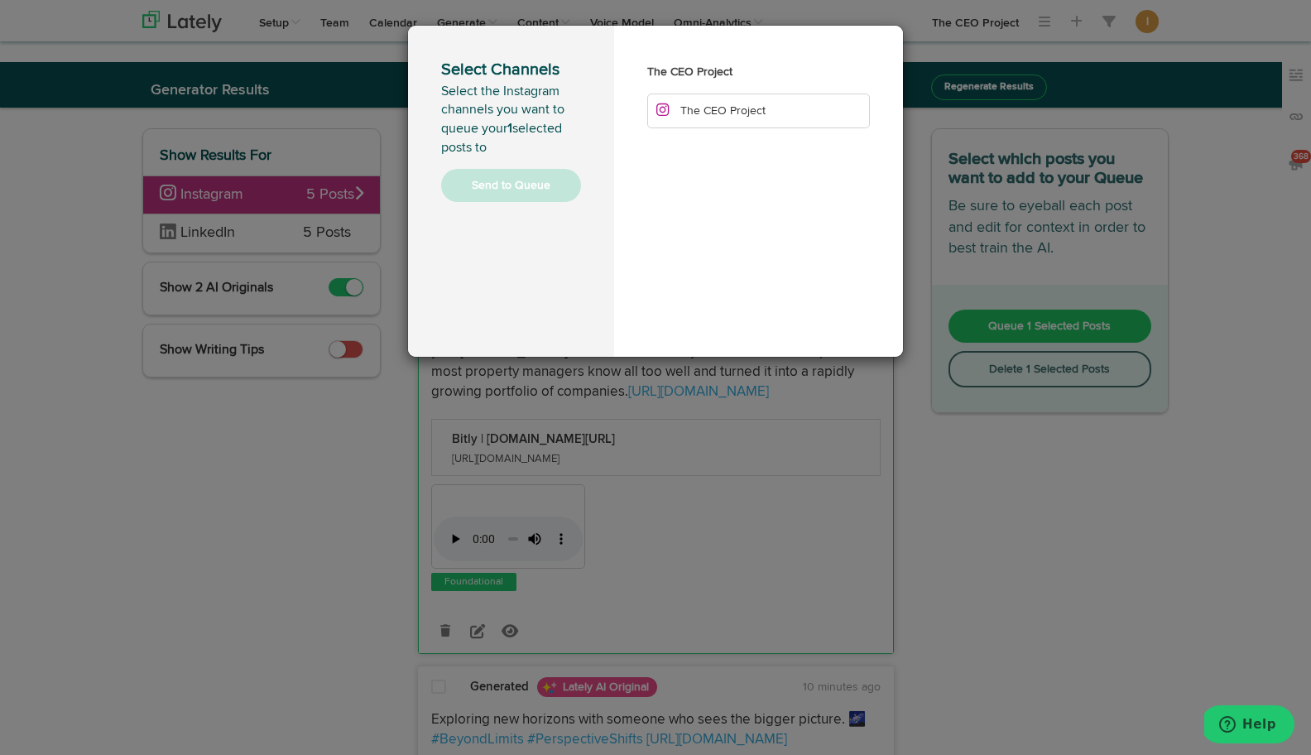
click at [770, 114] on li "The CEO Project" at bounding box center [758, 111] width 223 height 35
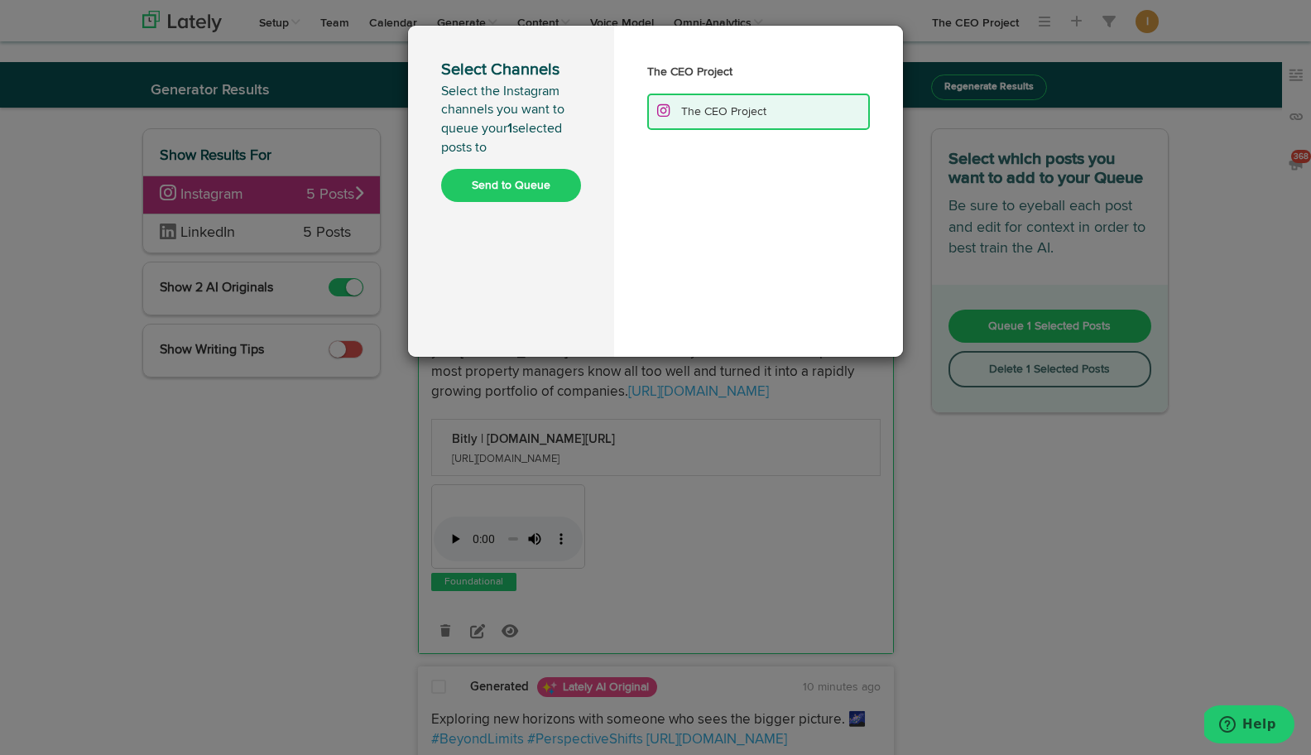
click at [521, 180] on button "Send to Queue" at bounding box center [511, 185] width 140 height 33
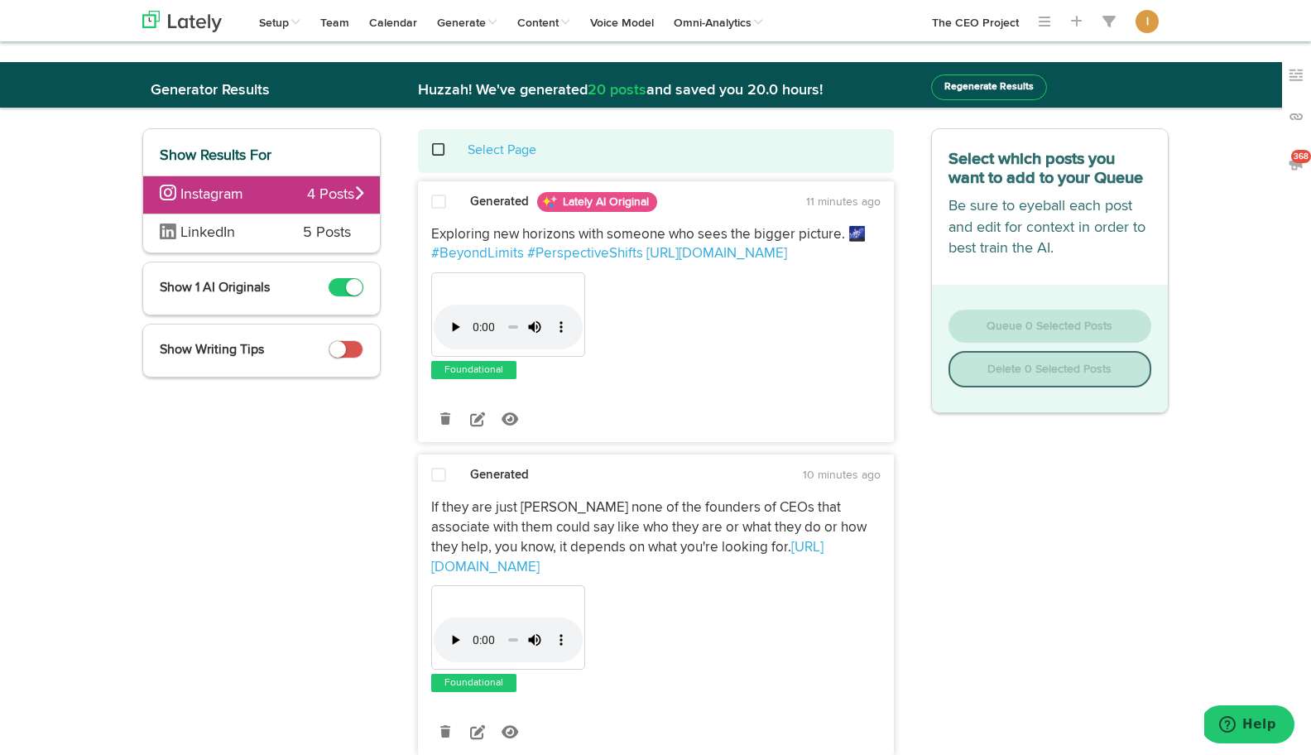
click at [438, 151] on span at bounding box center [447, 150] width 34 height 1
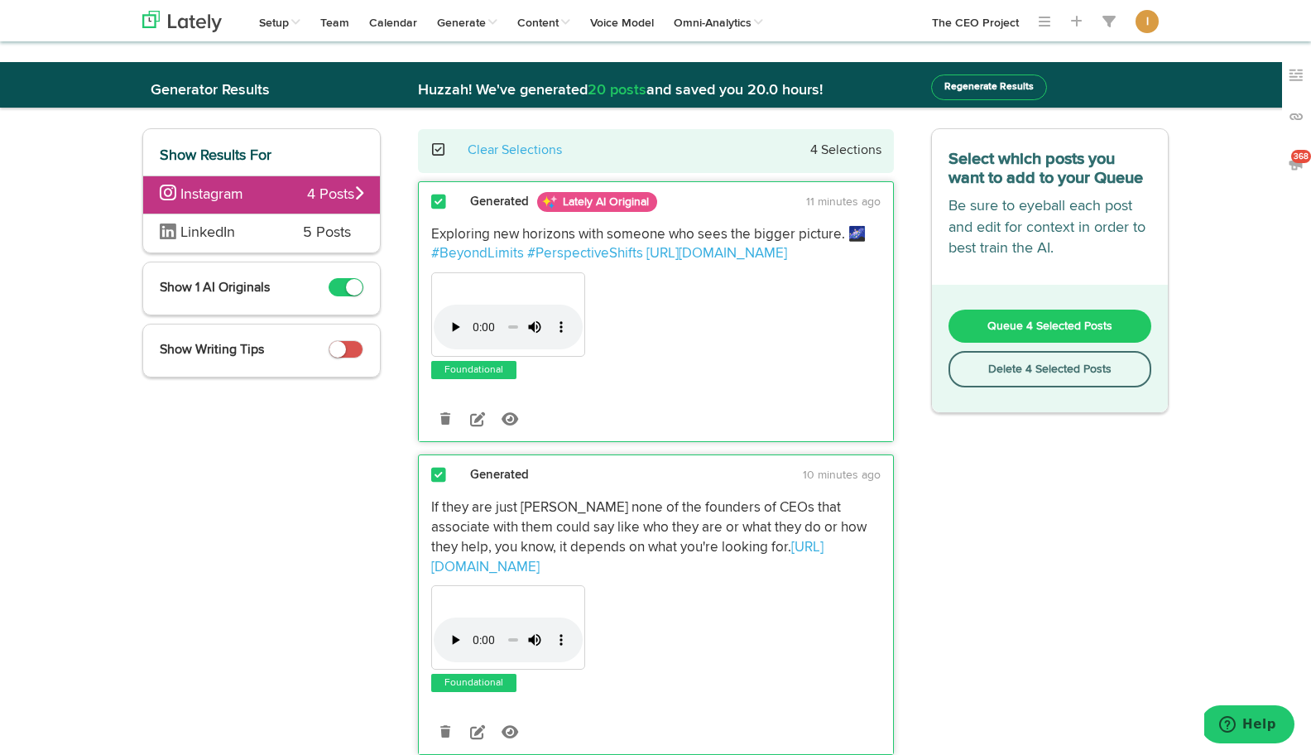
click at [1006, 373] on button "Delete 4 Selected Posts" at bounding box center [1050, 369] width 204 height 36
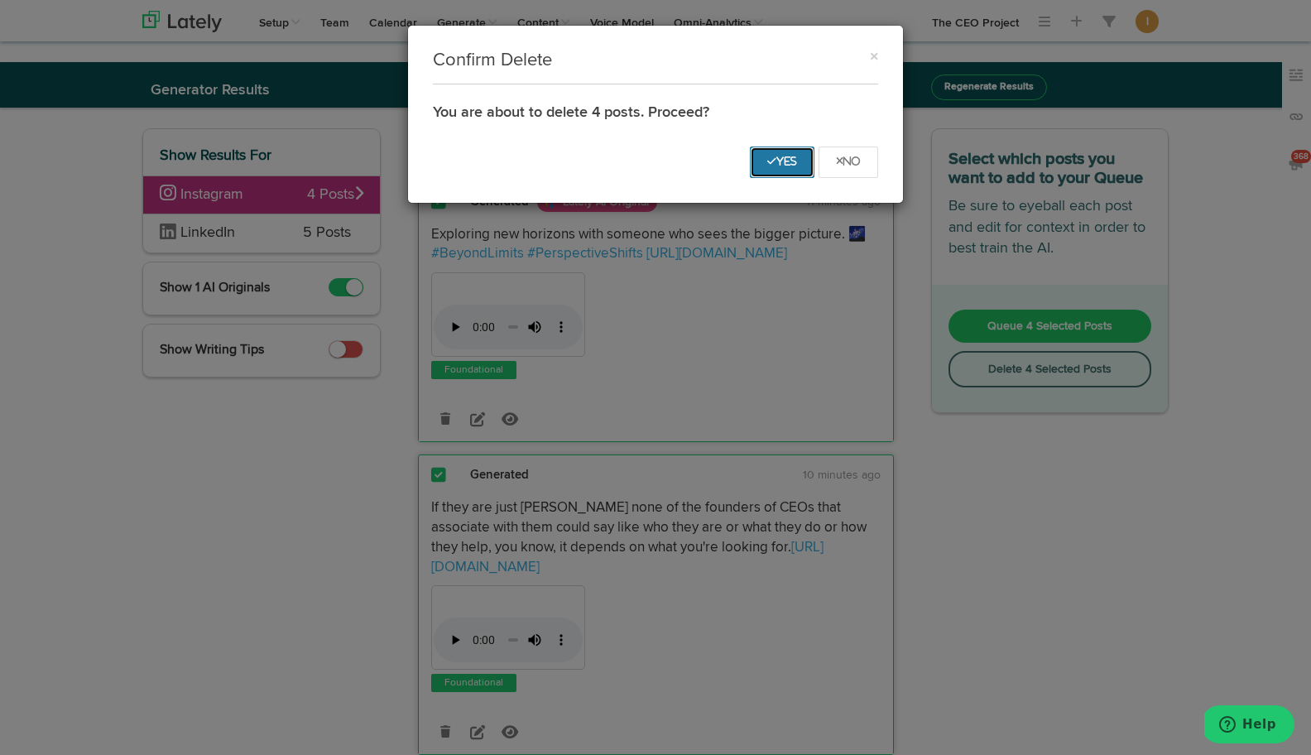
click at [780, 161] on icon "Yes" at bounding box center [782, 161] width 30 height 10
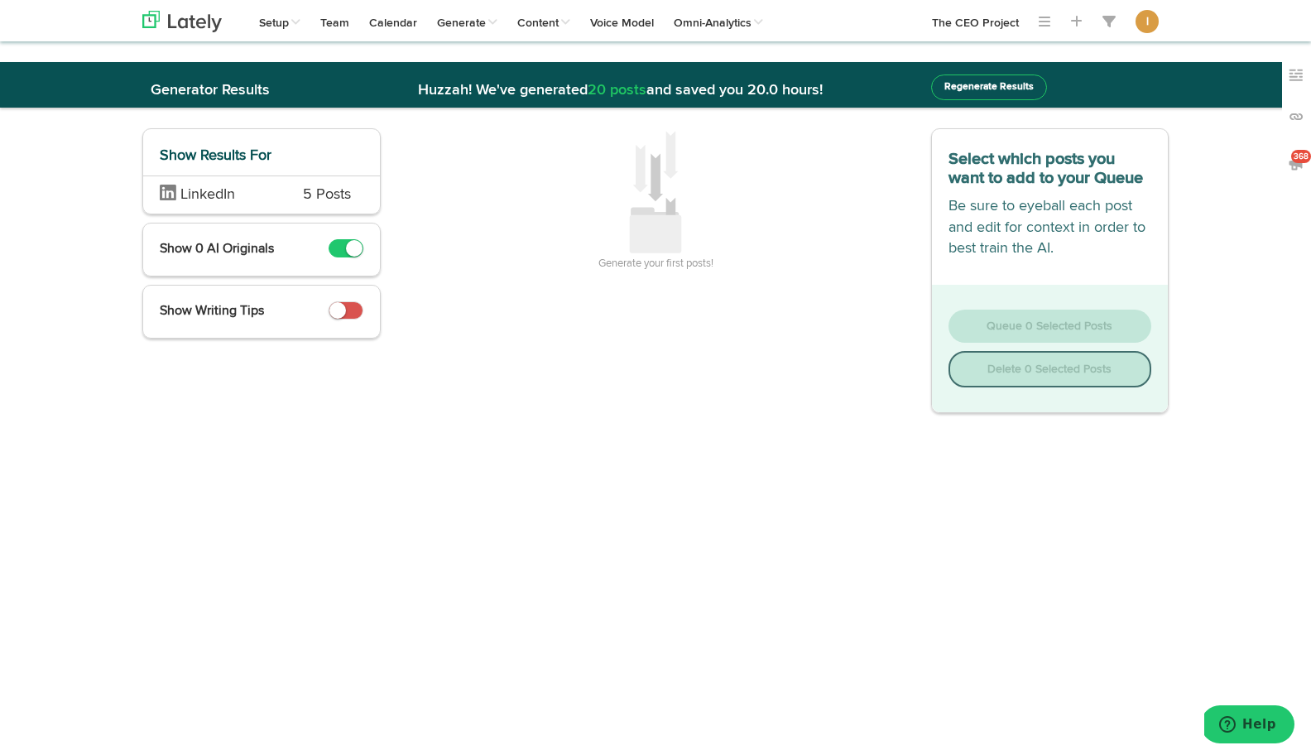
click at [286, 196] on div "LinkedIn 5 Posts" at bounding box center [261, 194] width 237 height 39
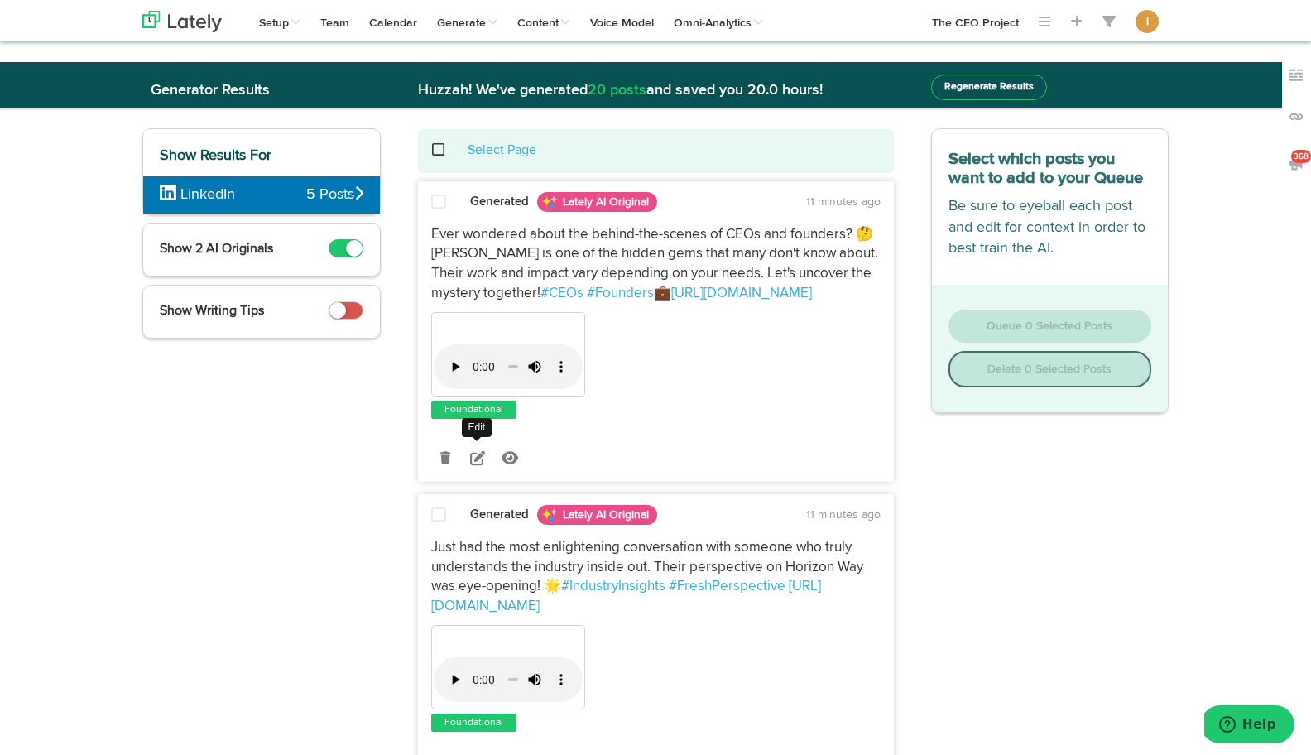
click at [473, 456] on icon at bounding box center [477, 457] width 15 height 15
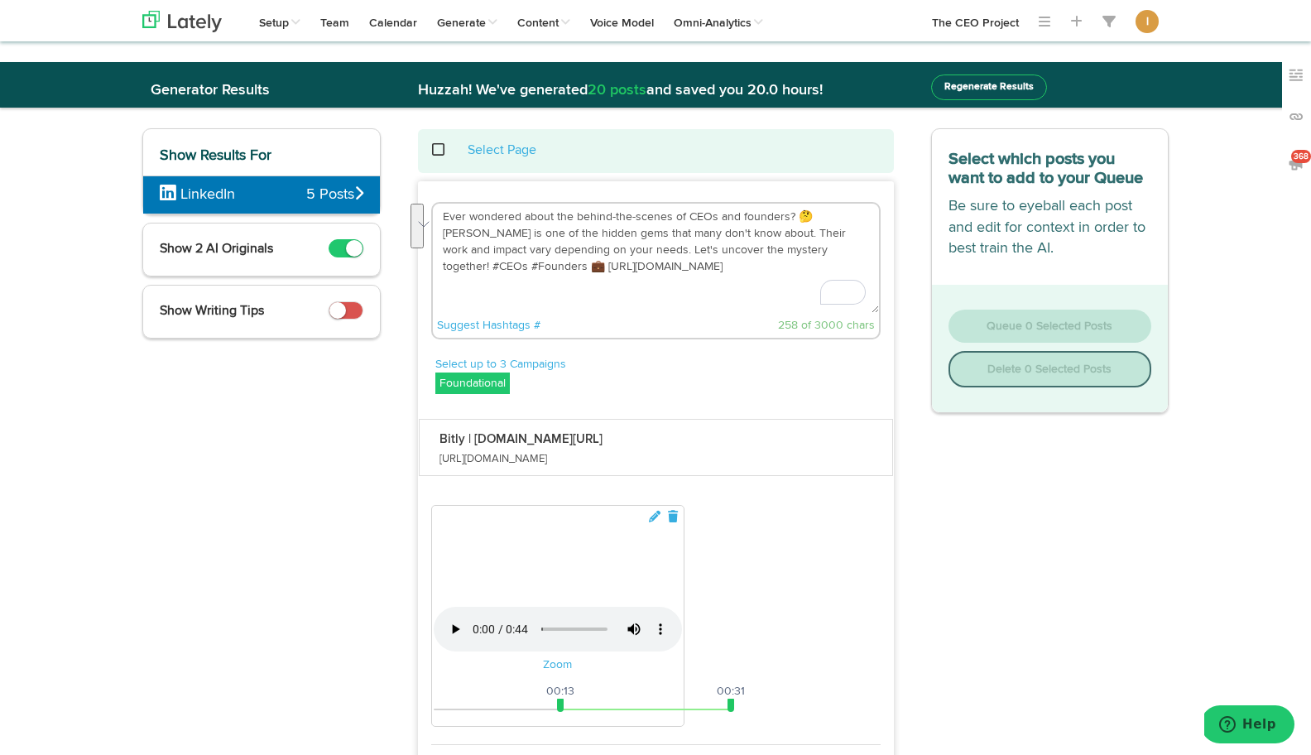
drag, startPoint x: 870, startPoint y: 249, endPoint x: 440, endPoint y: 208, distance: 431.5
click at [440, 208] on textarea "Ever wondered about the behind-the-scenes of CEOs and founders? 🤔 [PERSON_NAME]…" at bounding box center [656, 258] width 446 height 109
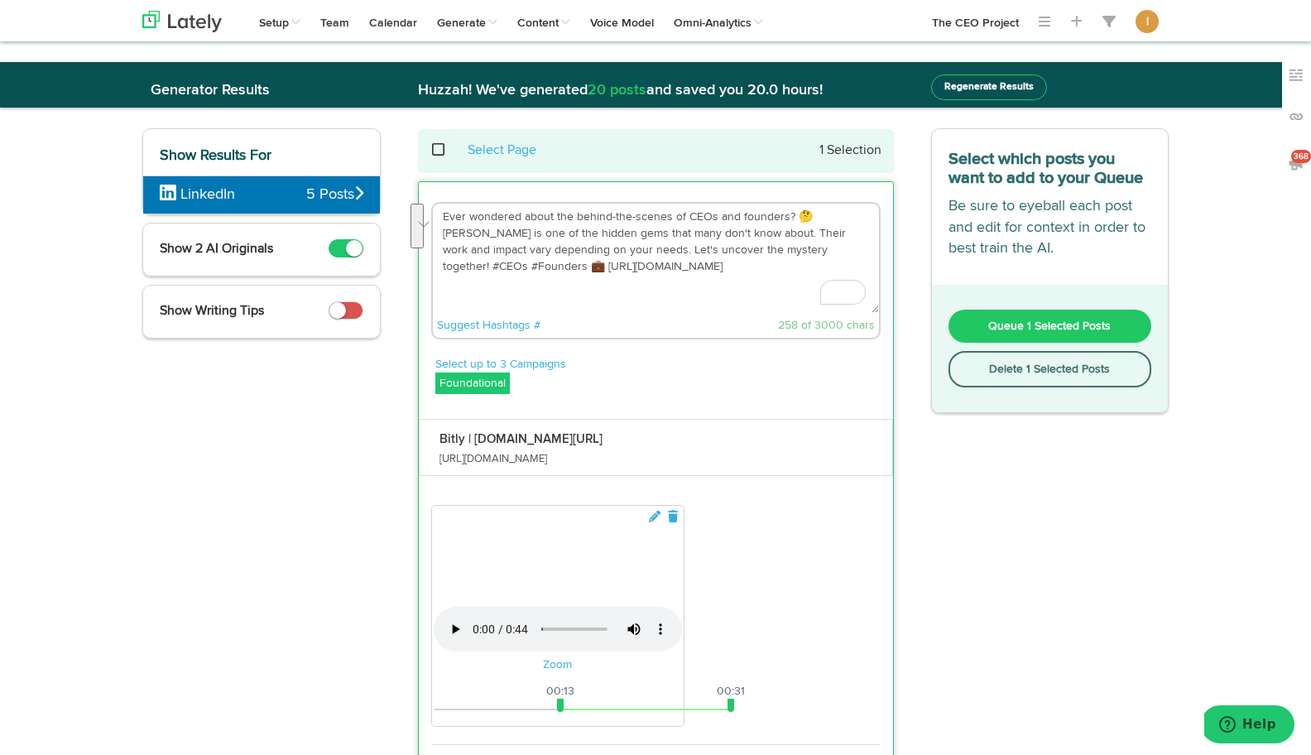
paste textarea "how a CEO goes from managing 2,000 apartments to building multiple seven-figure…"
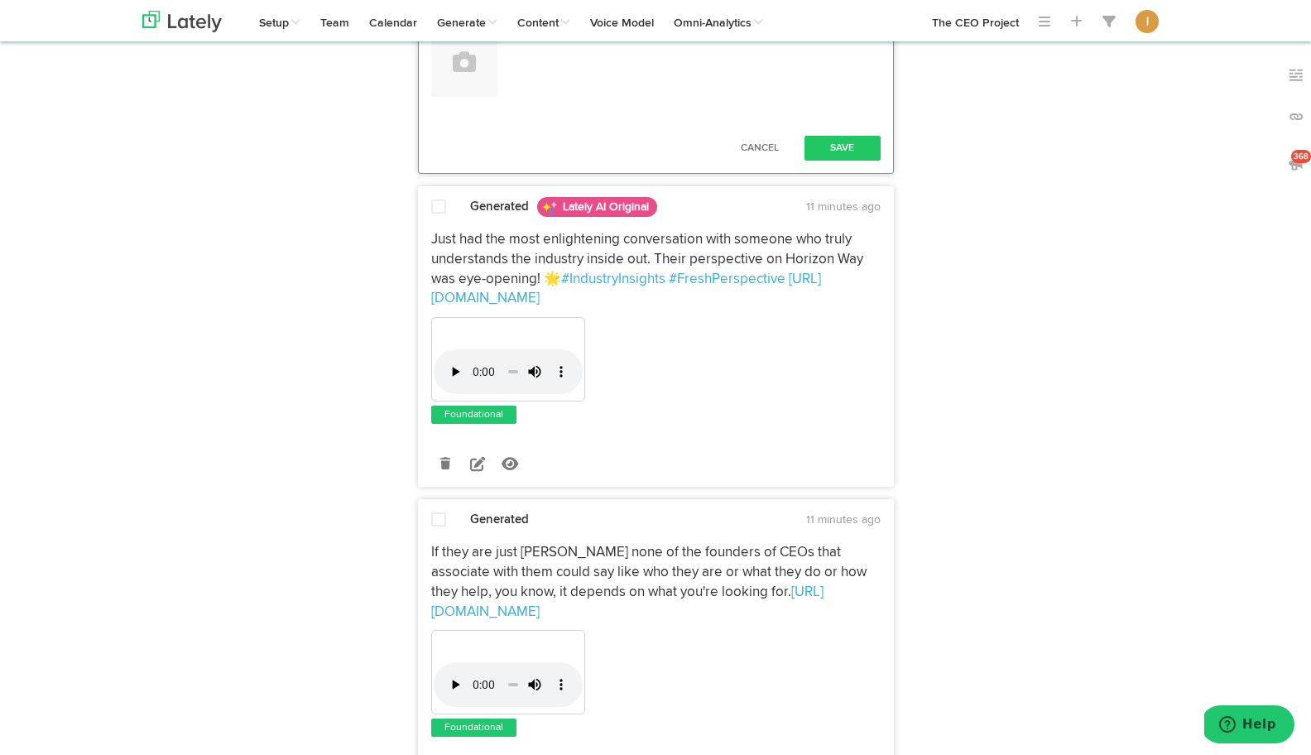
scroll to position [793, 0]
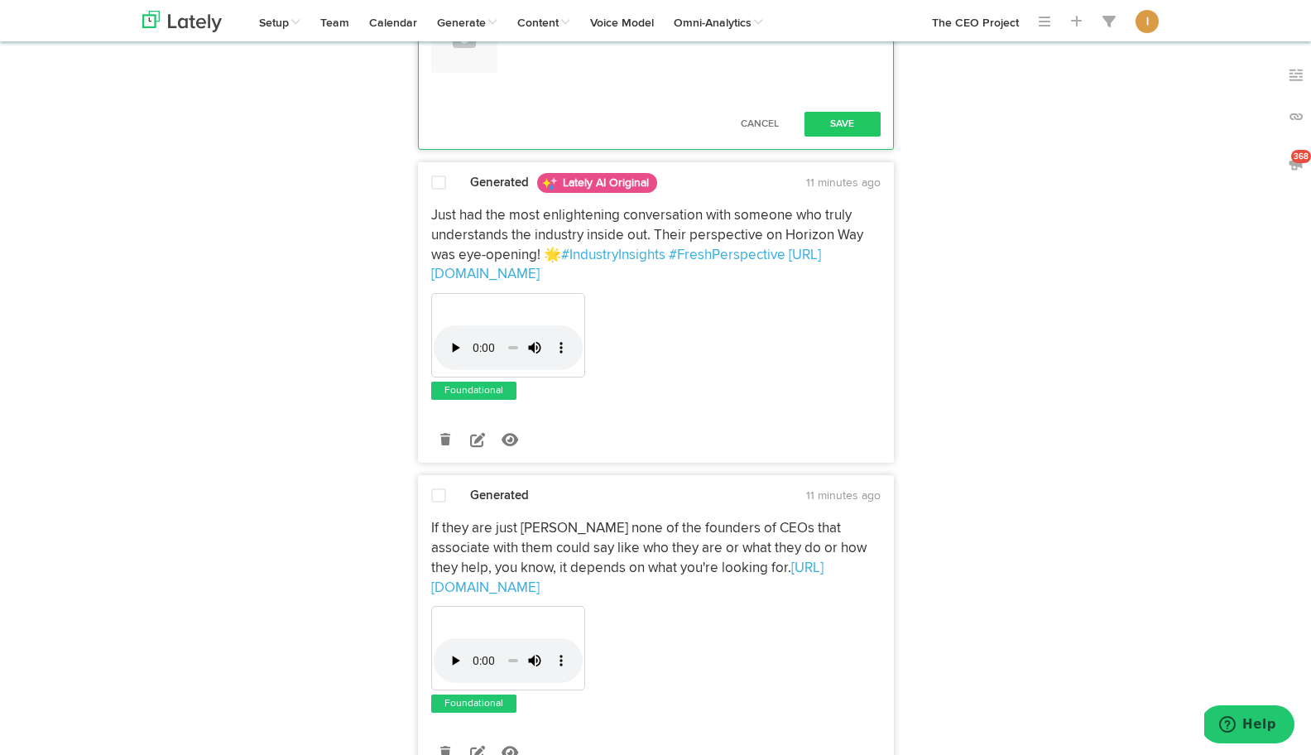
type textarea "Ever wonder how a CEO goes from managing 2,000 apartments to building multiple …"
drag, startPoint x: 560, startPoint y: 559, endPoint x: 435, endPoint y: 565, distance: 125.1
drag, startPoint x: 732, startPoint y: 556, endPoint x: 860, endPoint y: 554, distance: 127.5
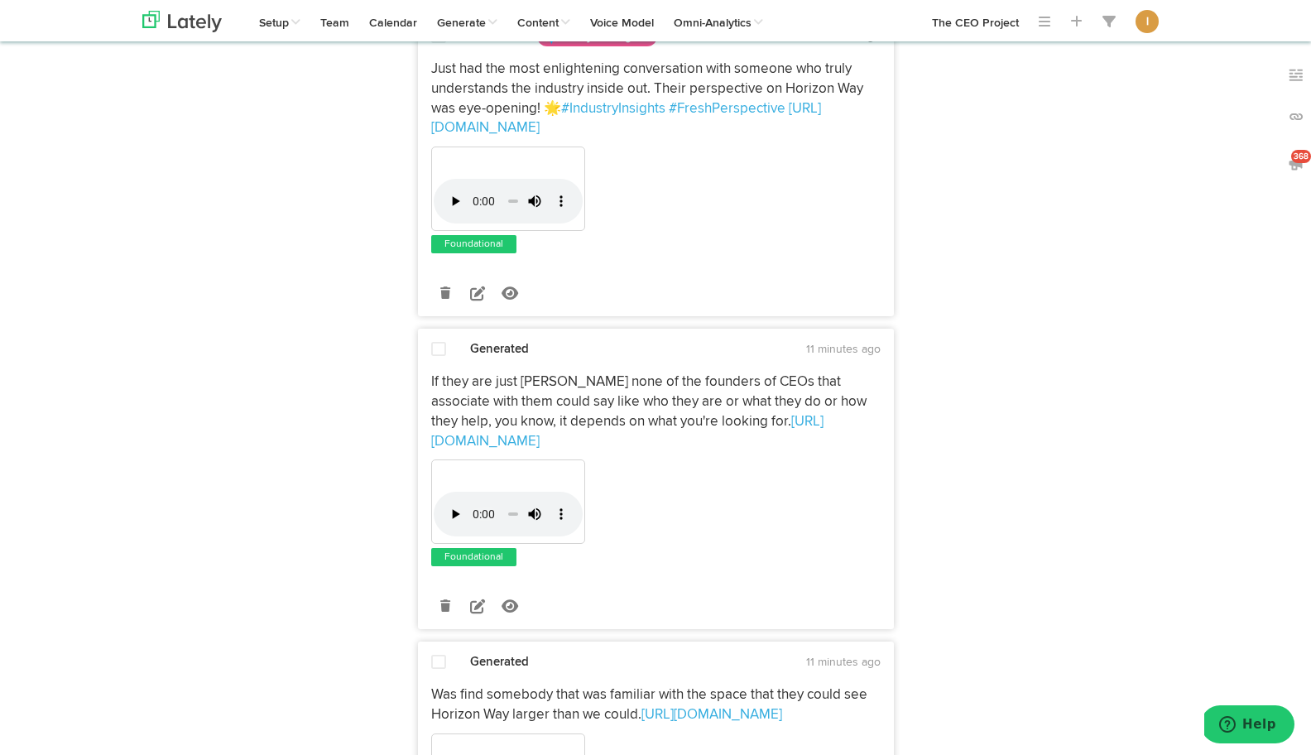
scroll to position [946, 0]
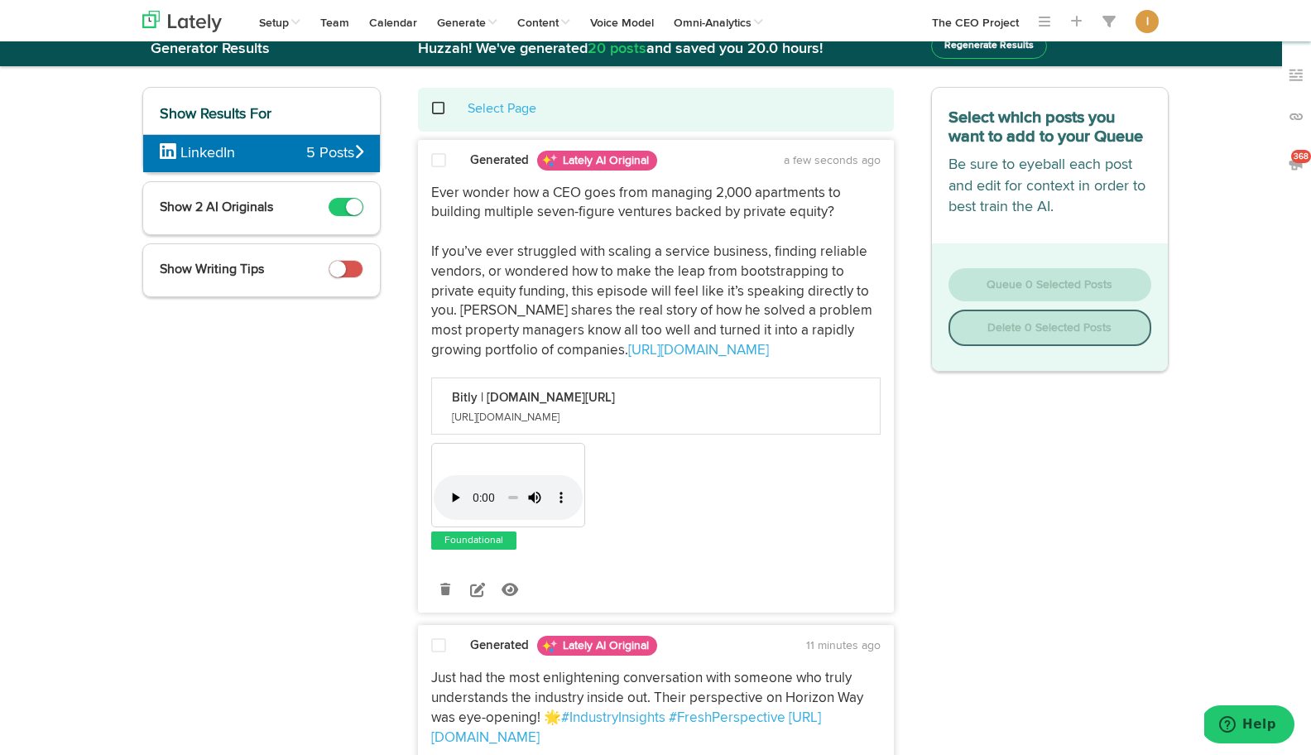
scroll to position [0, 0]
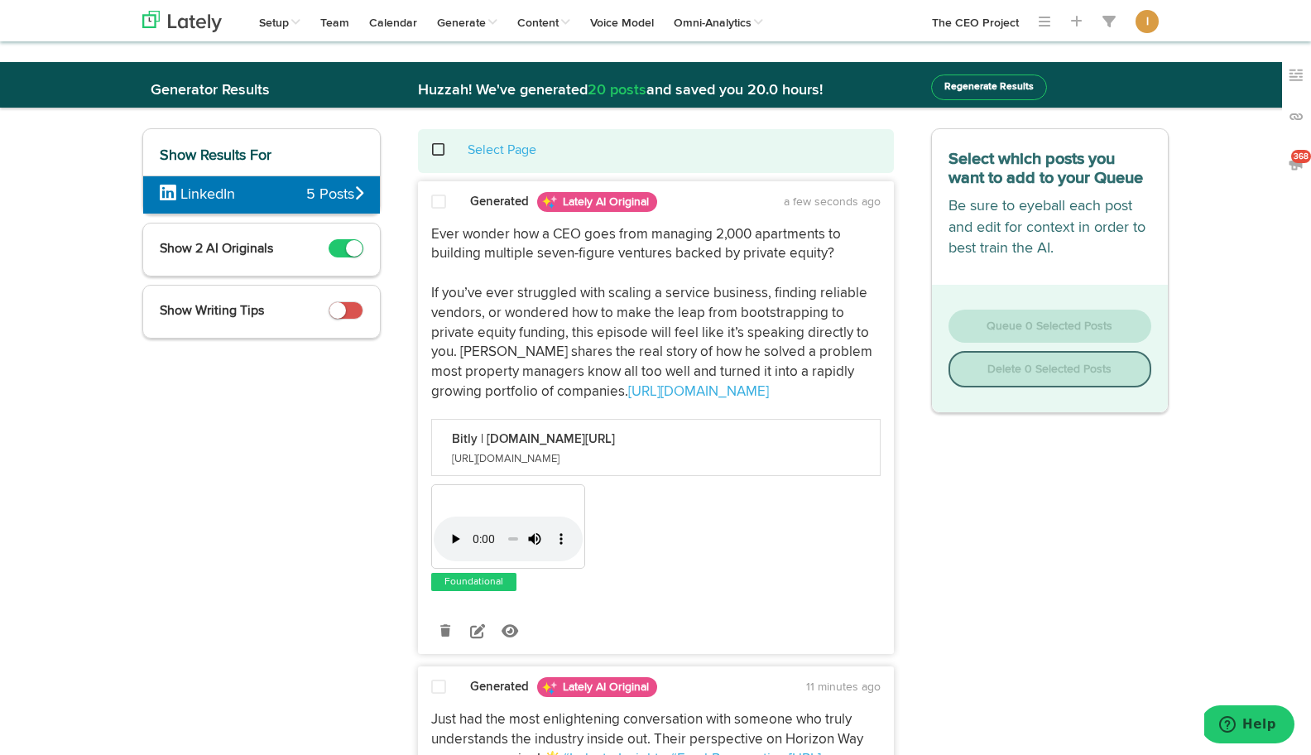
click at [438, 203] on span at bounding box center [438, 202] width 15 height 17
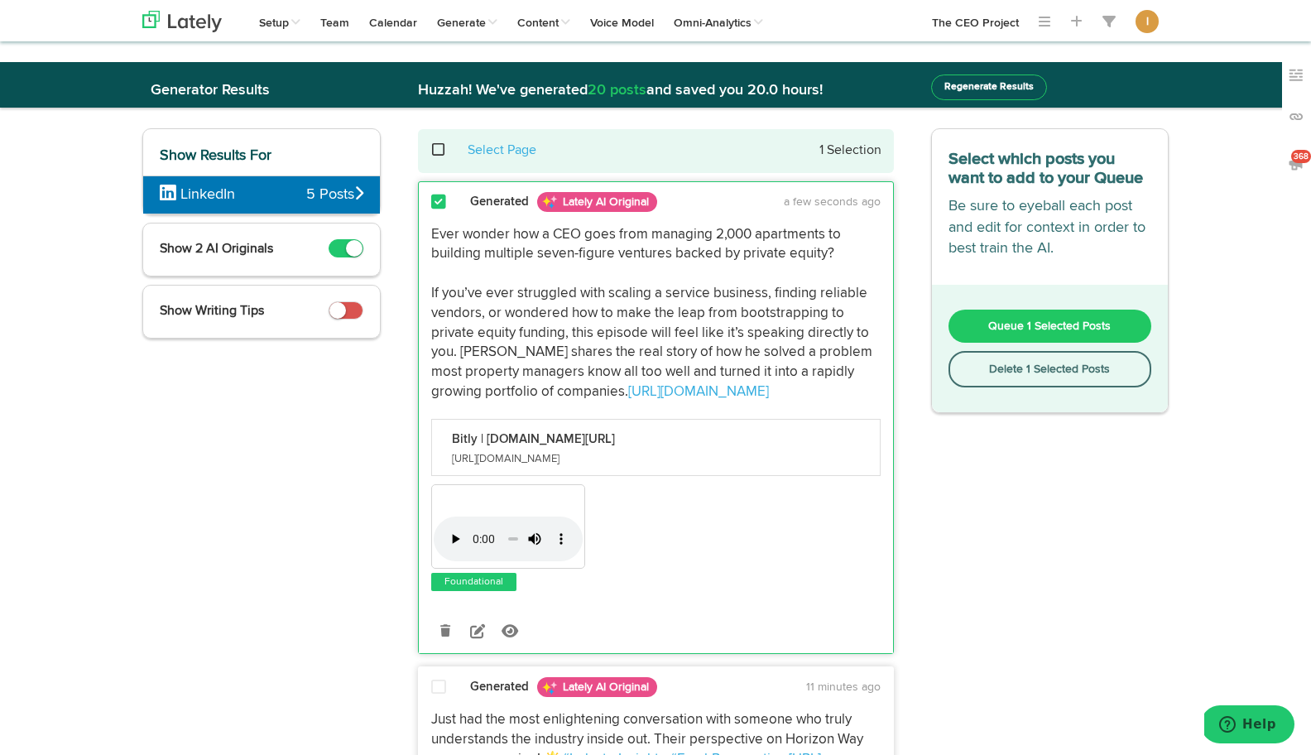
click at [978, 324] on button "Queue 1 Selected Posts" at bounding box center [1050, 326] width 204 height 33
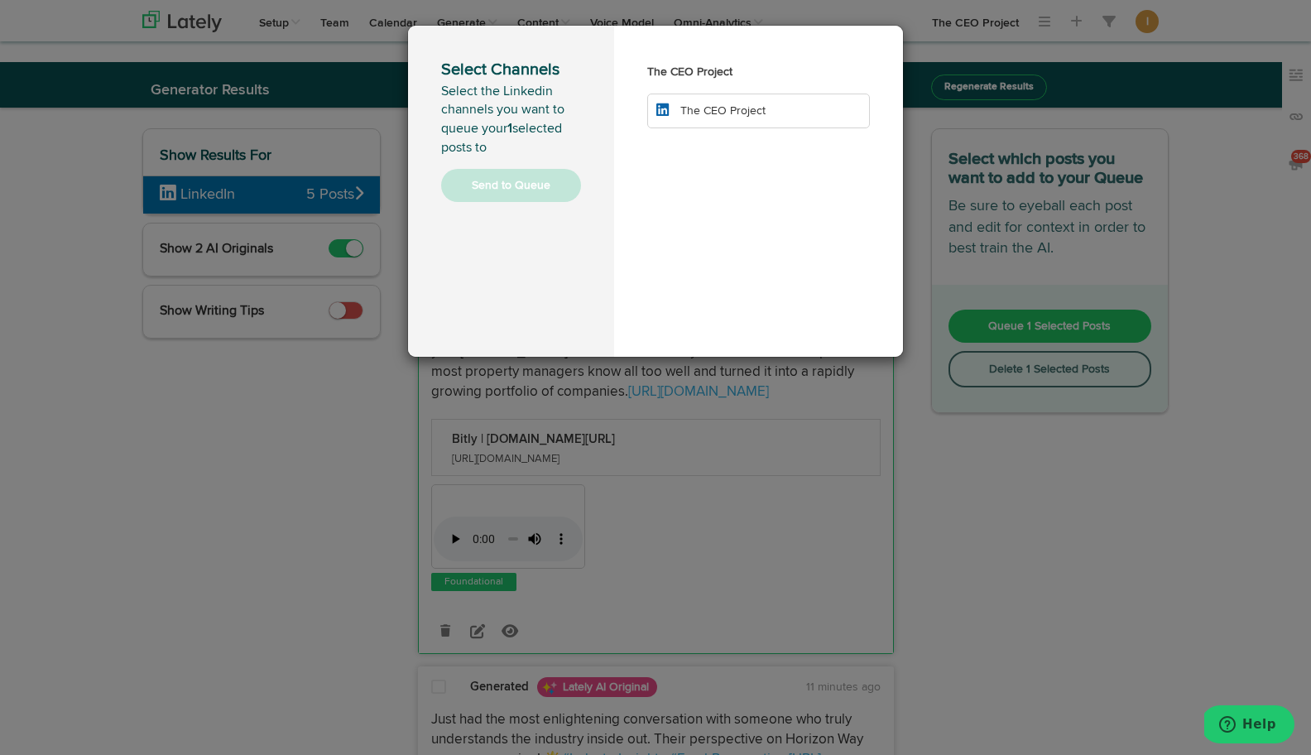
click at [759, 123] on li "The CEO Project" at bounding box center [758, 111] width 223 height 35
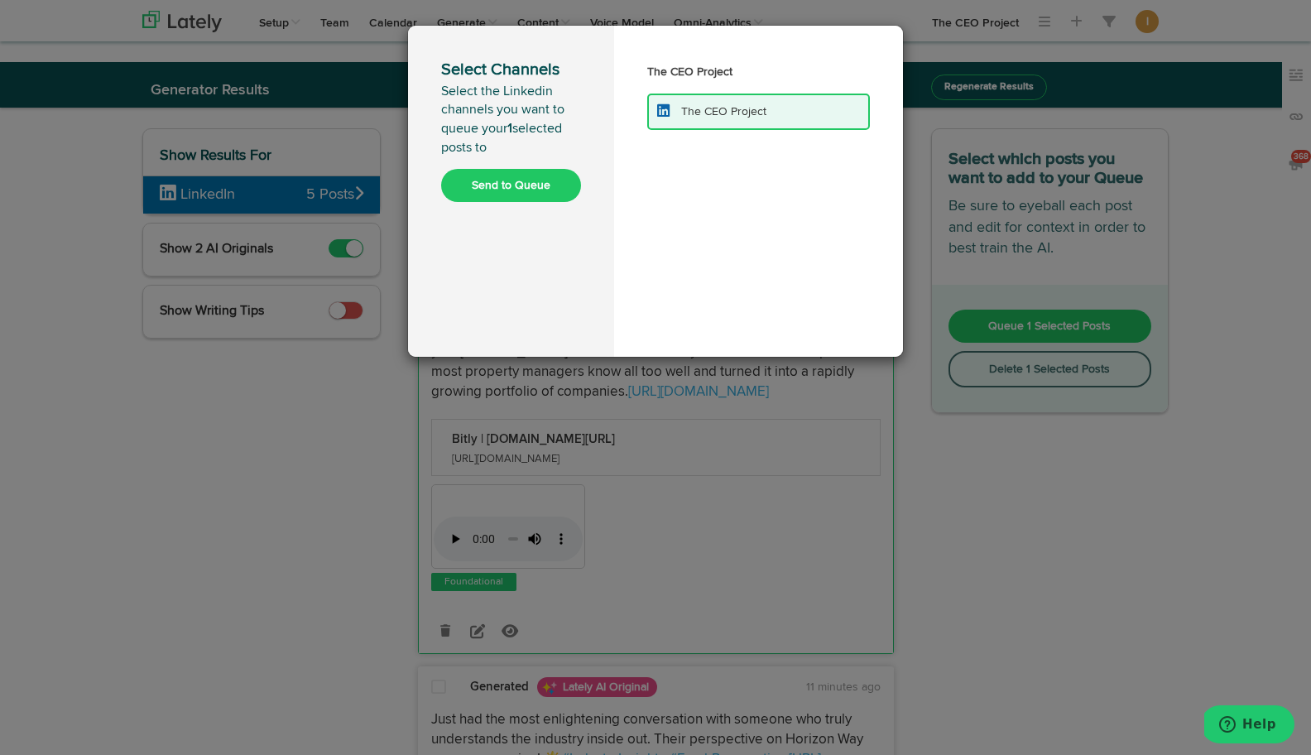
click at [535, 194] on button "Send to Queue" at bounding box center [511, 185] width 140 height 33
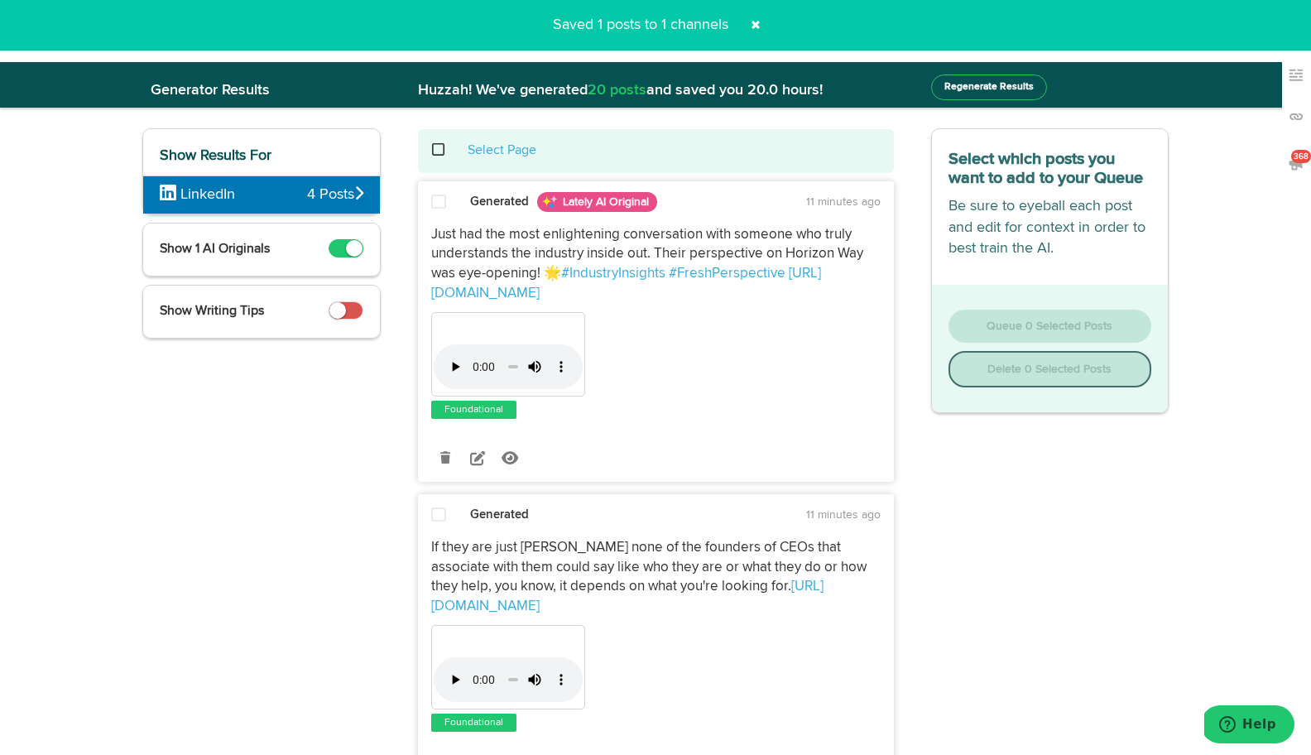
click at [436, 151] on span at bounding box center [447, 150] width 34 height 1
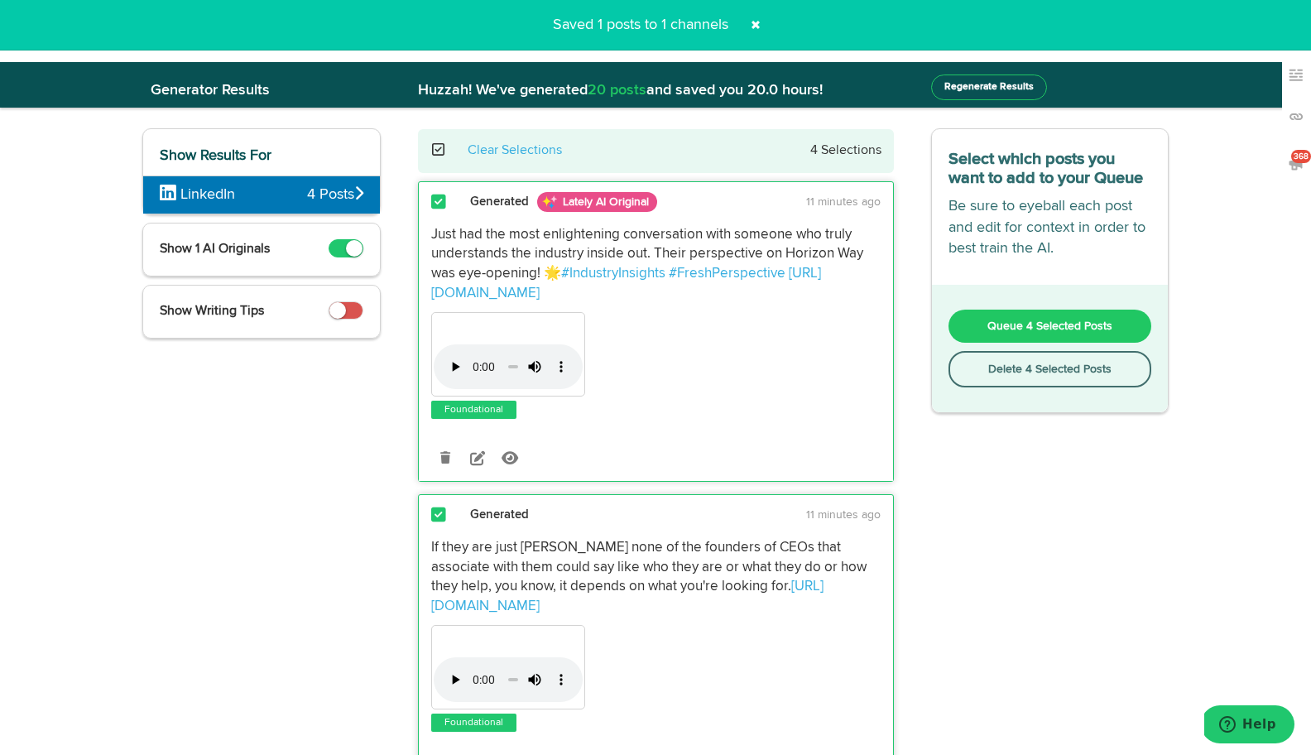
click at [1036, 368] on button "Delete 4 Selected Posts" at bounding box center [1050, 369] width 204 height 36
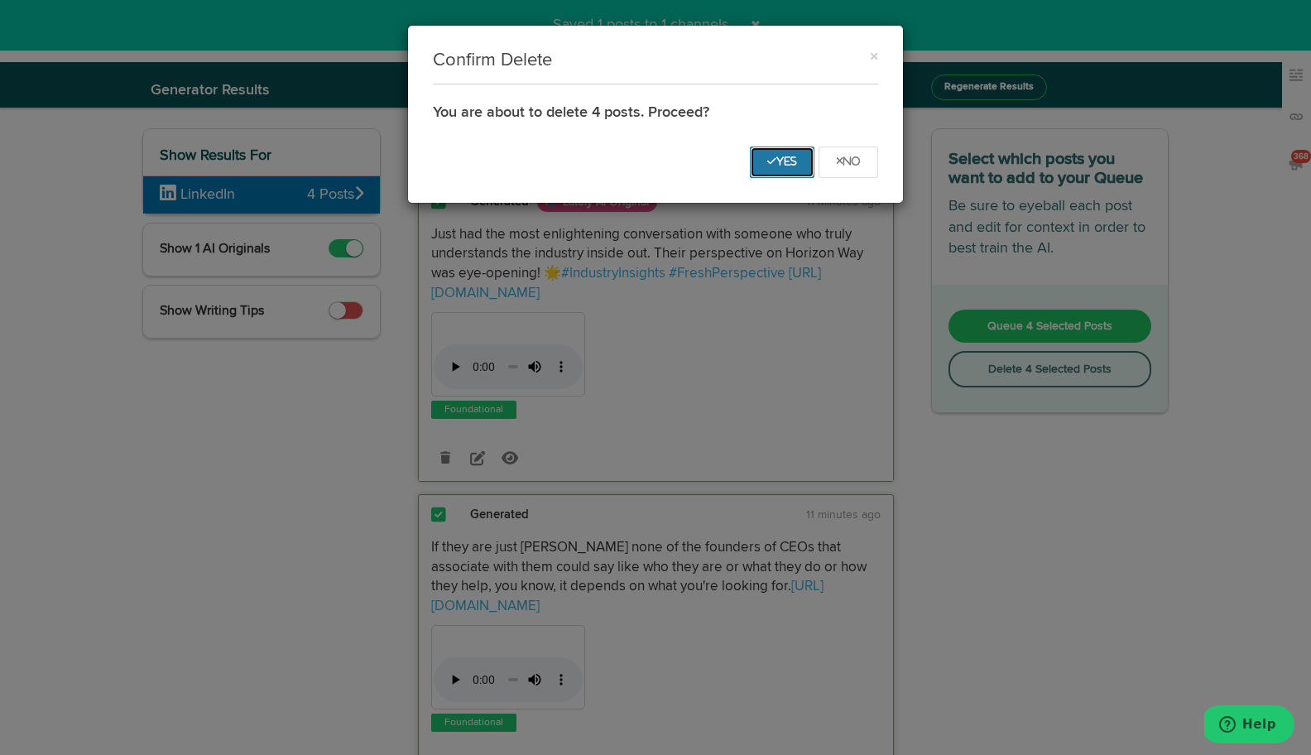
click at [785, 162] on icon "Yes" at bounding box center [782, 161] width 30 height 10
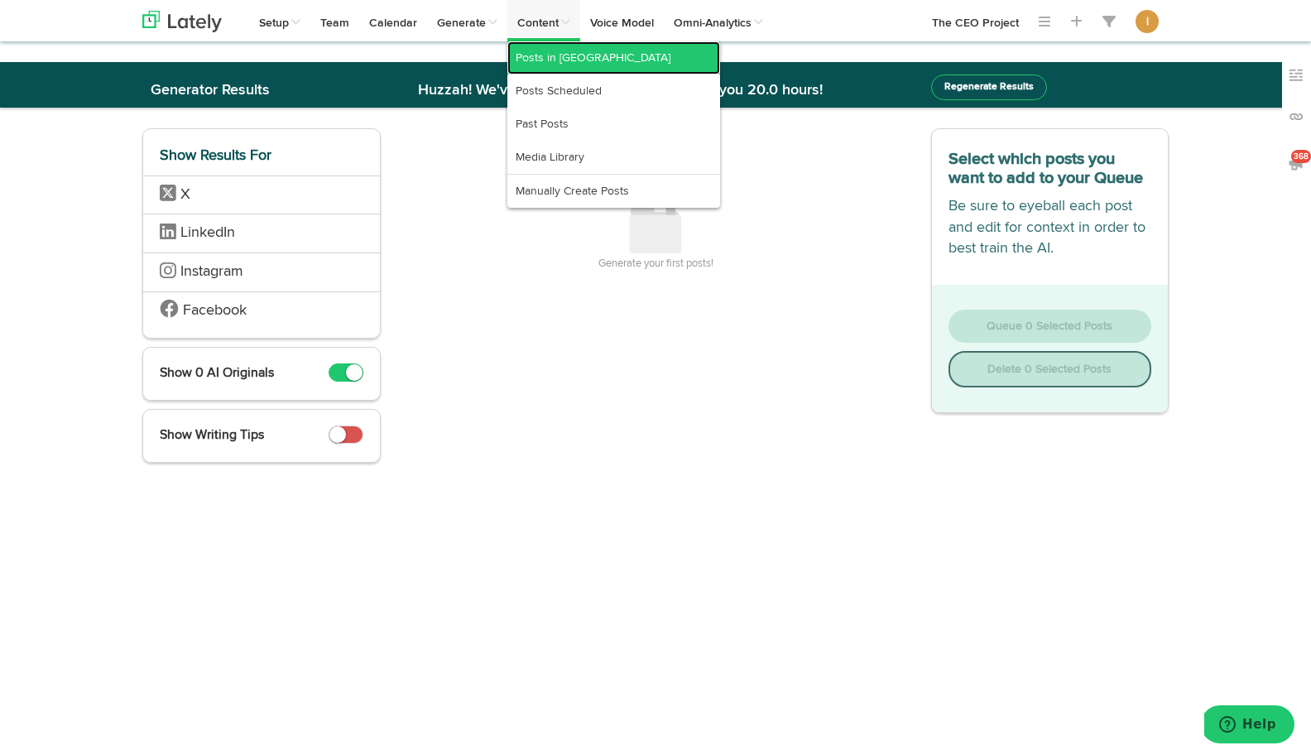
click at [547, 56] on link "Posts in [GEOGRAPHIC_DATA]" at bounding box center [613, 57] width 213 height 33
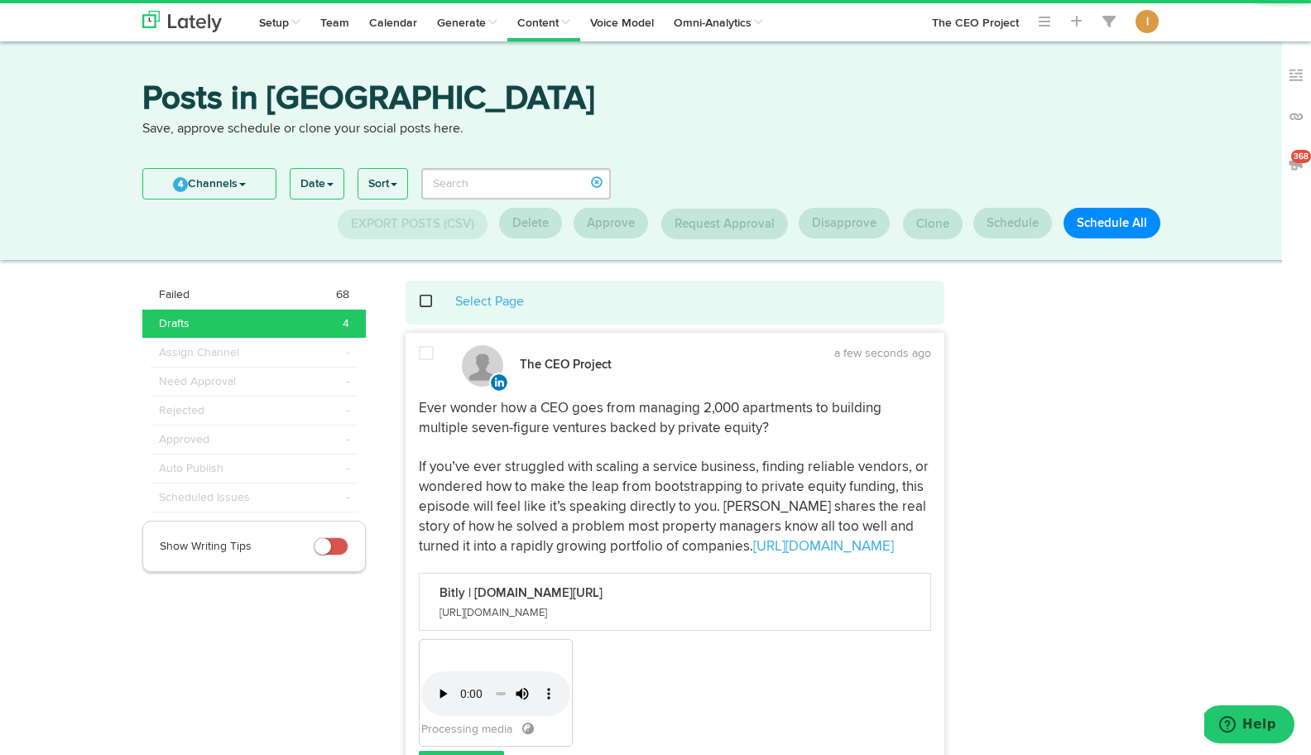
click at [249, 187] on link "4 Channels" at bounding box center [209, 184] width 132 height 30
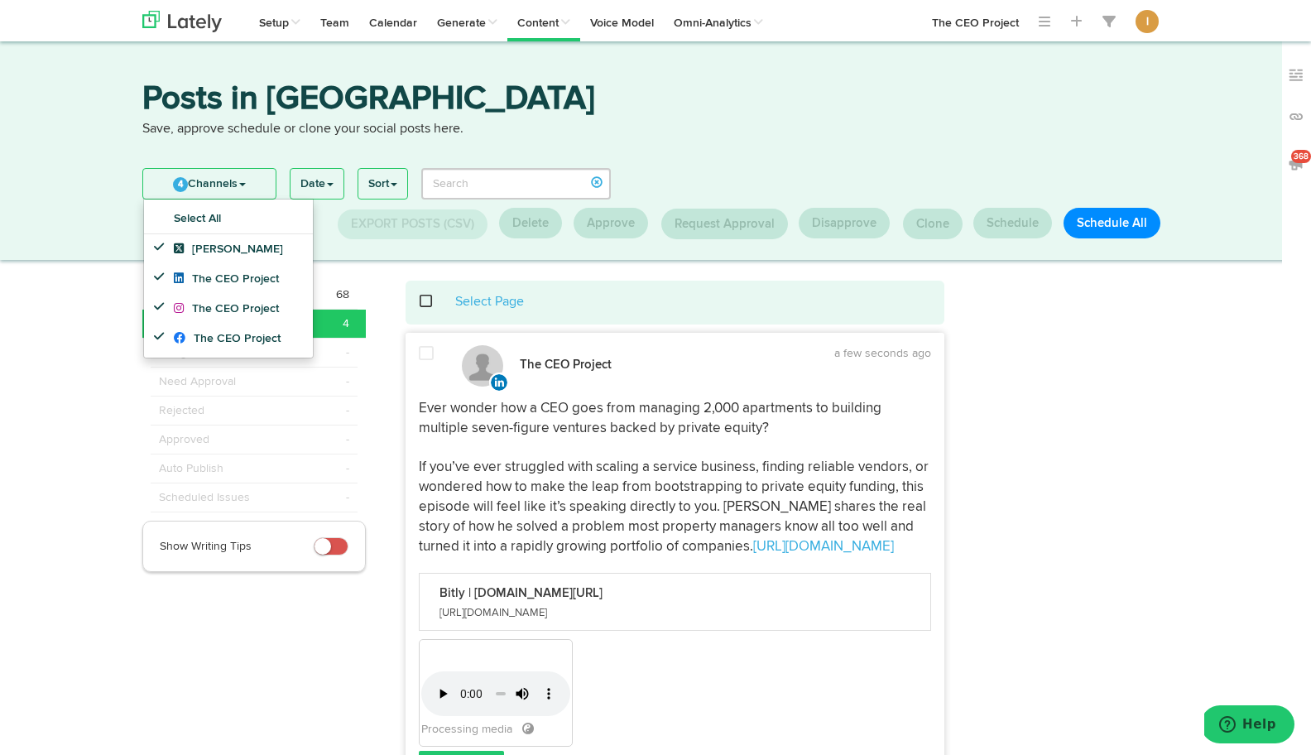
click at [423, 301] on span at bounding box center [435, 301] width 34 height 1
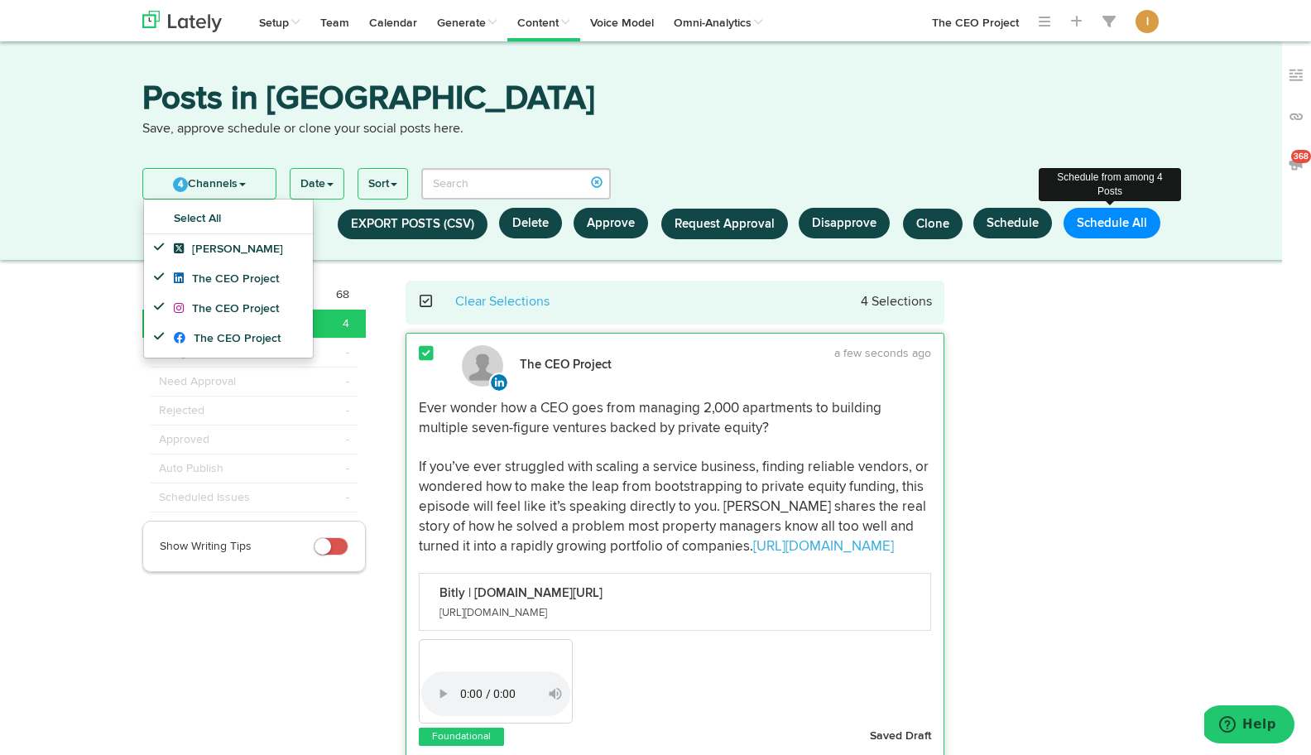
click at [1109, 228] on button "Schedule All" at bounding box center [1112, 223] width 97 height 31
select select "11"
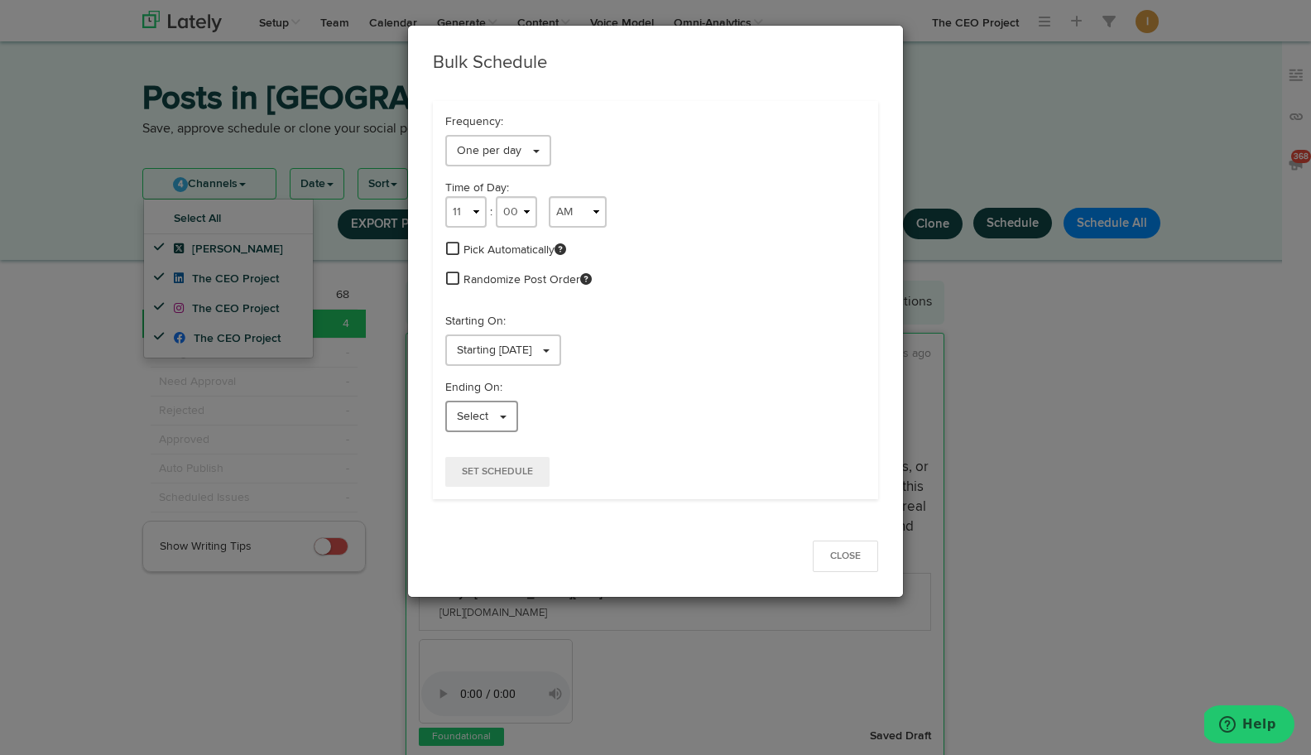
click at [494, 412] on link "Select" at bounding box center [481, 416] width 73 height 31
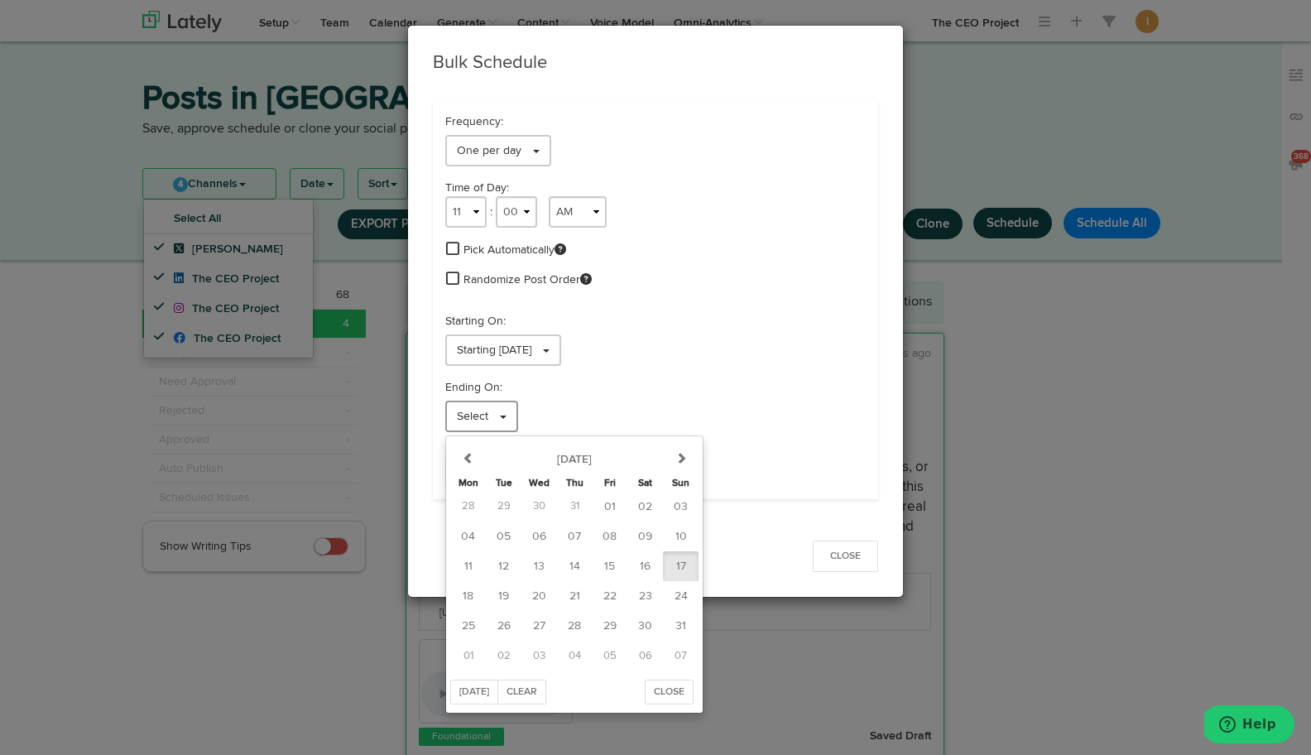
click at [494, 412] on link "Select" at bounding box center [481, 416] width 73 height 31
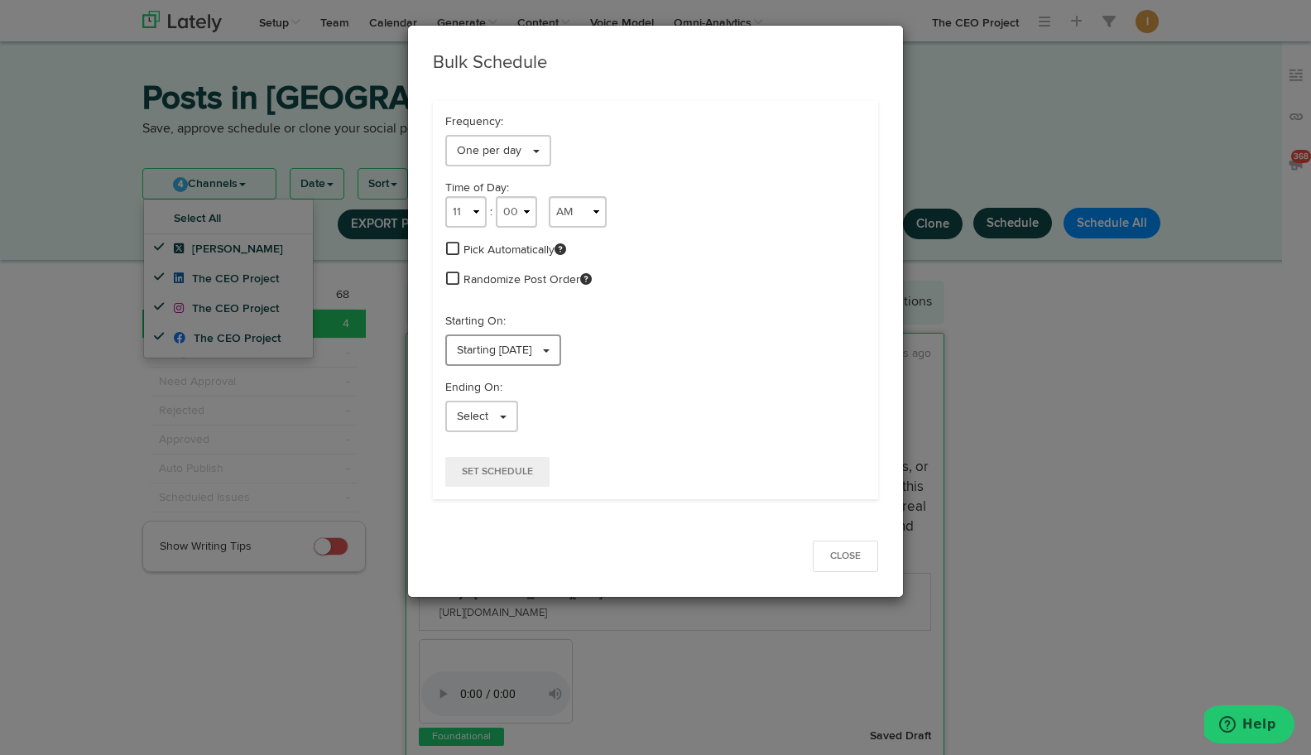
click at [531, 353] on span "Starting [DATE]" at bounding box center [494, 350] width 74 height 12
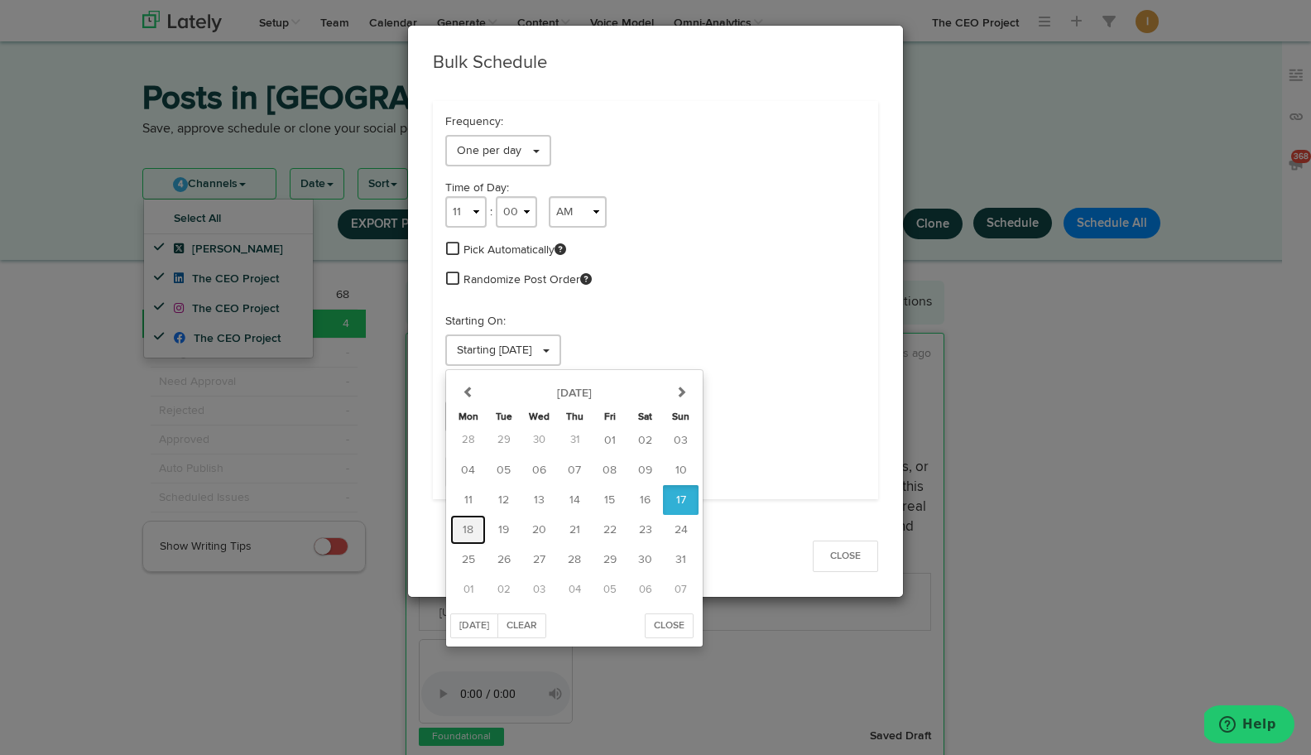
click at [470, 531] on span "18" at bounding box center [468, 530] width 11 height 12
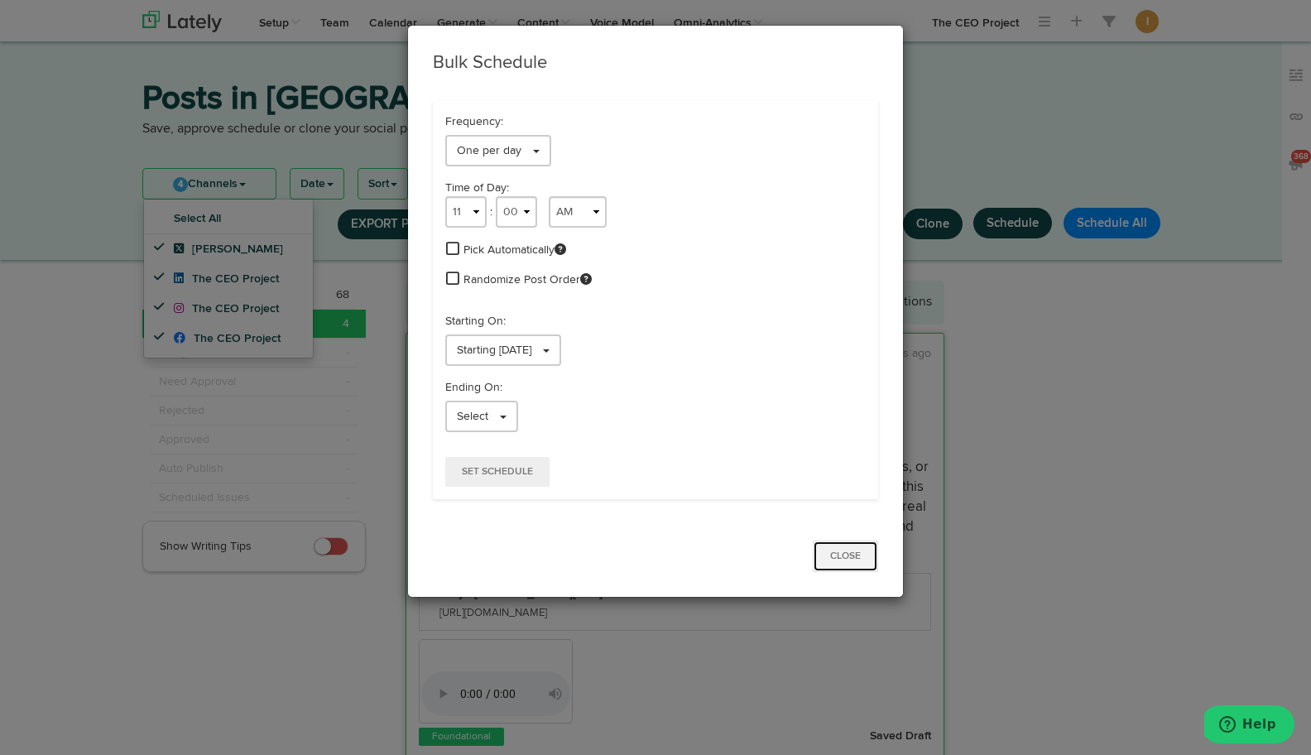
click at [844, 563] on button "Close" at bounding box center [845, 555] width 65 height 31
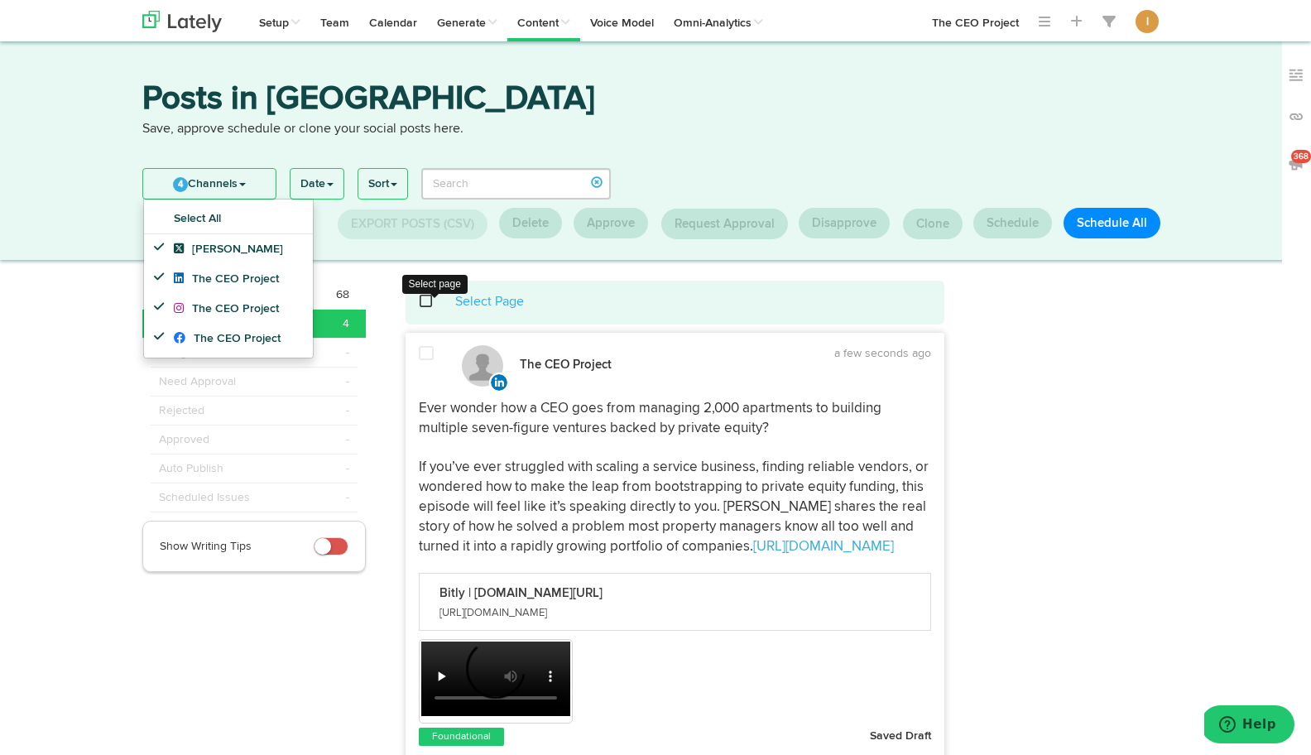
click at [425, 301] on span at bounding box center [435, 301] width 34 height 1
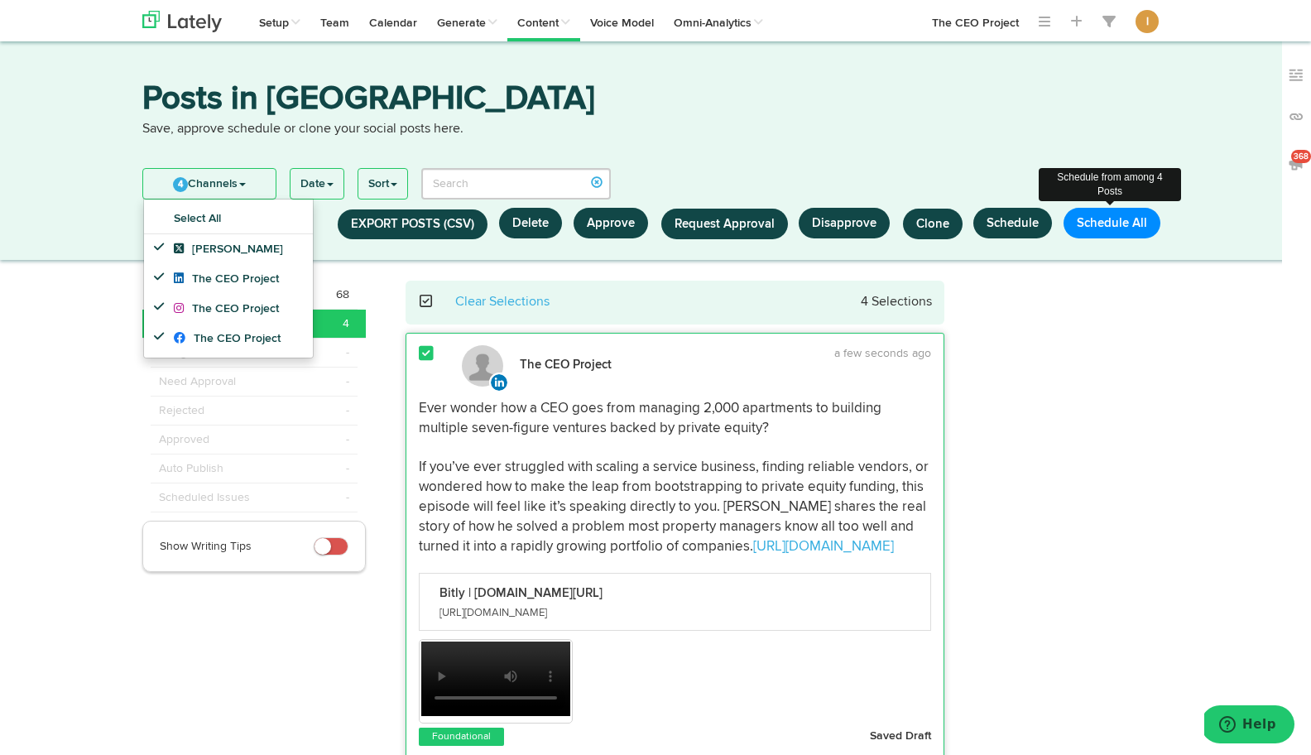
click at [1126, 225] on button "Schedule All" at bounding box center [1112, 223] width 97 height 31
select select "11"
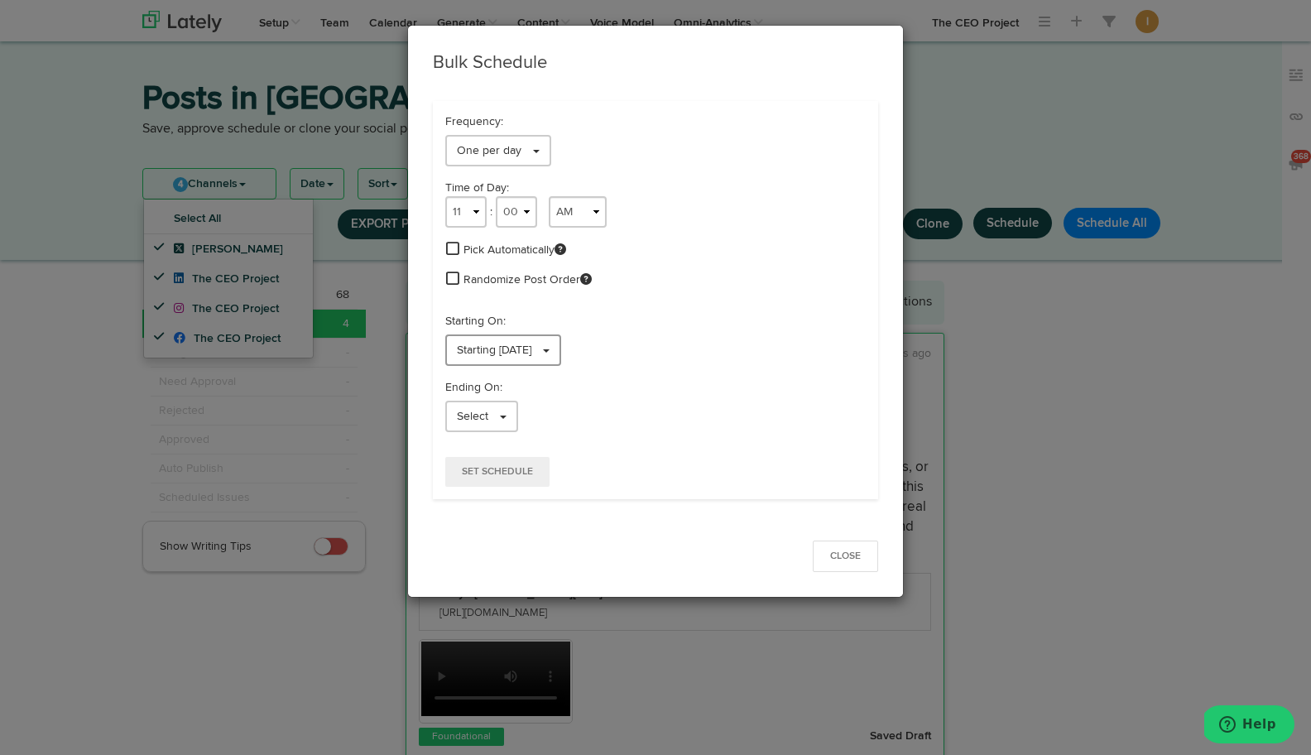
click at [559, 347] on link "Starting [DATE]" at bounding box center [503, 349] width 116 height 31
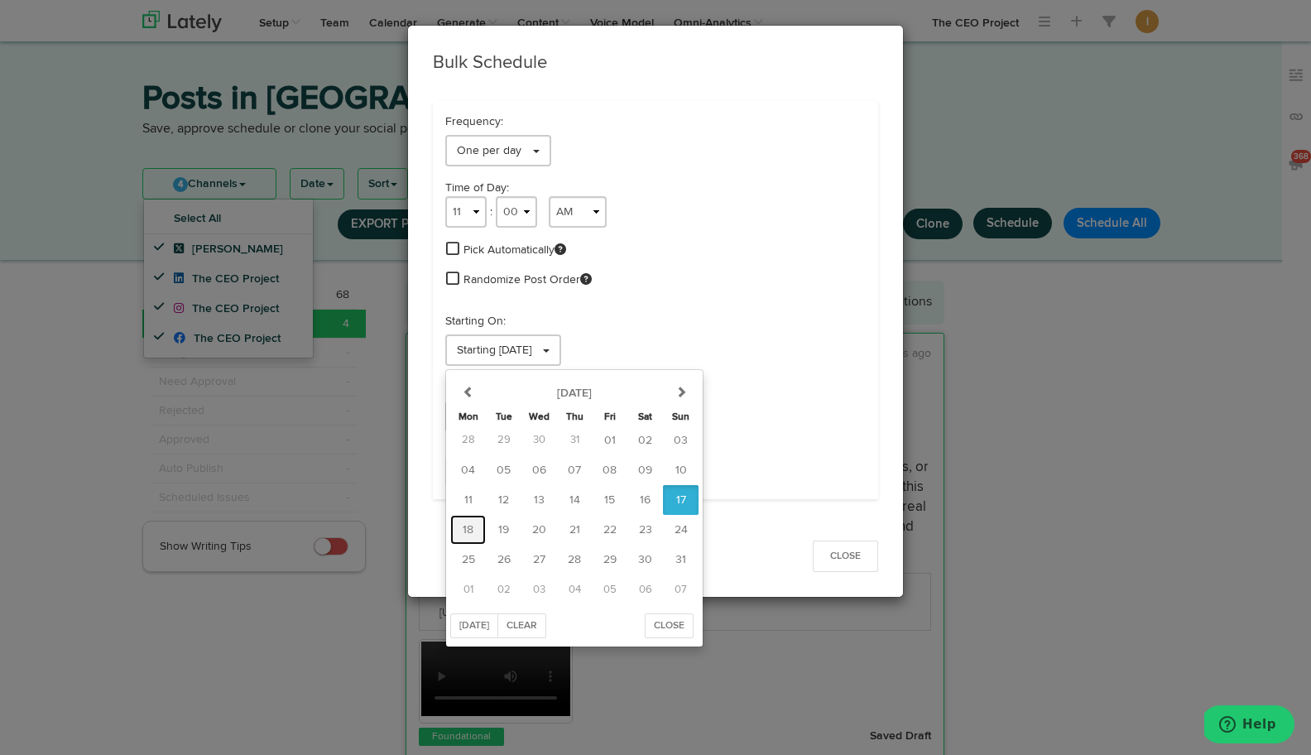
click at [470, 527] on span "18" at bounding box center [468, 530] width 11 height 12
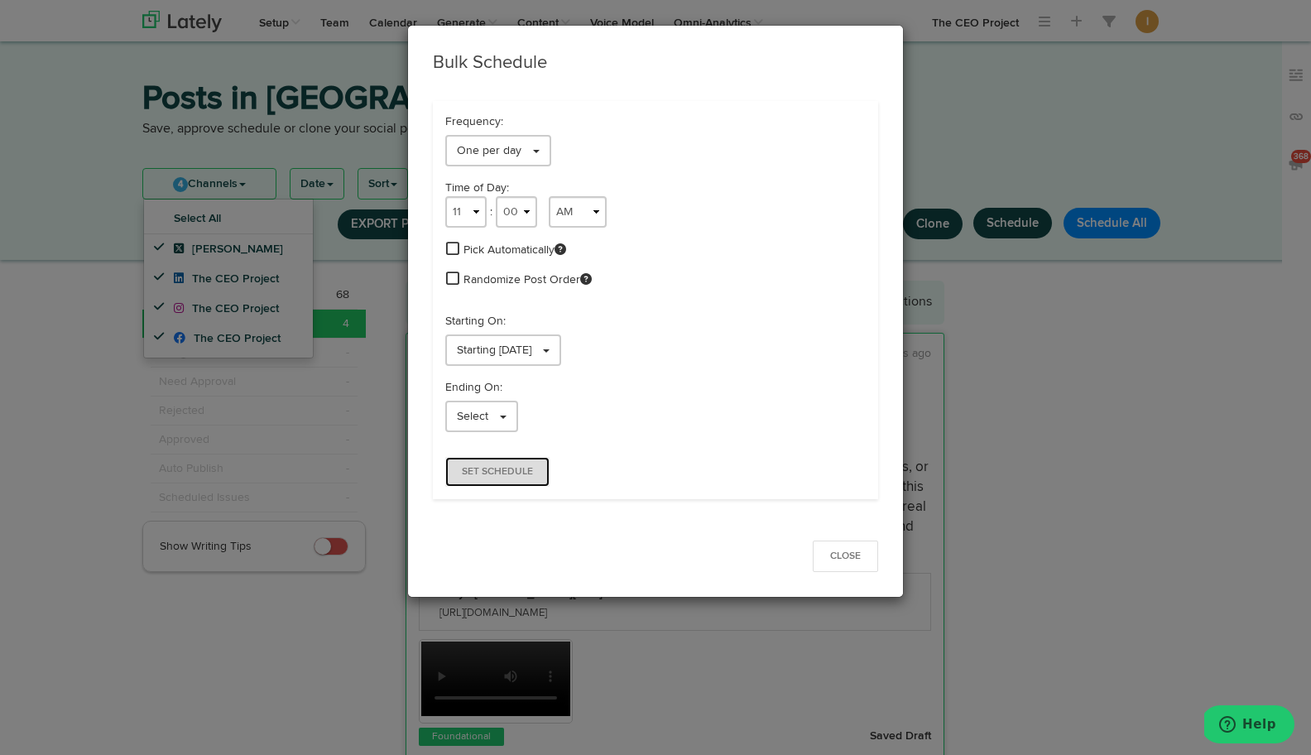
click at [498, 477] on span "Set Schedule" at bounding box center [497, 472] width 71 height 10
